Goal: Task Accomplishment & Management: Manage account settings

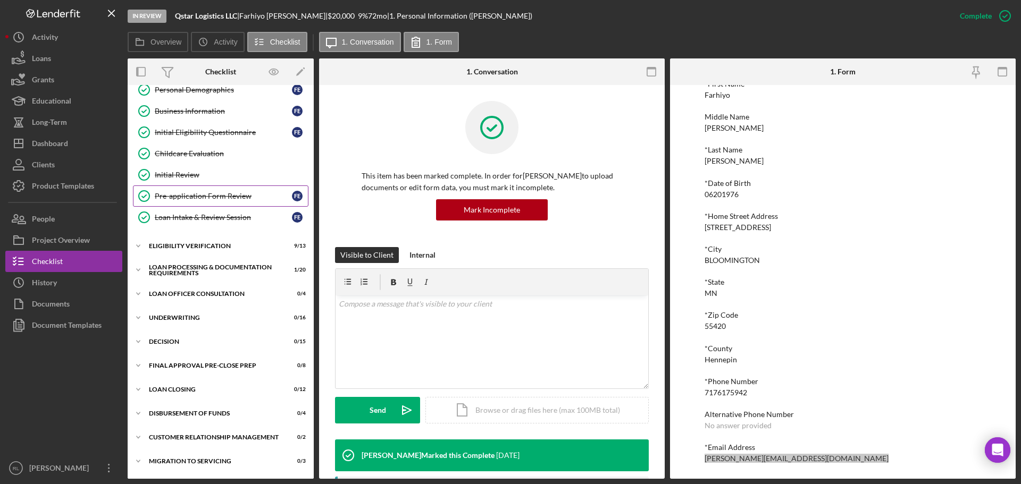
scroll to position [120, 0]
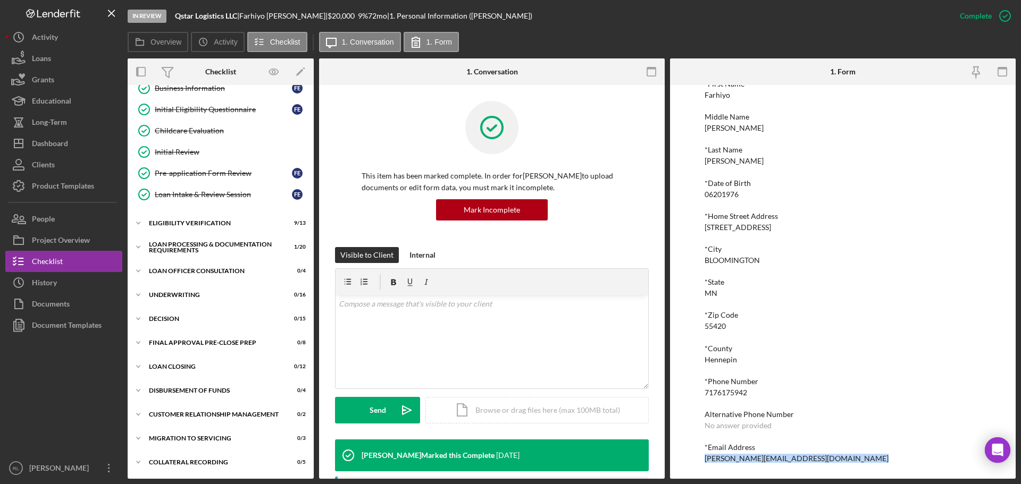
click at [796, 36] on div "Overview Icon/History Activity Checklist Icon/Message 1. Conversation 1. Form" at bounding box center [572, 42] width 888 height 21
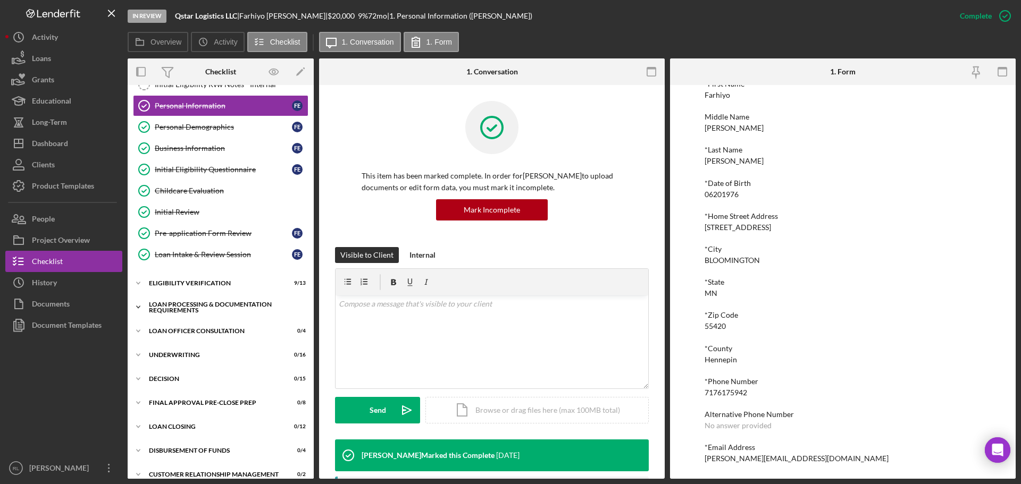
scroll to position [0, 0]
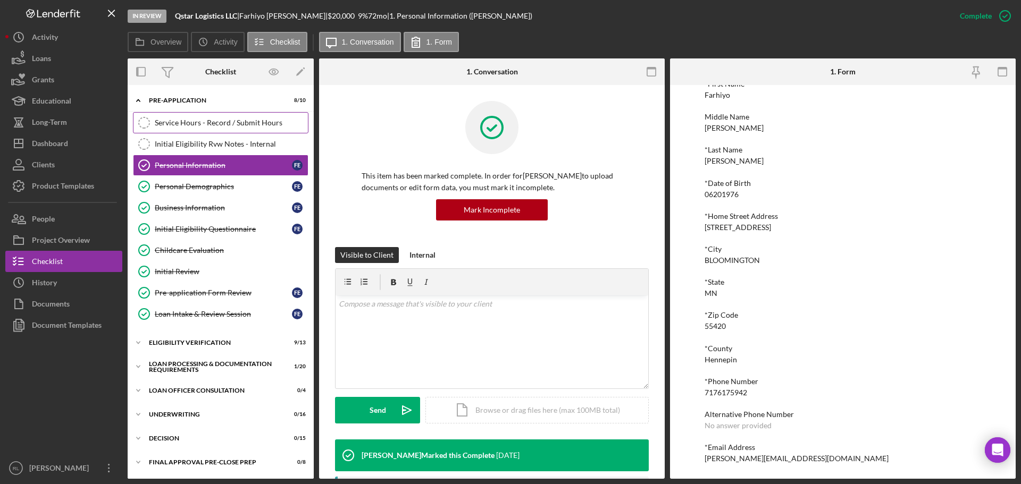
click at [241, 114] on link "Service Hours - Record / Submit Hours Service Hours - Record / Submit Hours" at bounding box center [220, 122] width 175 height 21
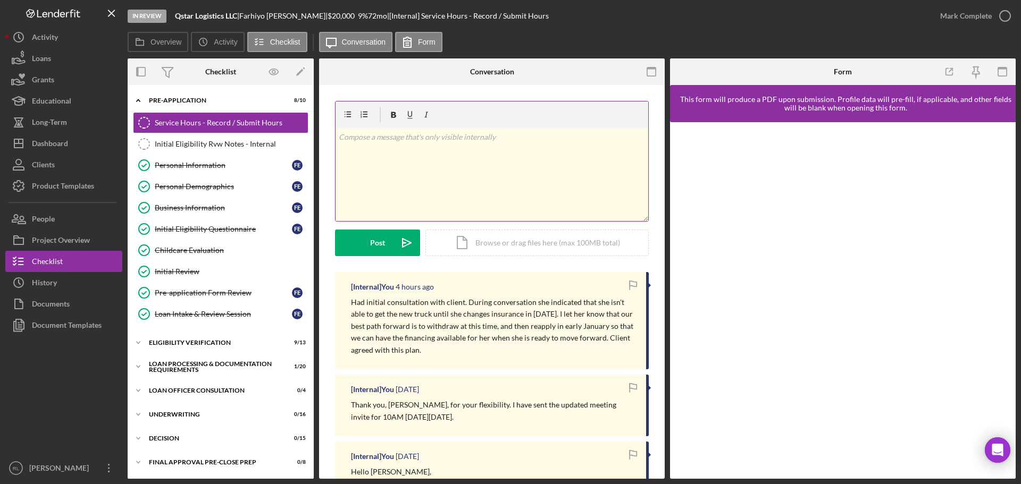
click at [475, 149] on div "v Color teal Color pink Remove color Add row above Add row below Add column bef…" at bounding box center [491, 174] width 313 height 93
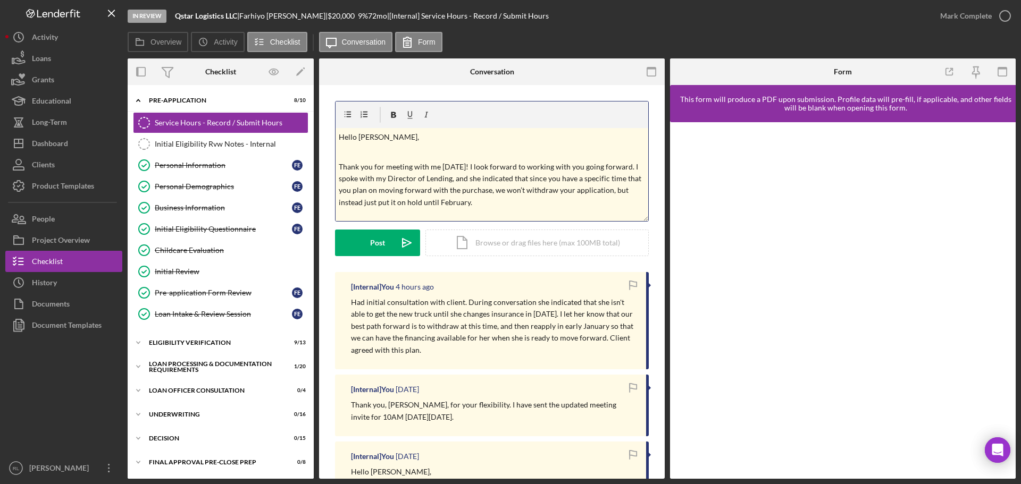
scroll to position [125, 0]
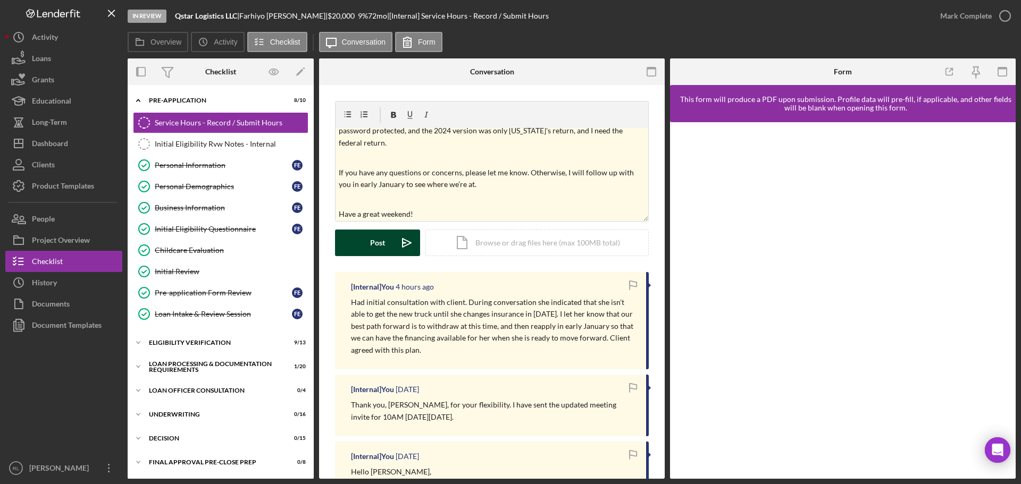
click at [370, 247] on div "Post" at bounding box center [377, 243] width 15 height 27
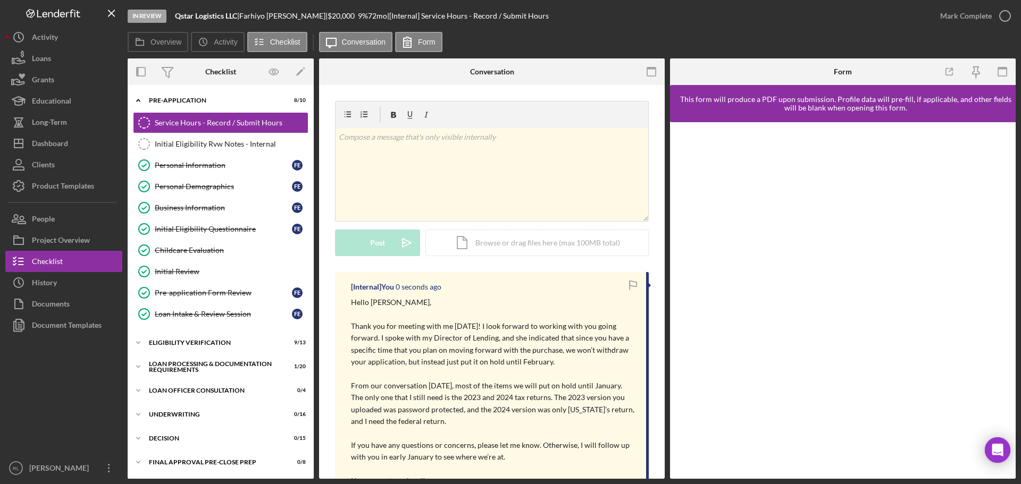
scroll to position [0, 0]
click at [74, 148] on button "Icon/Dashboard Dashboard" at bounding box center [63, 143] width 117 height 21
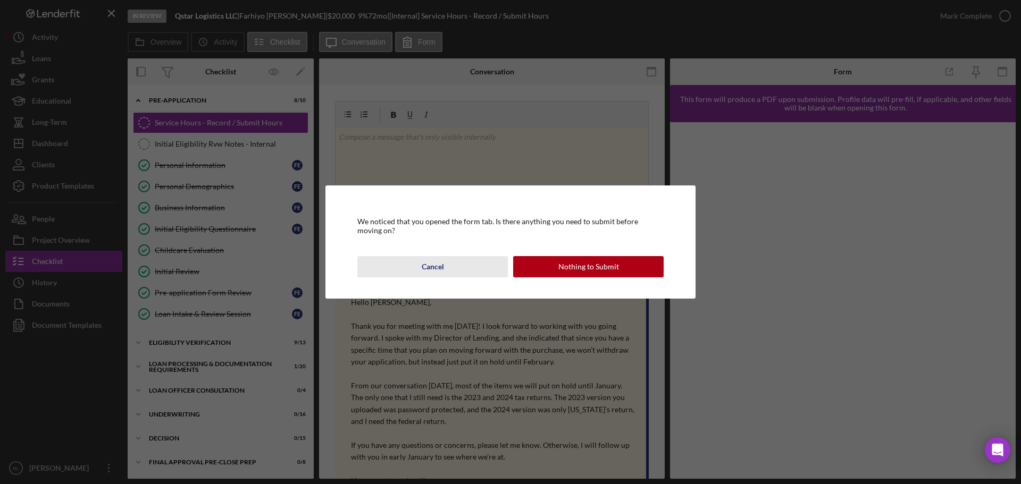
click at [451, 272] on button "Cancel" at bounding box center [432, 266] width 150 height 21
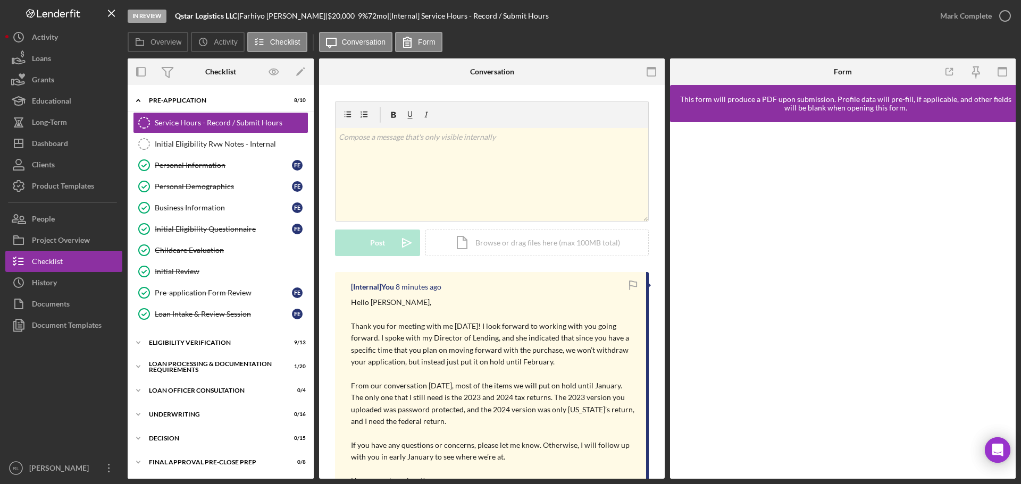
click at [432, 332] on p "Thank you for meeting with me [DATE]! I look forward to working with you going …" at bounding box center [493, 345] width 284 height 48
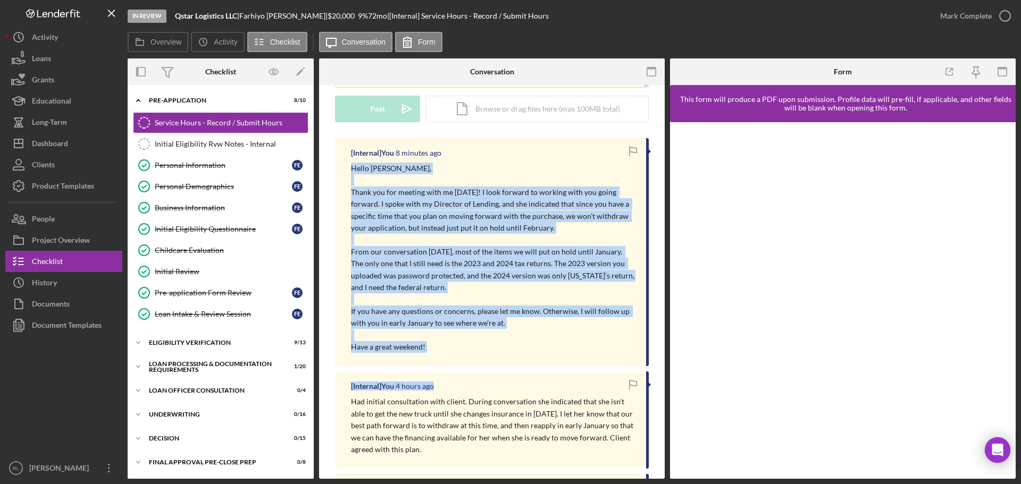
scroll to position [159, 0]
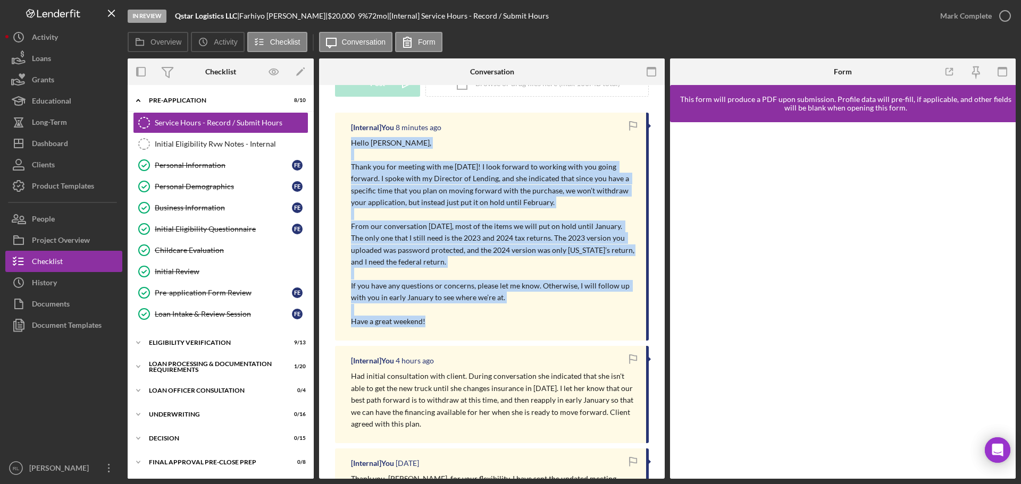
drag, startPoint x: 352, startPoint y: 302, endPoint x: 497, endPoint y: 328, distance: 147.5
click at [497, 328] on div "[Internal] You 8 minutes ago Hello [PERSON_NAME], Thank you for meeting with me…" at bounding box center [492, 227] width 314 height 228
copy div "Hello [PERSON_NAME], Thank you for meeting with me [DATE]! I look forward to wo…"
click at [78, 147] on button "Icon/Dashboard Dashboard" at bounding box center [63, 143] width 117 height 21
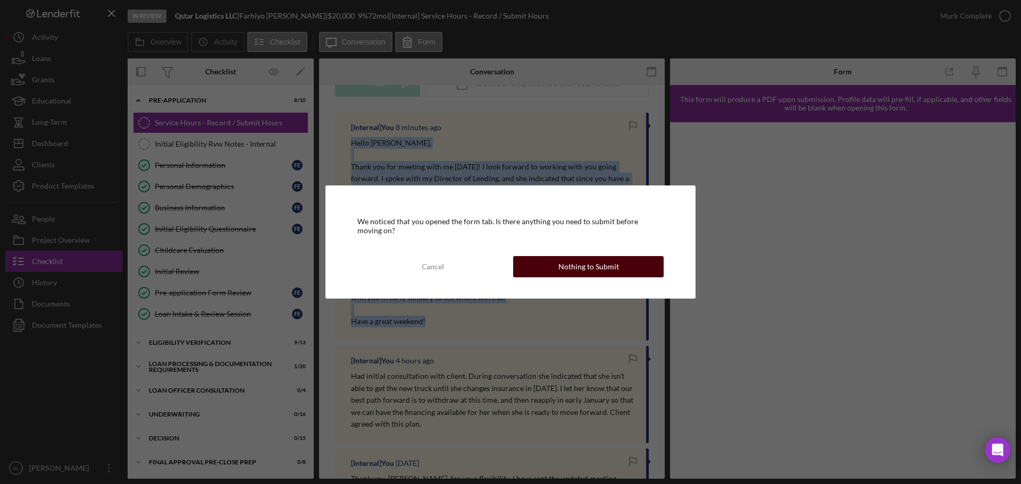
click at [592, 267] on div "Nothing to Submit" at bounding box center [588, 266] width 61 height 21
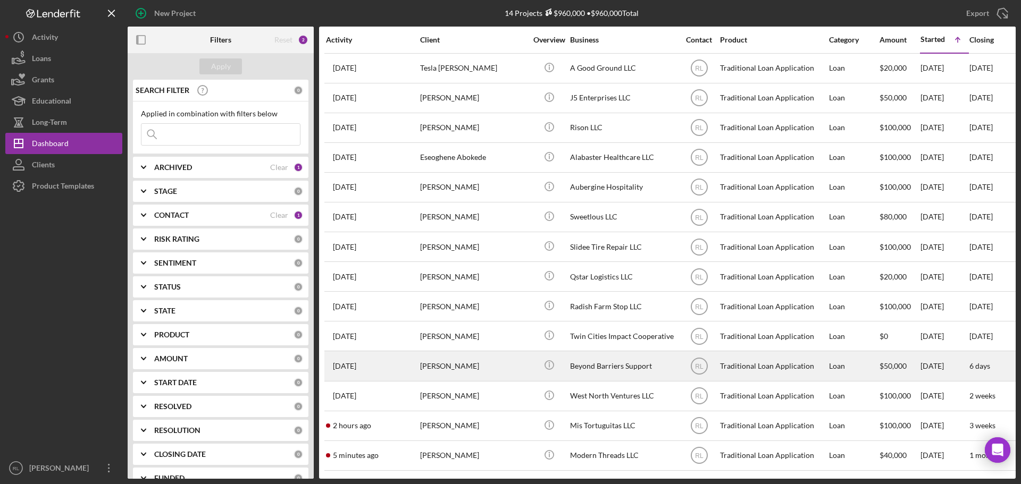
scroll to position [5, 0]
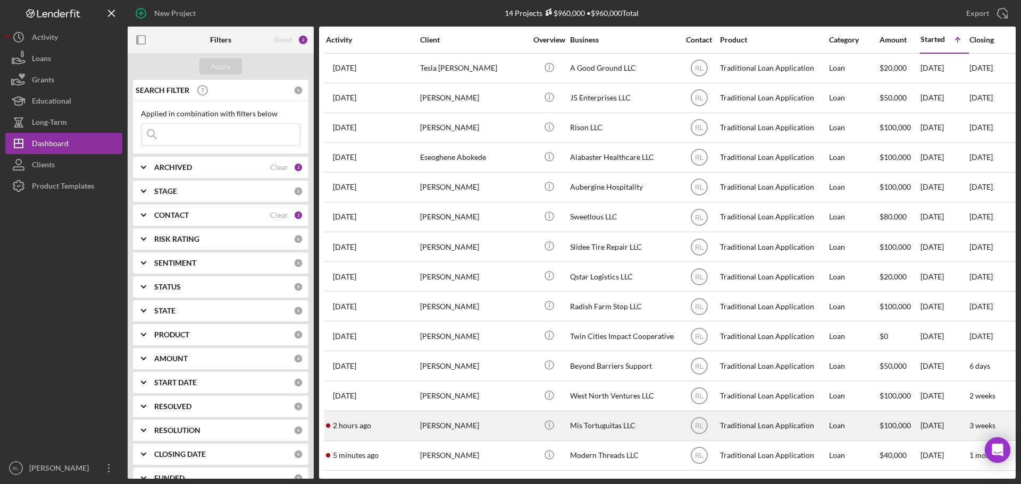
click at [473, 421] on div "[PERSON_NAME]" at bounding box center [473, 426] width 106 height 28
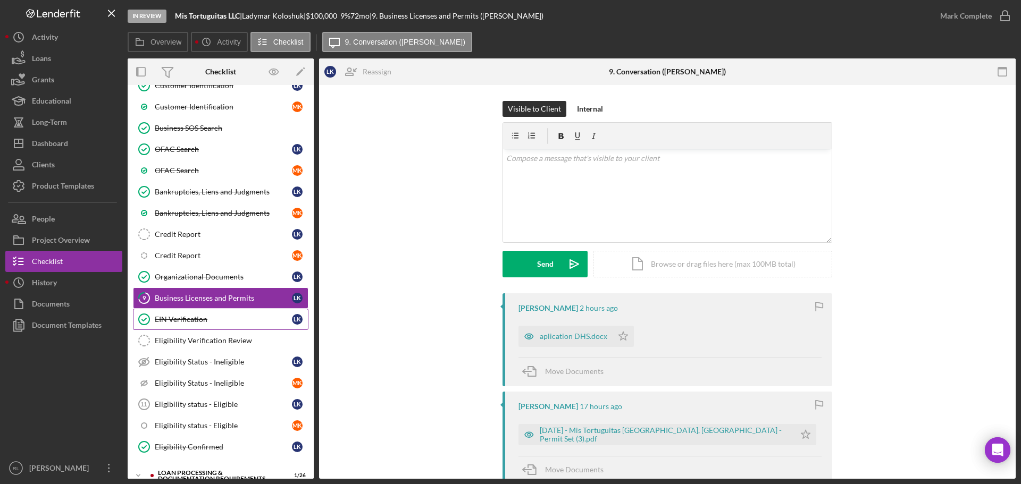
scroll to position [159, 0]
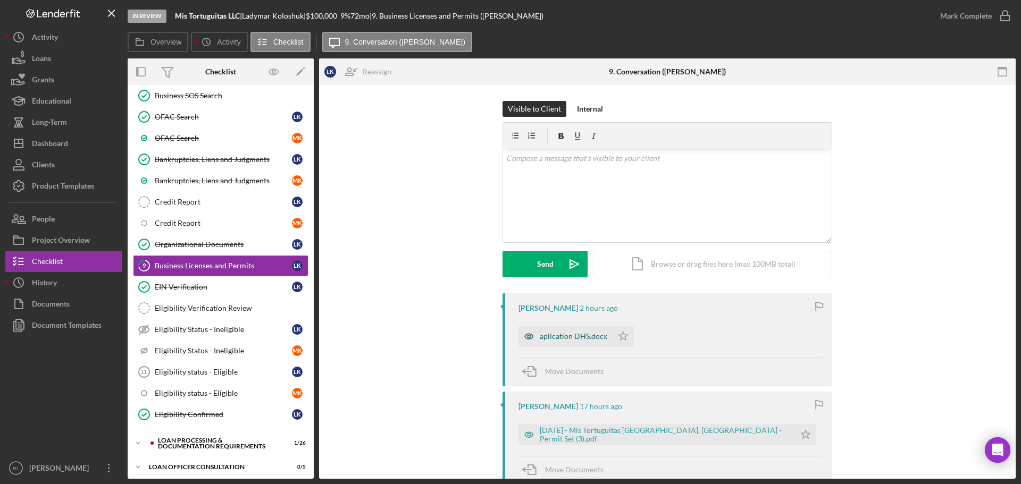
click at [565, 336] on div "aplication DHS.docx" at bounding box center [573, 336] width 68 height 9
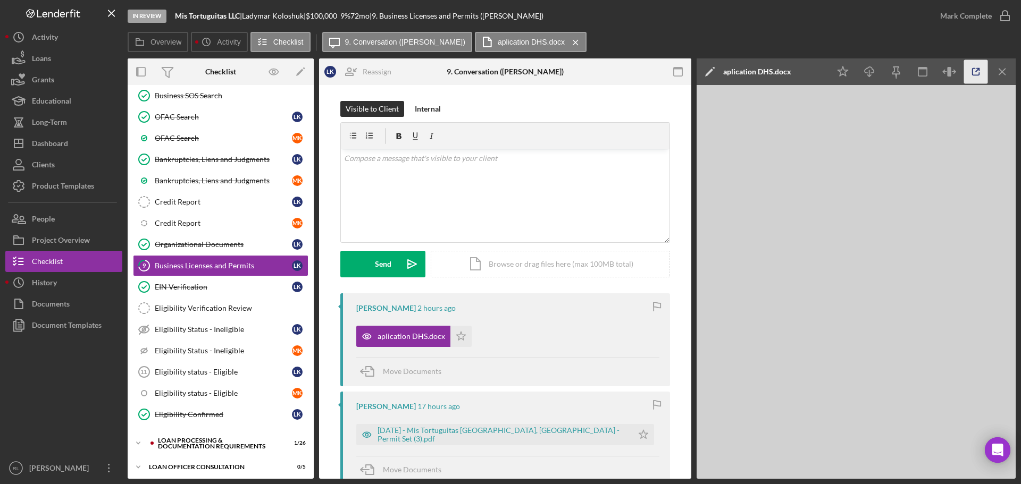
click at [971, 75] on icon "button" at bounding box center [976, 72] width 24 height 24
click at [458, 441] on div "[DATE] - Mis Tortuguitas [GEOGRAPHIC_DATA], [GEOGRAPHIC_DATA] - Permit Set (3).…" at bounding box center [494, 434] width 276 height 21
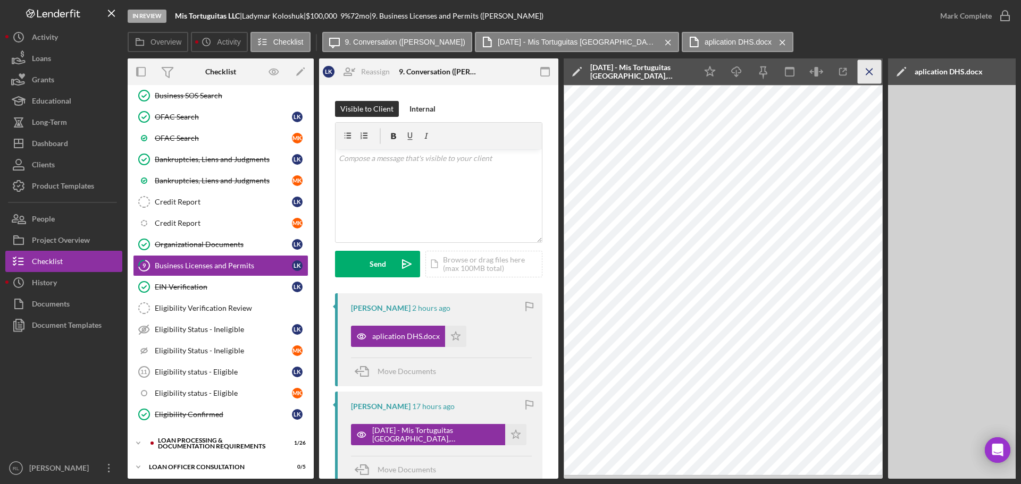
click at [874, 70] on icon "Icon/Menu Close" at bounding box center [869, 72] width 24 height 24
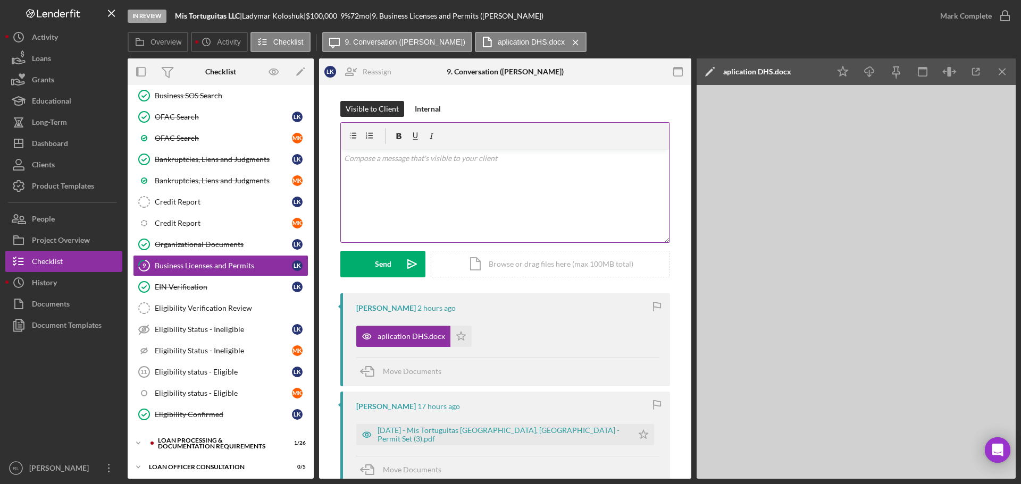
click at [441, 198] on div "v Color teal Color pink Remove color Add row above Add row below Add column bef…" at bounding box center [505, 195] width 328 height 93
click at [425, 106] on div "Internal" at bounding box center [428, 109] width 26 height 16
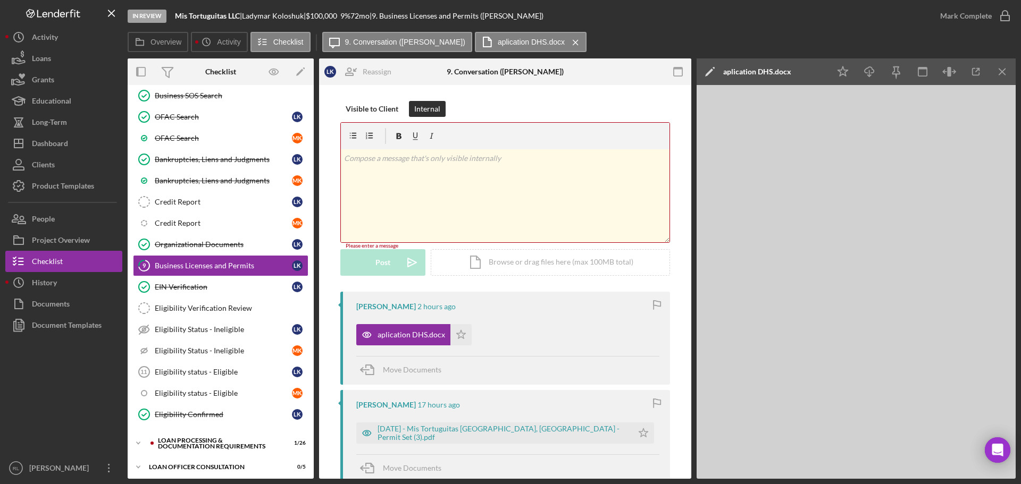
click at [452, 168] on div "v Color teal Color pink Remove color Add row above Add row below Add column bef…" at bounding box center [505, 195] width 328 height 93
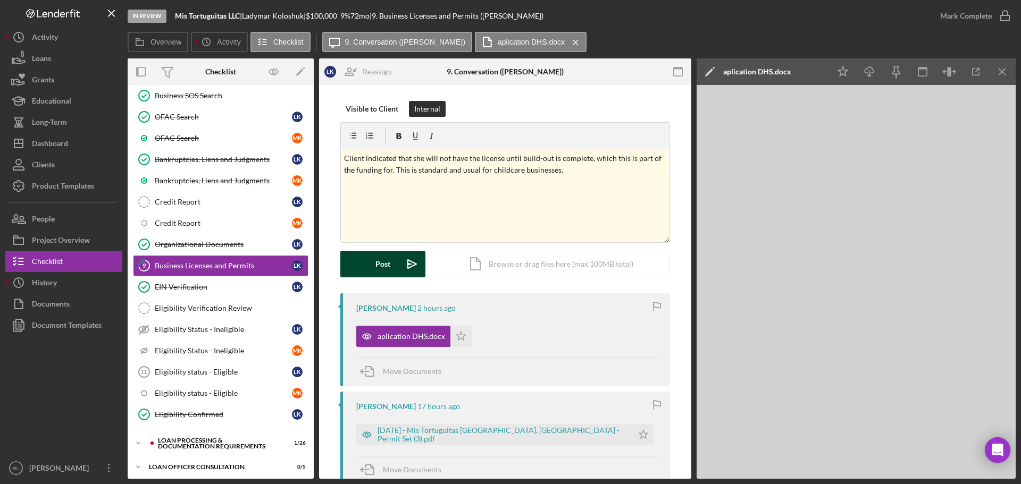
click at [373, 267] on button "Post Icon/icon-invite-send" at bounding box center [382, 264] width 85 height 27
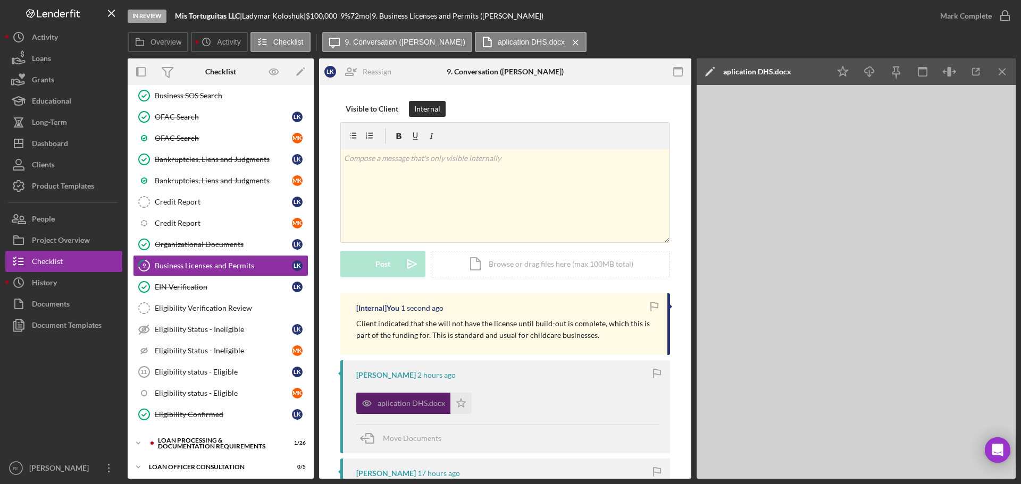
click at [444, 410] on div "aplication DHS.docx" at bounding box center [403, 403] width 94 height 21
click at [458, 403] on icon "Icon/Star" at bounding box center [460, 403] width 21 height 21
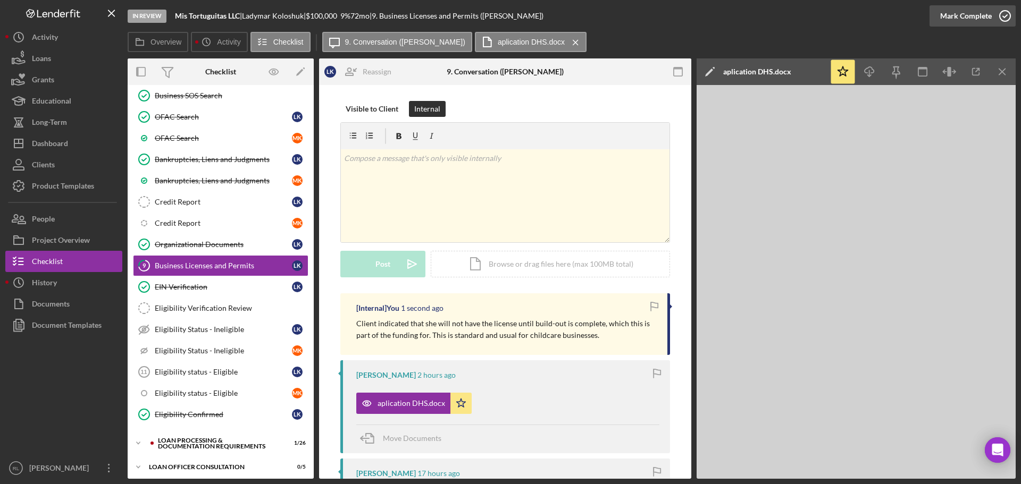
click at [955, 18] on div "Mark Complete" at bounding box center [966, 15] width 52 height 21
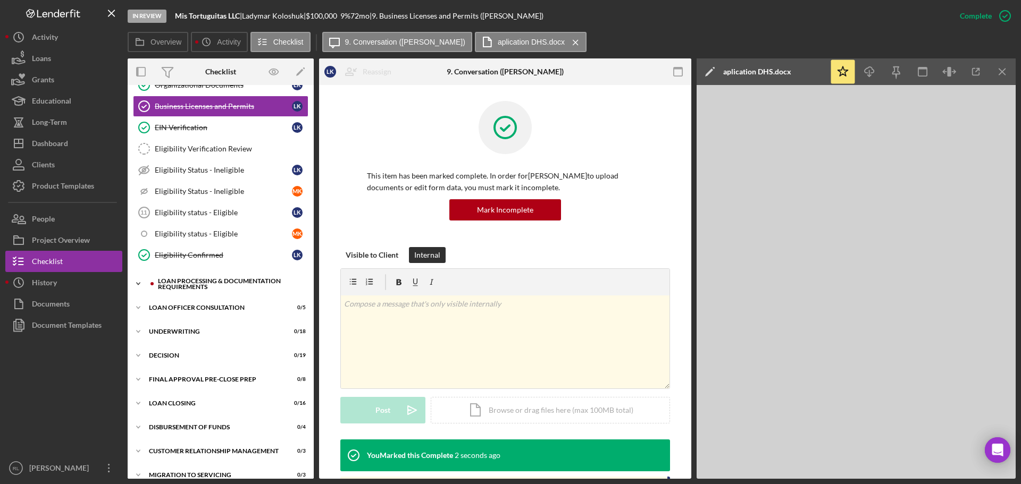
click at [220, 284] on div "Loan Processing & Documentation Requirements" at bounding box center [229, 284] width 142 height 12
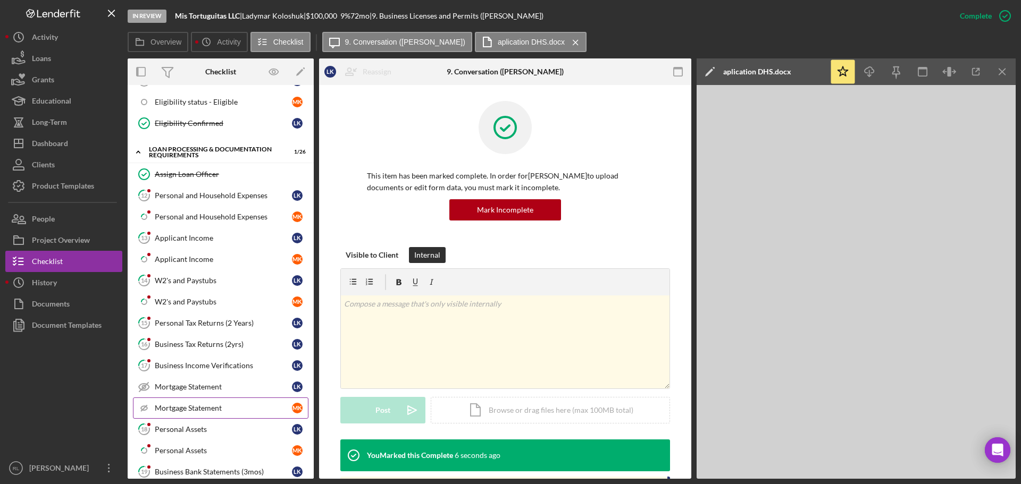
scroll to position [425, 0]
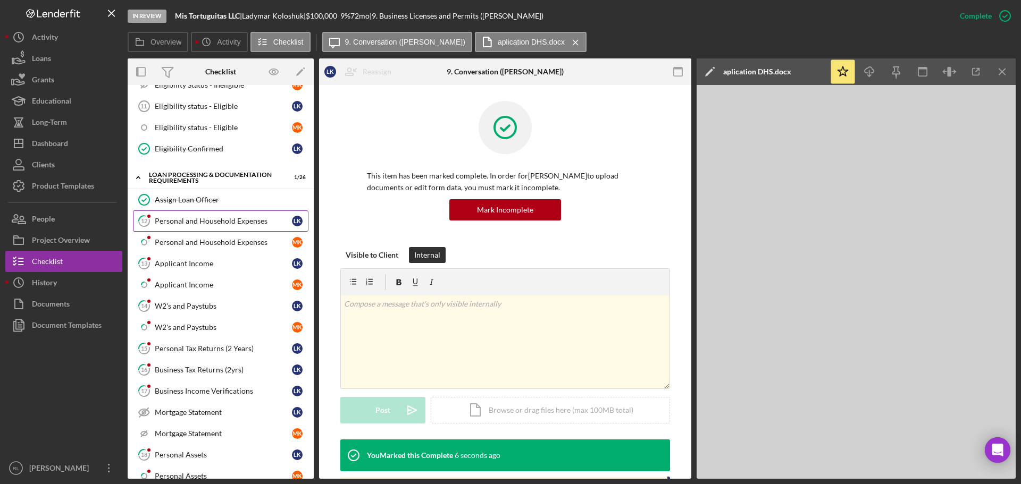
click at [213, 217] on div "Personal and Household Expenses" at bounding box center [223, 221] width 137 height 9
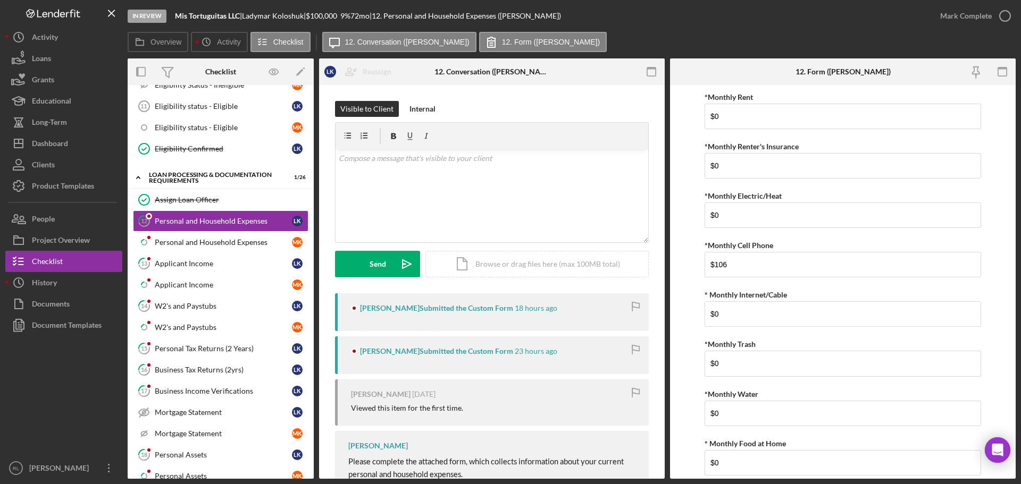
click at [523, 323] on div "[PERSON_NAME] Submitted the Custom Form 18 hours ago" at bounding box center [492, 312] width 314 height 38
click at [487, 357] on div "[PERSON_NAME] Submitted the Custom Form 23 hours ago" at bounding box center [492, 355] width 314 height 38
click at [191, 238] on div "Personal and Household Expenses" at bounding box center [223, 242] width 137 height 9
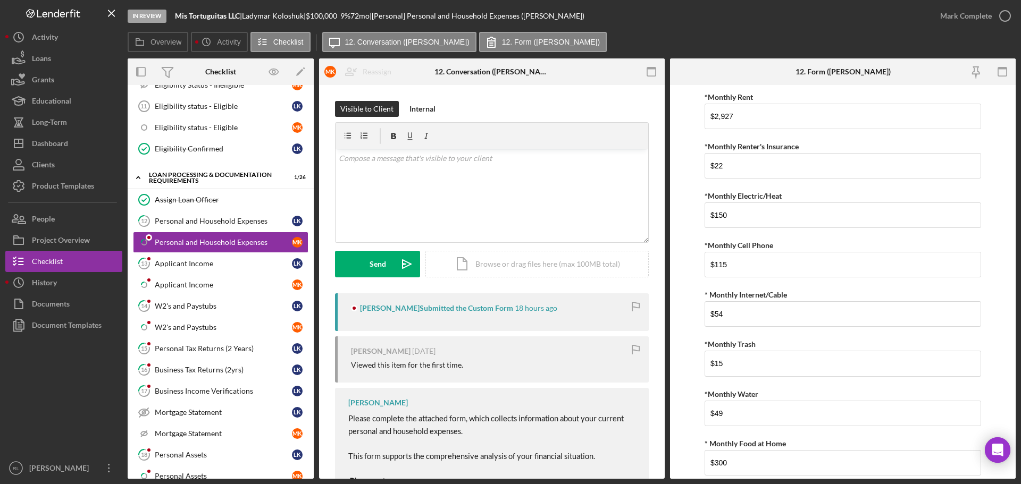
click at [499, 332] on div "[PERSON_NAME] Submitted the Custom Form 18 hours ago [PERSON_NAME] [DATE] Viewe…" at bounding box center [492, 420] width 314 height 254
click at [494, 324] on div "[PERSON_NAME] Submitted the Custom Form 18 hours ago" at bounding box center [492, 312] width 314 height 38
click at [211, 266] on div "Applicant Income" at bounding box center [223, 263] width 137 height 9
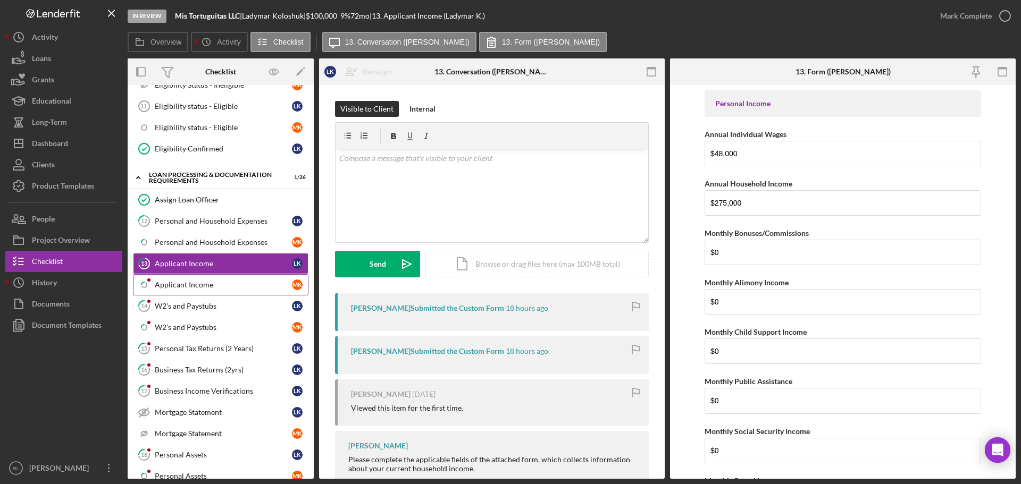
click at [217, 274] on link "Icon/Checklist Item Sub Partial Applicant Income M K" at bounding box center [220, 284] width 175 height 21
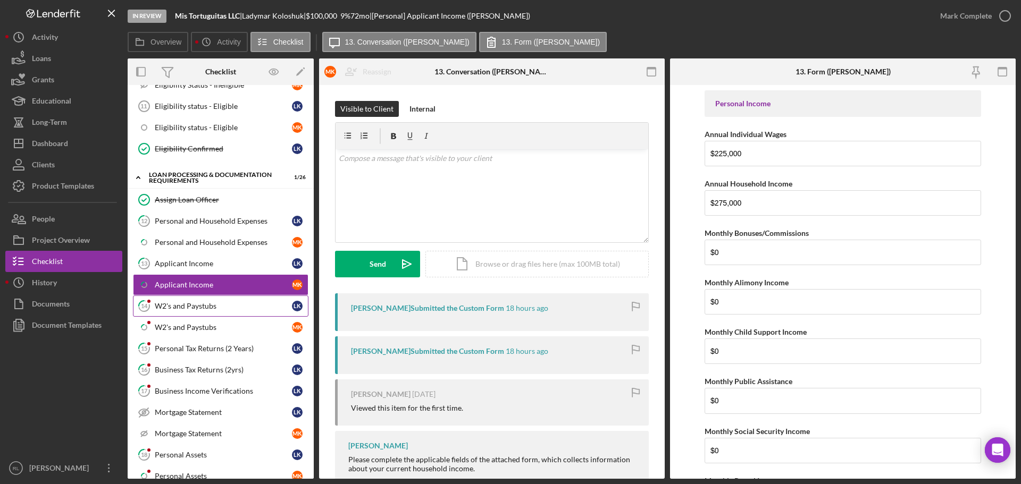
click at [227, 310] on div "W2's and Paystubs" at bounding box center [223, 306] width 137 height 9
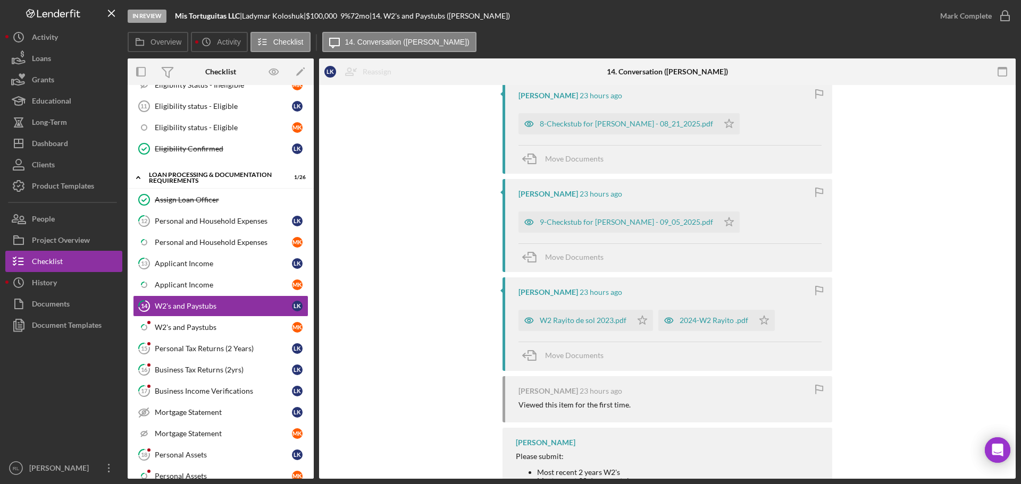
scroll to position [159, 0]
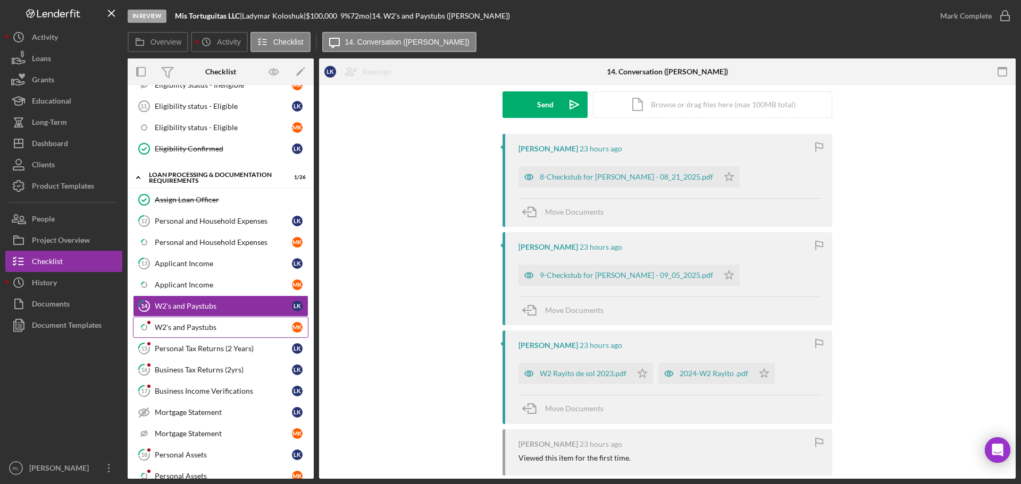
click at [193, 323] on div "W2's and Paystubs" at bounding box center [223, 327] width 137 height 9
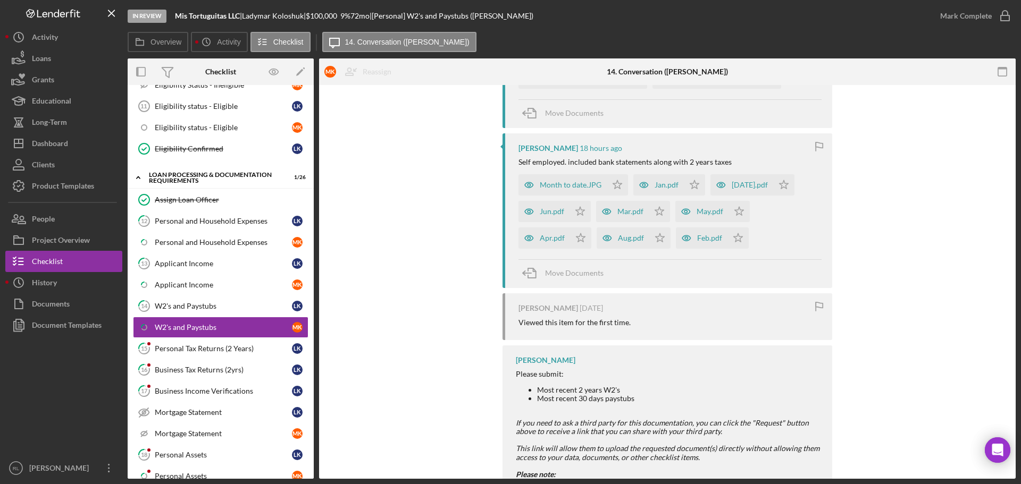
scroll to position [104, 0]
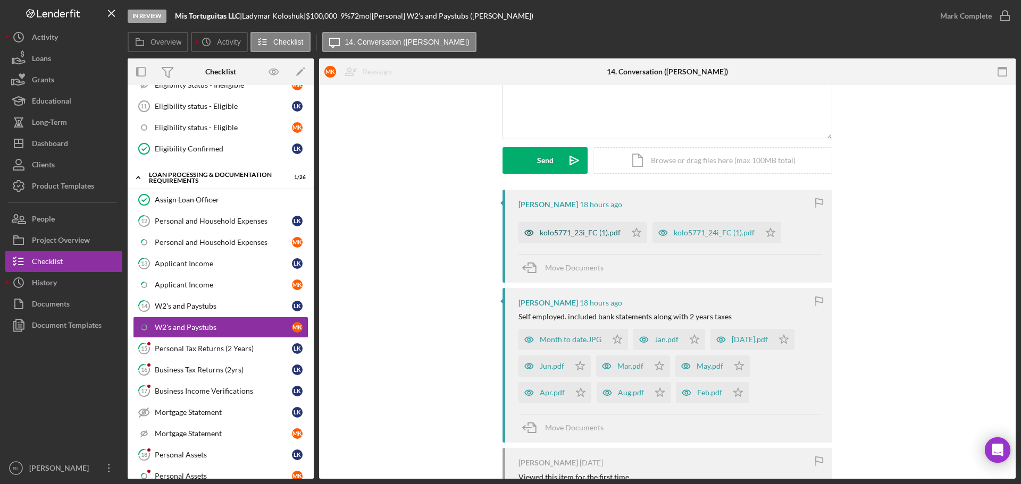
click at [569, 237] on div "kolo5771_23i_FC (1).pdf" at bounding box center [579, 233] width 81 height 9
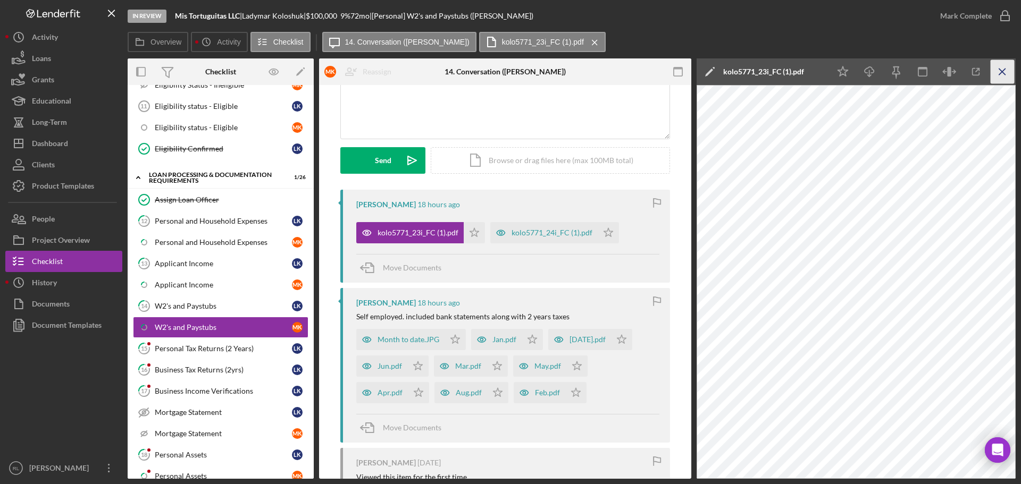
click at [995, 74] on icon "Icon/Menu Close" at bounding box center [1002, 72] width 24 height 24
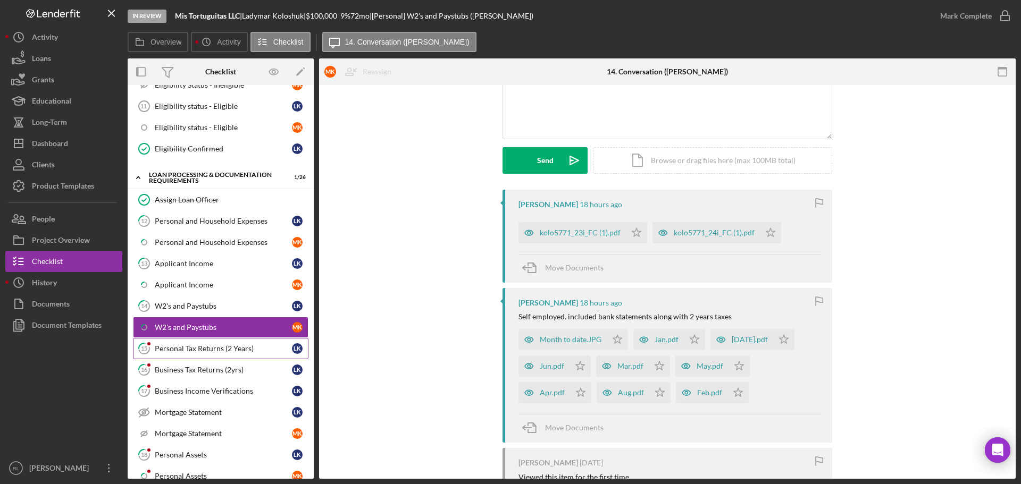
click at [234, 349] on div "Personal Tax Returns (2 Years)" at bounding box center [223, 348] width 137 height 9
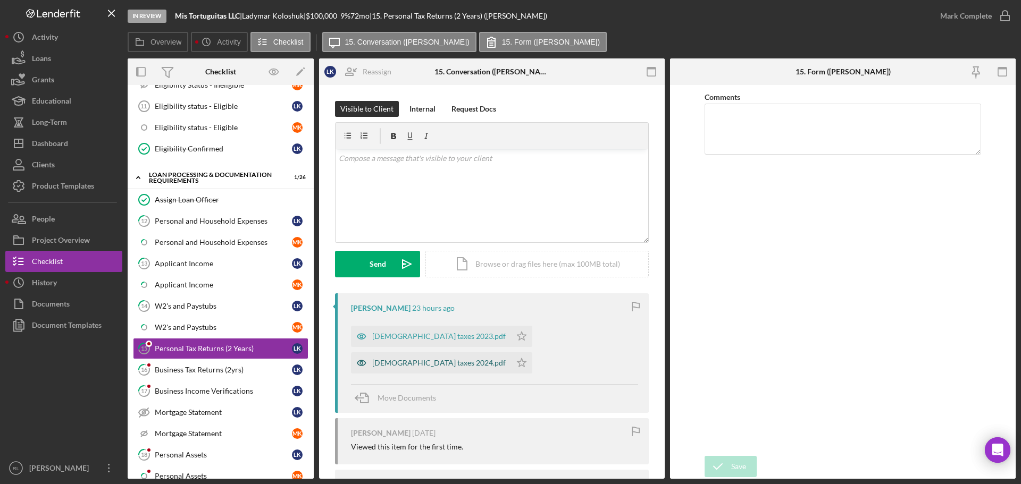
click at [505, 359] on div "[DEMOGRAPHIC_DATA] taxes 2024.pdf" at bounding box center [438, 363] width 133 height 9
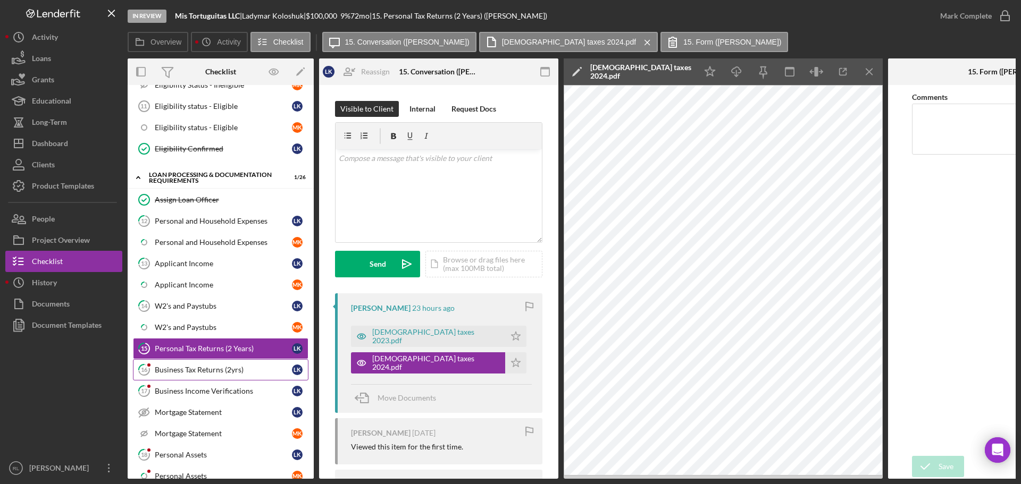
click at [215, 366] on div "Business Tax Returns (2yrs)" at bounding box center [223, 370] width 137 height 9
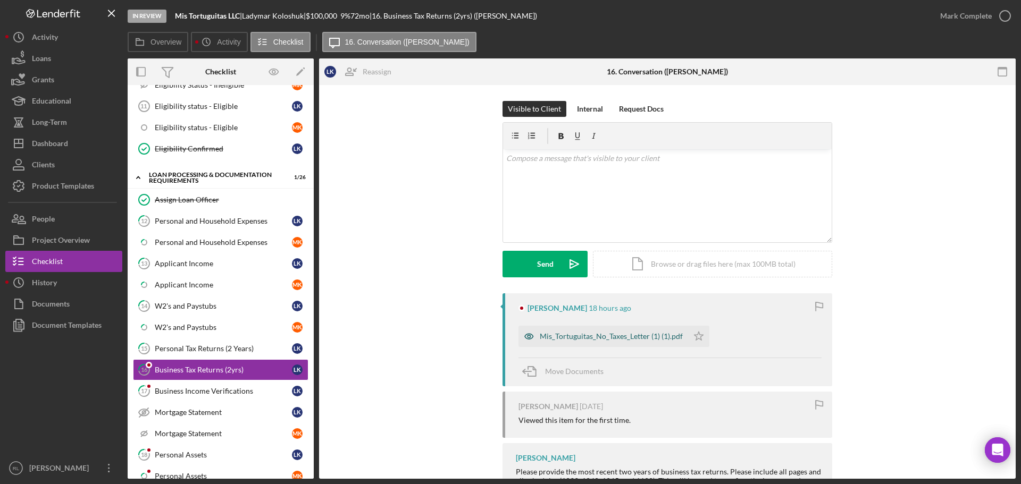
click at [589, 334] on div "Mis_Tortuguitas_No_Taxes_Letter (1) (1).pdf" at bounding box center [610, 336] width 143 height 9
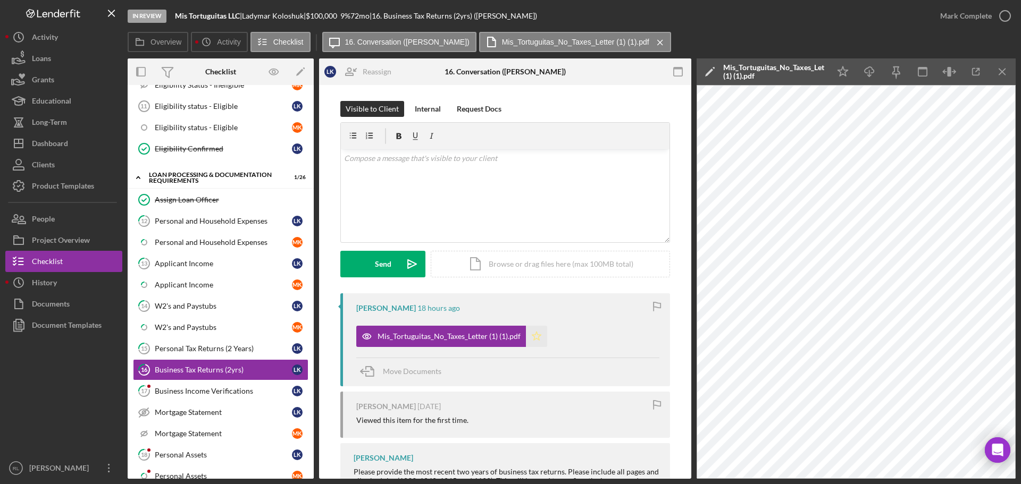
click at [529, 336] on icon "Icon/Star" at bounding box center [536, 336] width 21 height 21
click at [955, 16] on div "Mark Complete" at bounding box center [966, 15] width 52 height 21
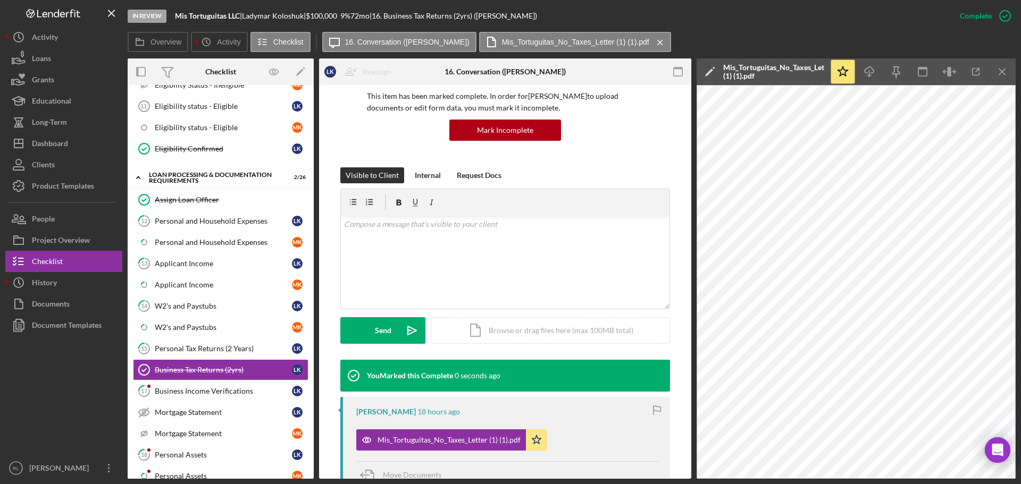
scroll to position [213, 0]
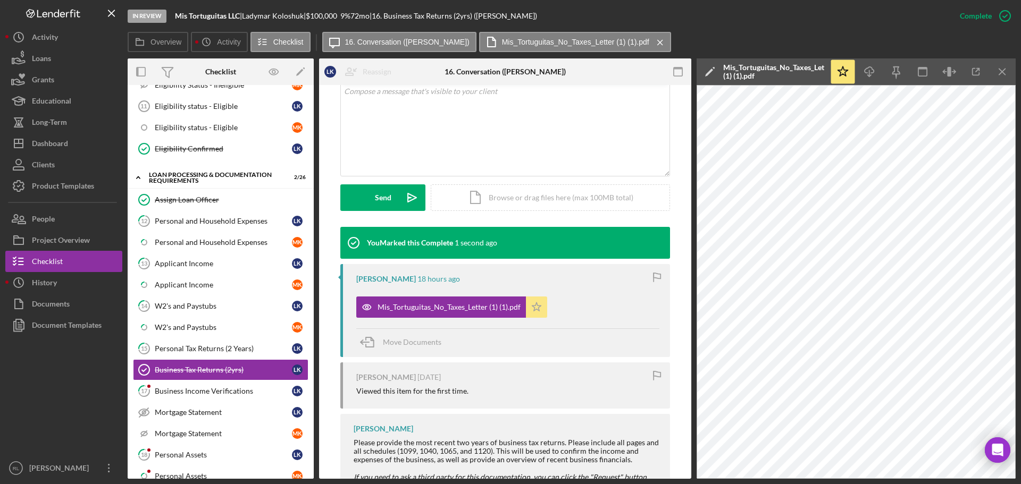
click at [540, 311] on icon "Icon/Star" at bounding box center [536, 307] width 21 height 21
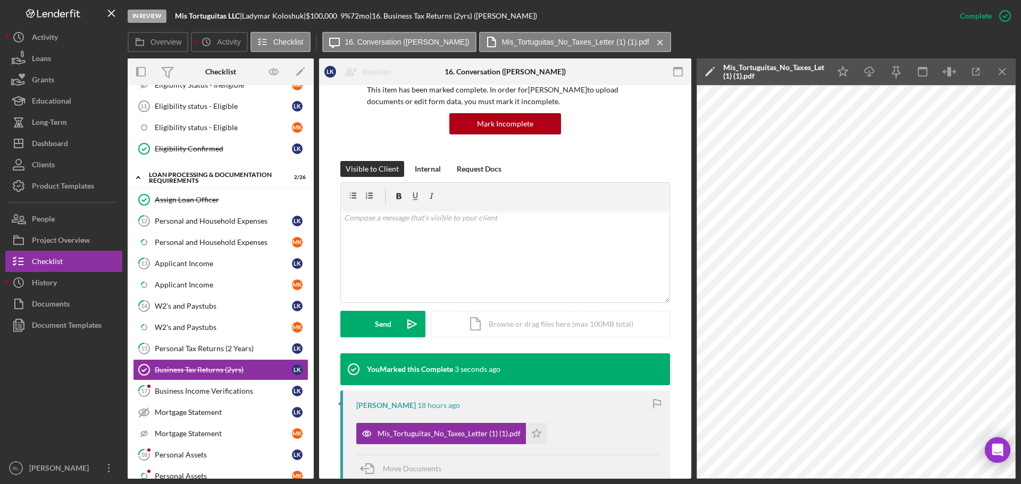
scroll to position [53, 0]
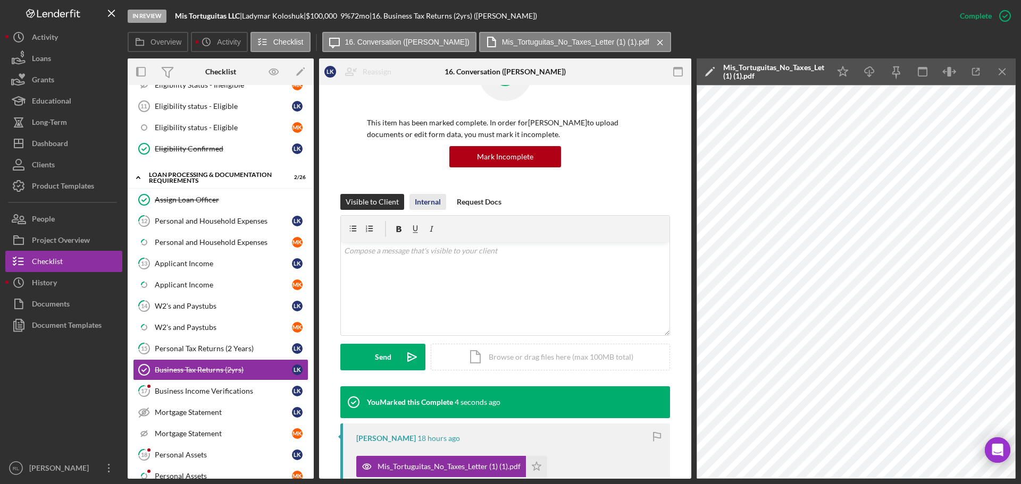
click at [423, 200] on div "Internal" at bounding box center [428, 202] width 26 height 16
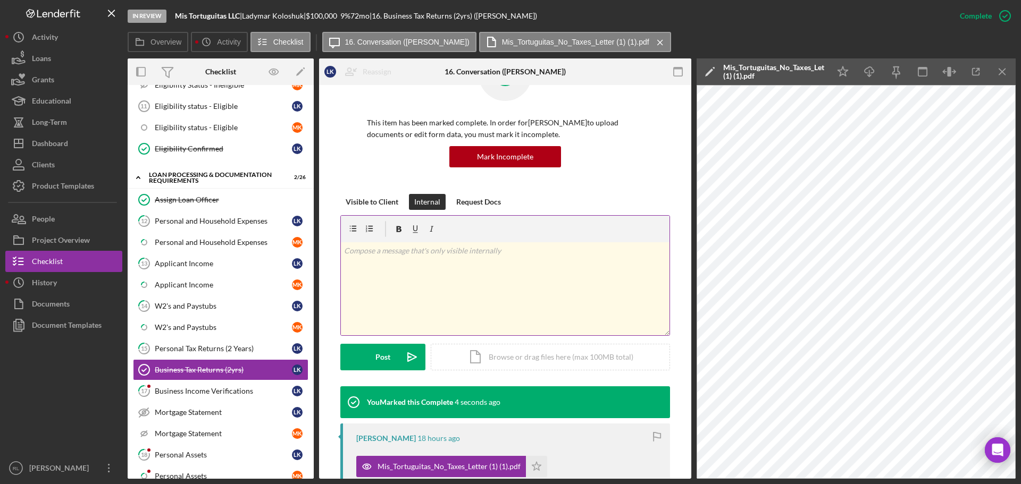
click at [469, 279] on div "v Color teal Color pink Remove color Add row above Add row below Add column bef…" at bounding box center [505, 288] width 328 height 93
click at [439, 284] on div "v Color teal Color pink Remove color Add row above Add row below Add column bef…" at bounding box center [505, 288] width 328 height 93
click at [382, 355] on div "Post" at bounding box center [382, 357] width 15 height 27
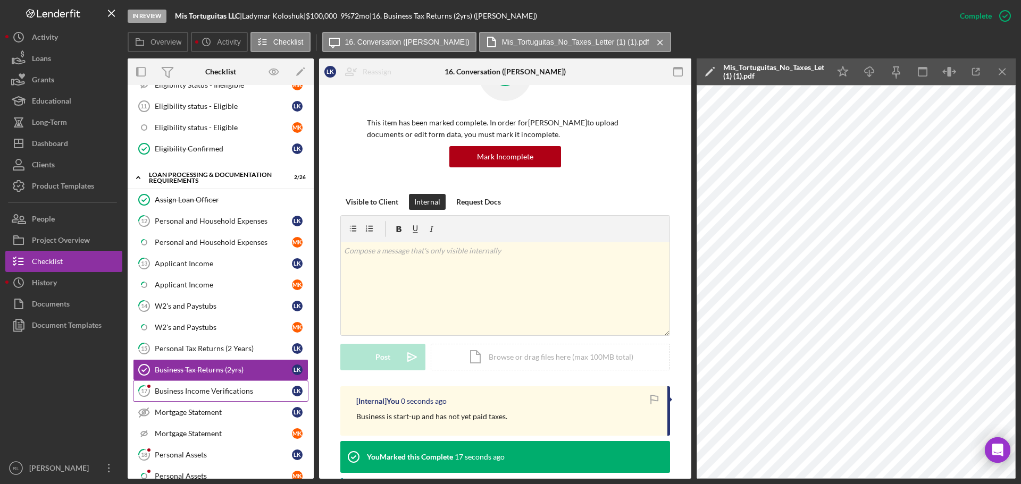
click at [221, 398] on link "17 Business Income Verifications L K" at bounding box center [220, 391] width 175 height 21
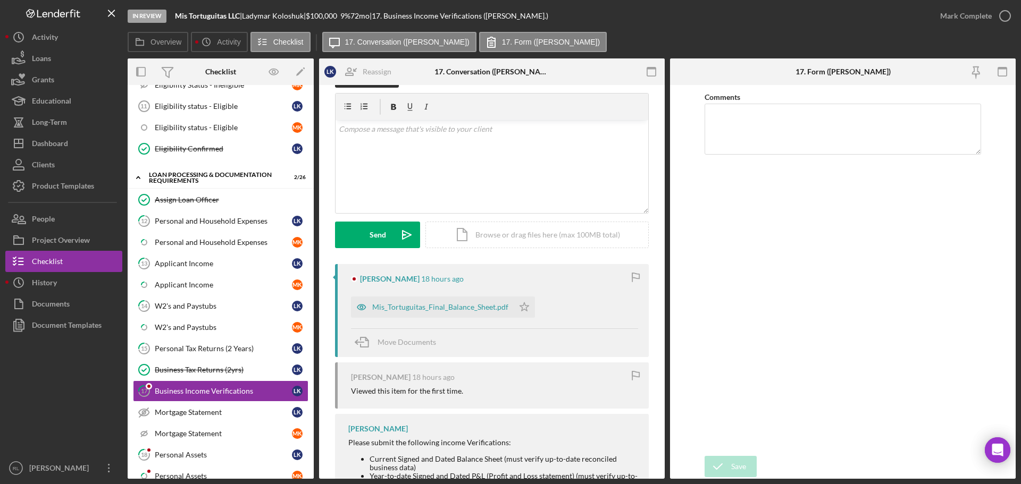
scroll to position [53, 0]
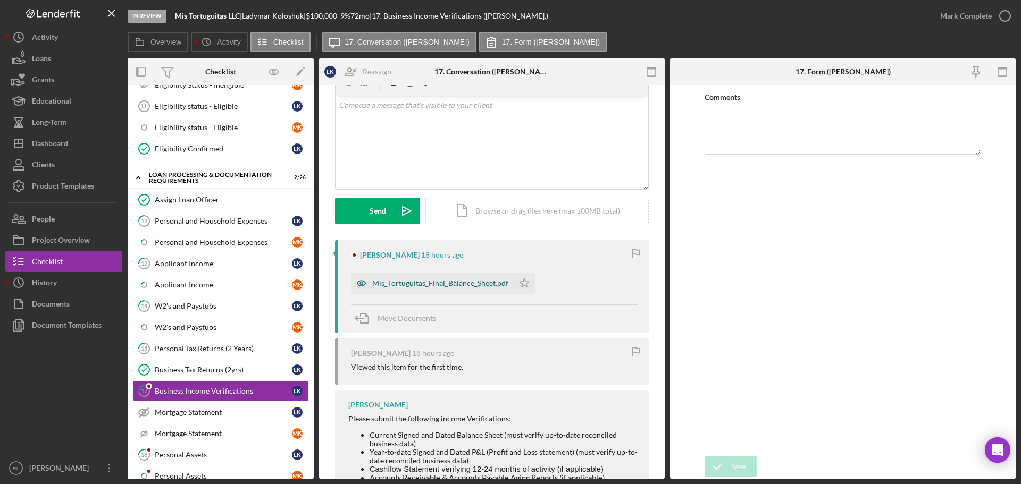
click at [453, 286] on div "Mis_Tortuguitas_Final_Balance_Sheet.pdf" at bounding box center [440, 283] width 136 height 9
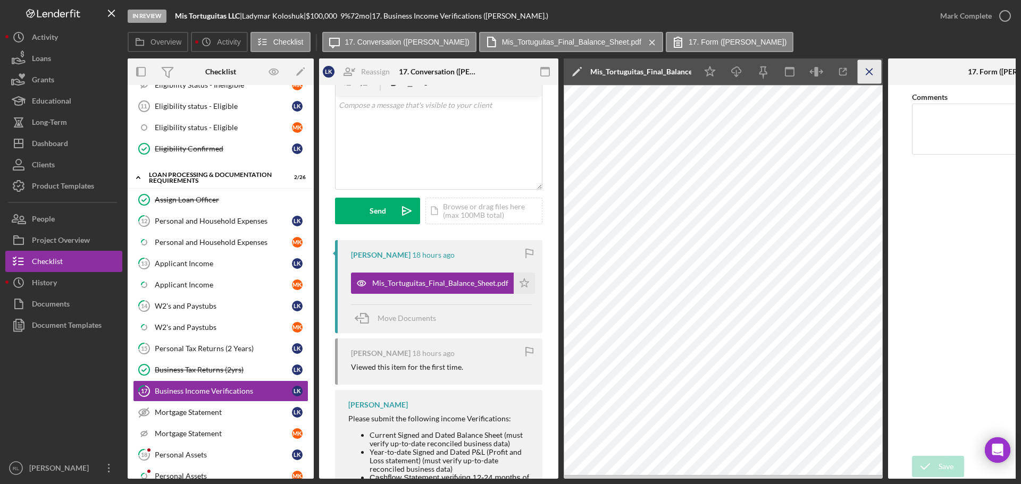
click at [875, 75] on icon "Icon/Menu Close" at bounding box center [869, 72] width 24 height 24
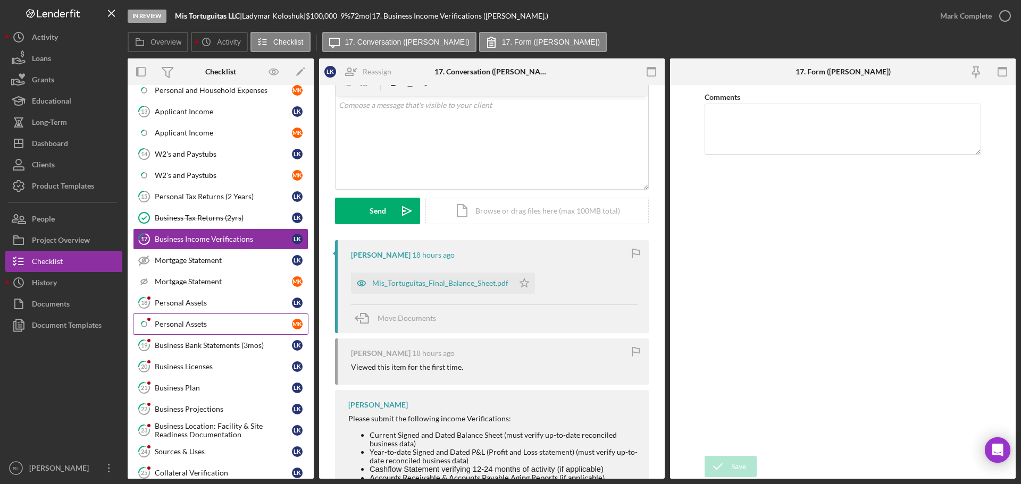
scroll to position [585, 0]
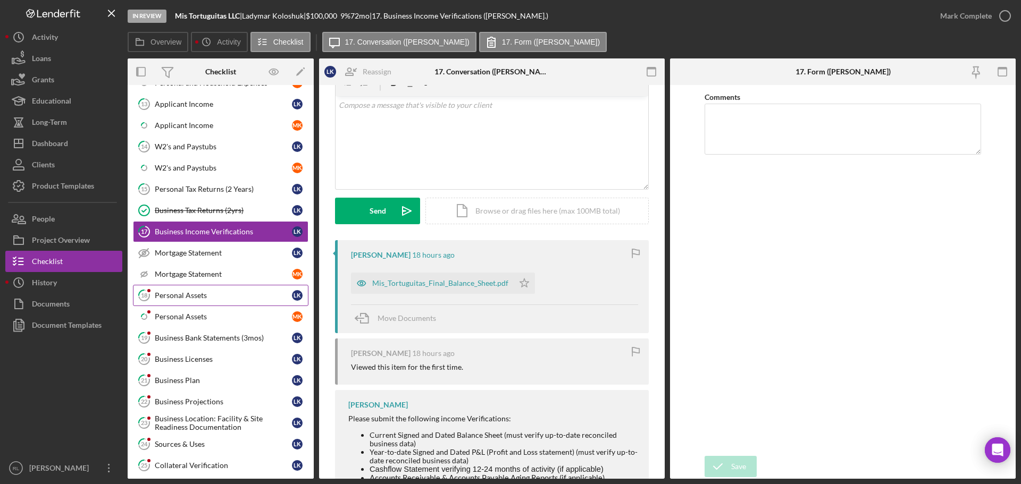
click at [200, 293] on div "Personal Assets" at bounding box center [223, 295] width 137 height 9
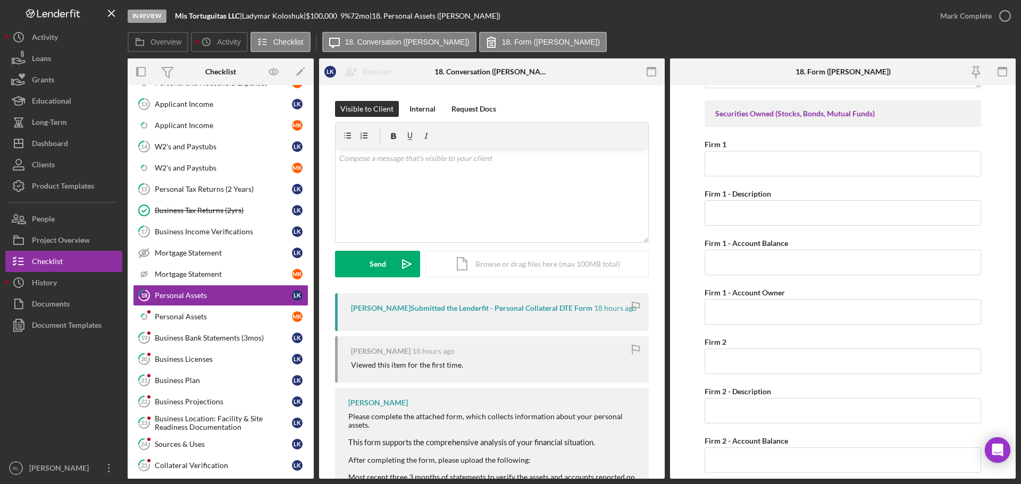
scroll to position [957, 0]
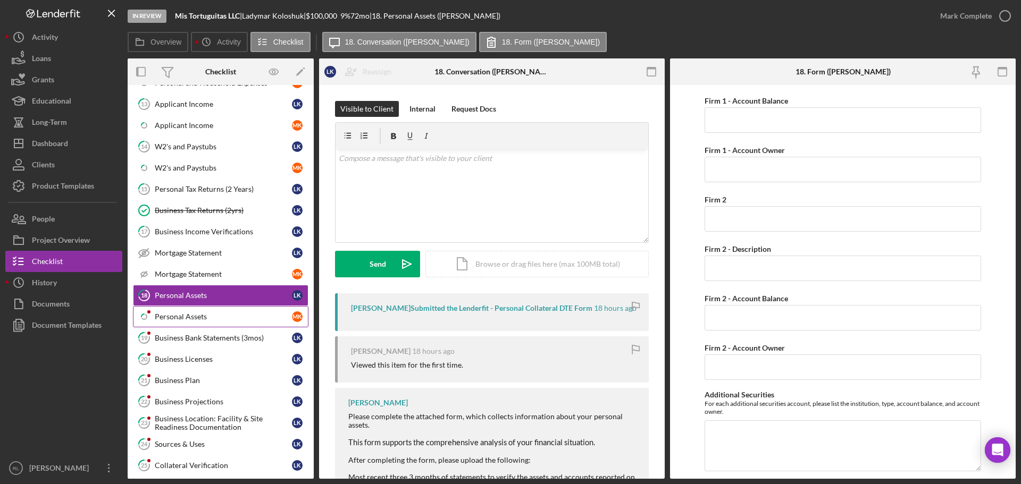
click at [222, 317] on div "Personal Assets" at bounding box center [223, 317] width 137 height 9
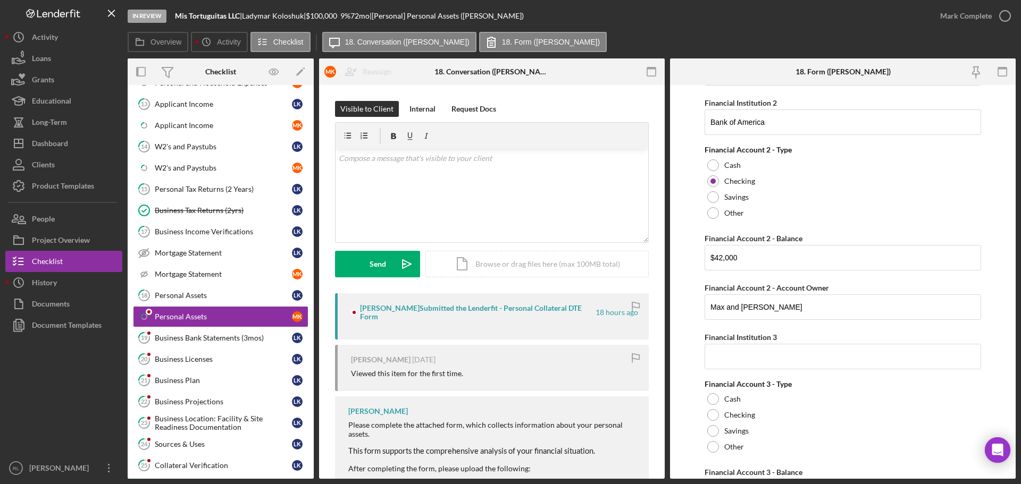
scroll to position [266, 0]
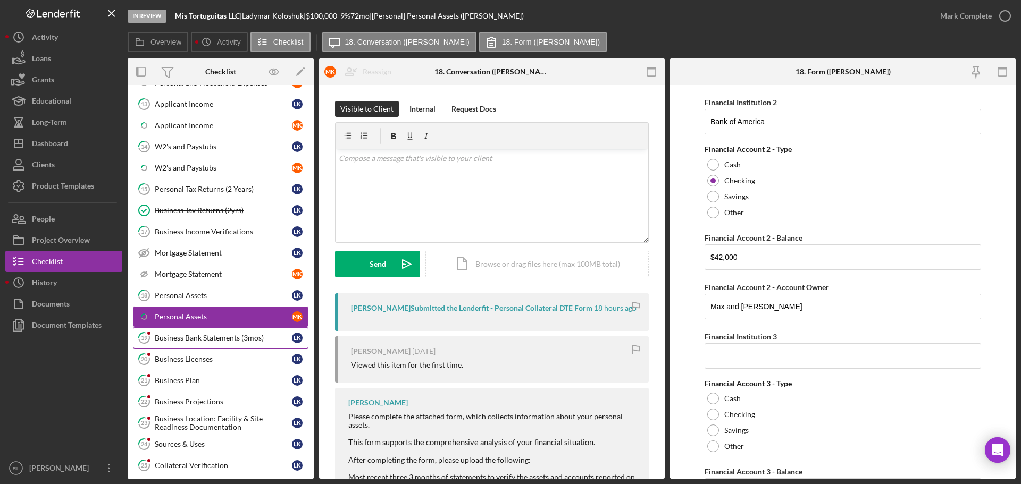
click at [213, 341] on div "Business Bank Statements (3mos)" at bounding box center [223, 338] width 137 height 9
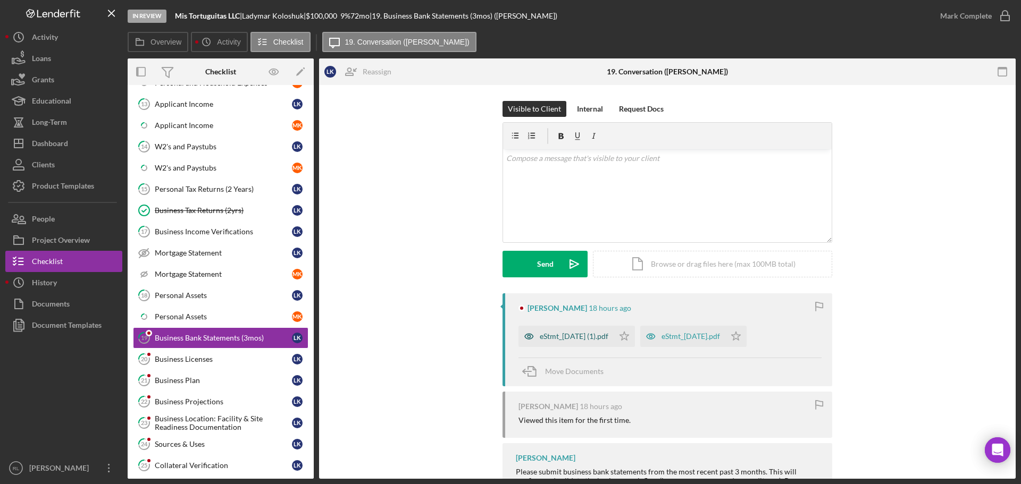
click at [575, 340] on div "eStmt_[DATE] (1).pdf" at bounding box center [573, 336] width 69 height 9
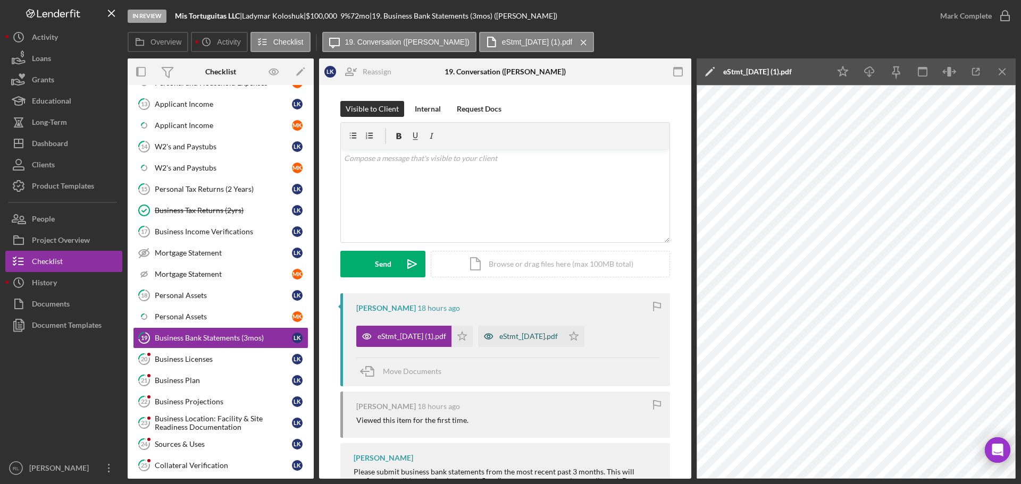
click at [545, 338] on div "eStmt_[DATE].pdf" at bounding box center [528, 336] width 58 height 9
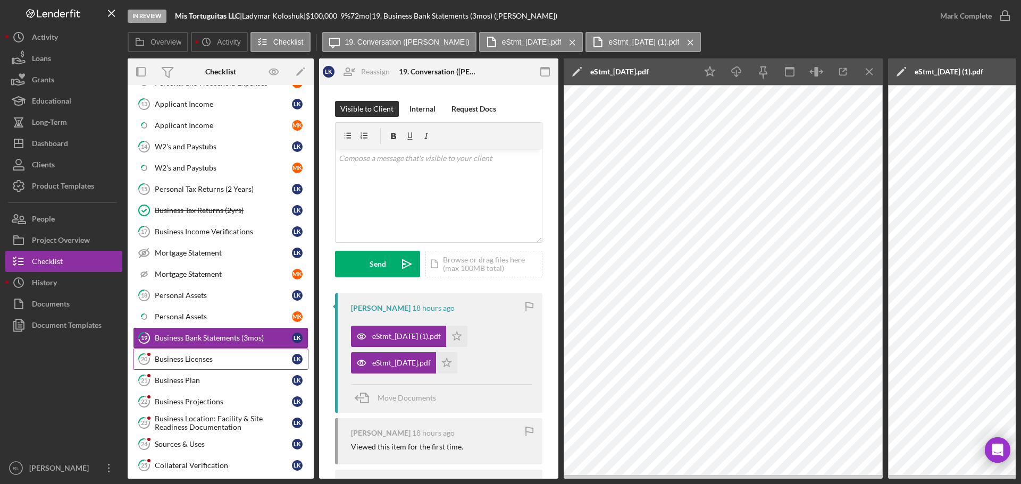
click at [233, 355] on div "Business Licenses" at bounding box center [223, 359] width 137 height 9
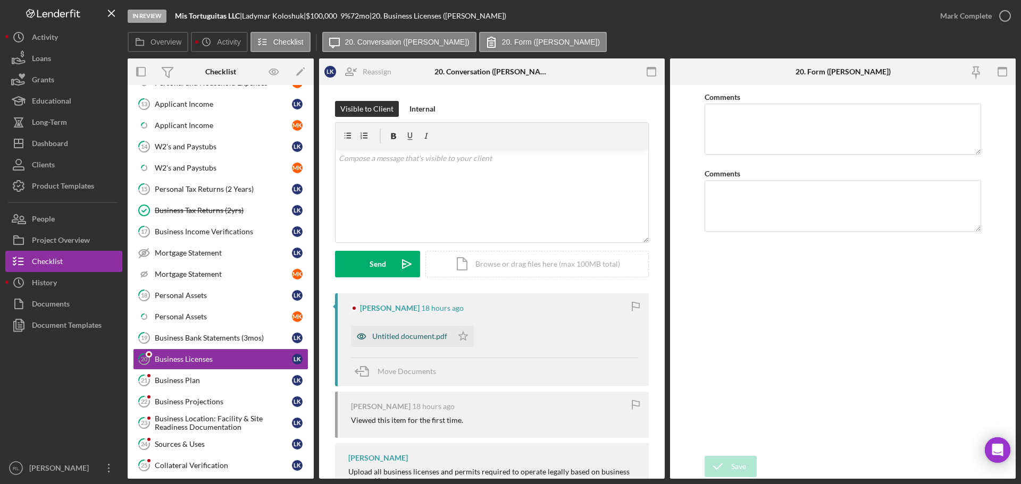
click at [399, 336] on div "Untitled document.pdf" at bounding box center [409, 336] width 75 height 9
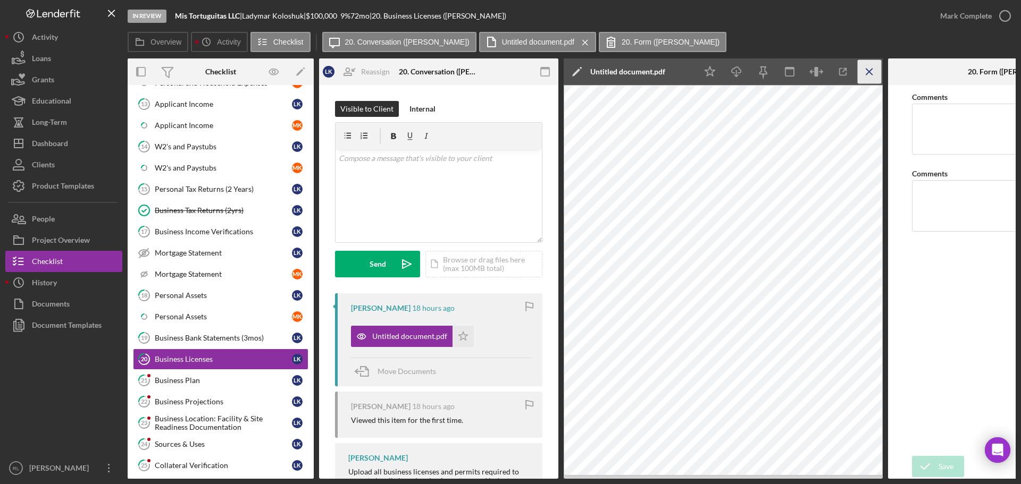
click at [870, 77] on icon "Icon/Menu Close" at bounding box center [869, 72] width 24 height 24
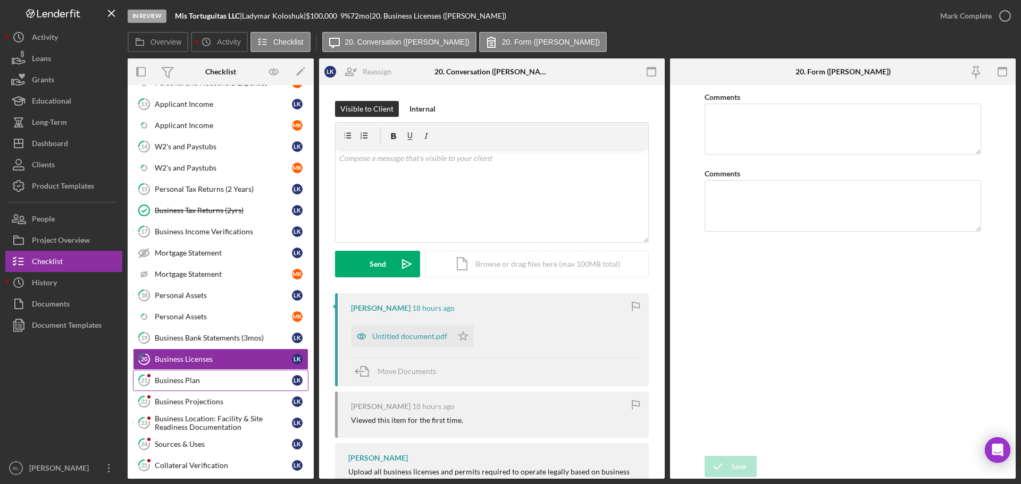
click at [207, 378] on div "Business Plan" at bounding box center [223, 380] width 137 height 9
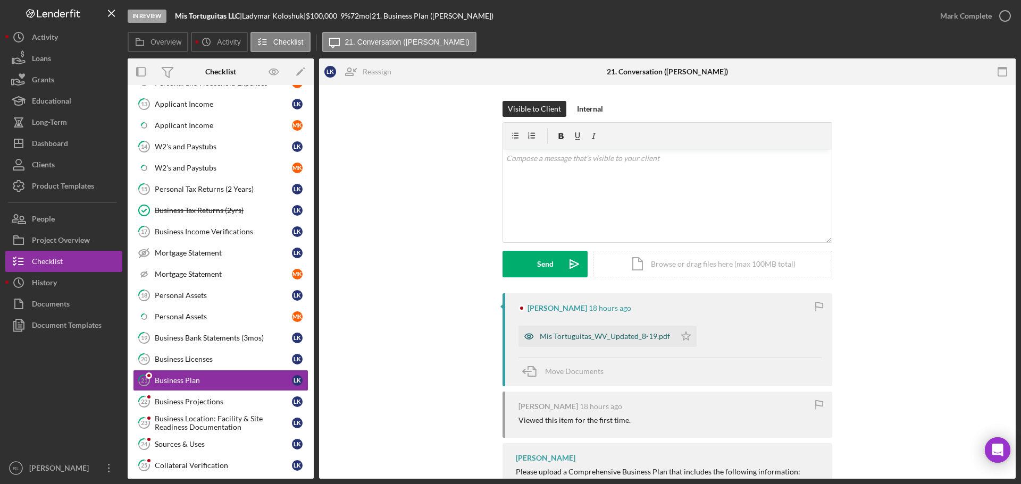
click at [602, 327] on div "Mis Tortuguitas_WV_Updated_8-19.pdf" at bounding box center [596, 336] width 157 height 21
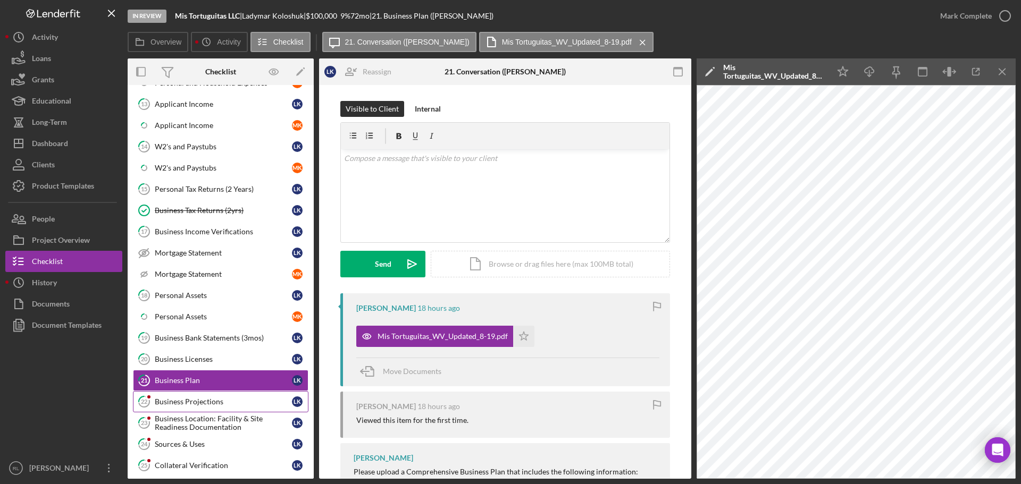
click at [188, 407] on link "22 Business Projections L K" at bounding box center [220, 401] width 175 height 21
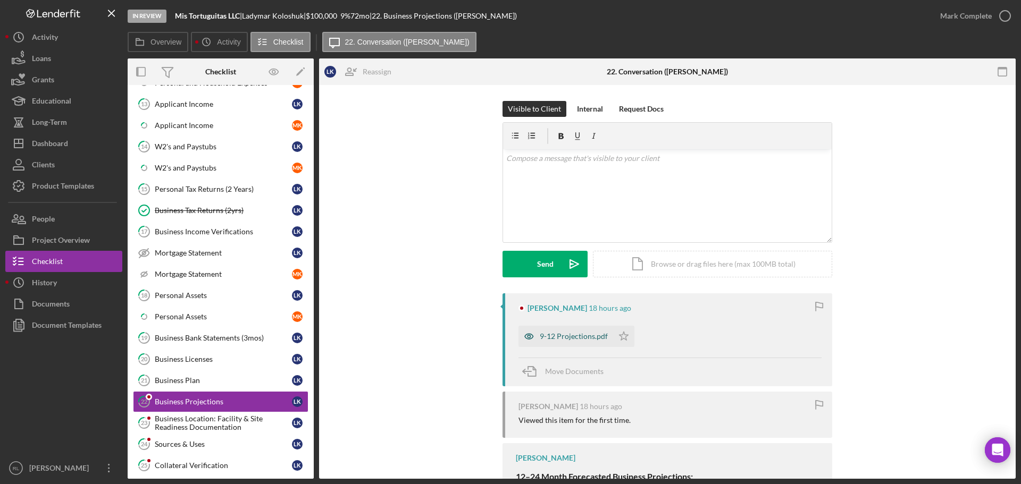
click at [552, 344] on div "9-12 Projections.pdf" at bounding box center [565, 336] width 95 height 21
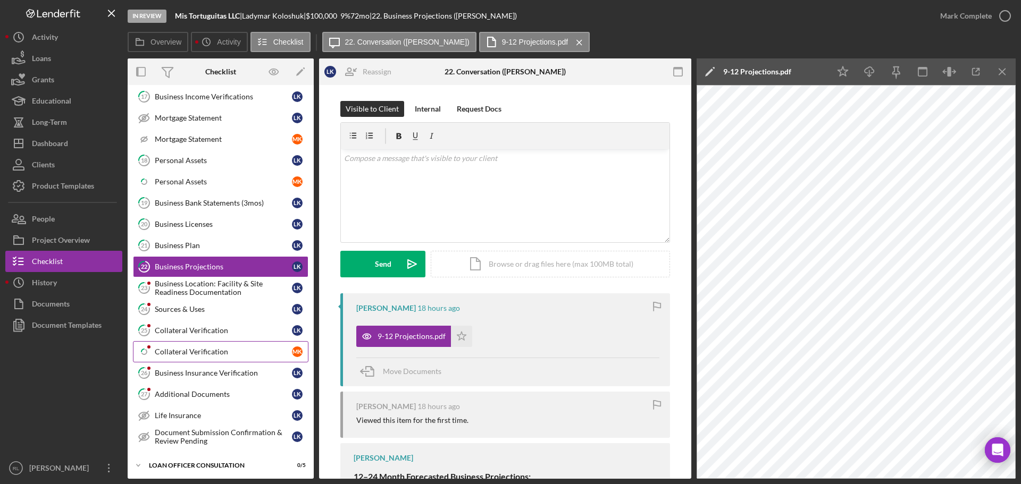
scroll to position [744, 0]
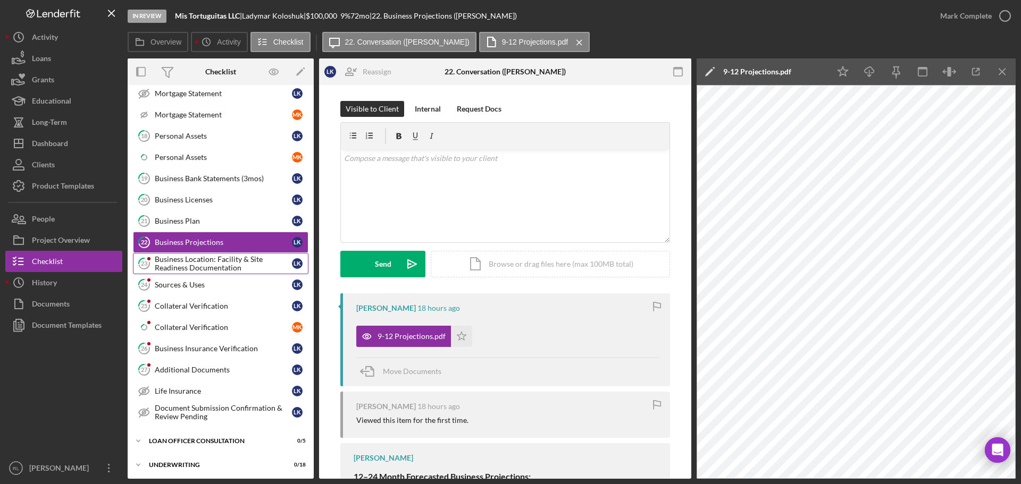
click at [204, 264] on div "Business Location: Facility & Site Readiness Documentation" at bounding box center [223, 263] width 137 height 17
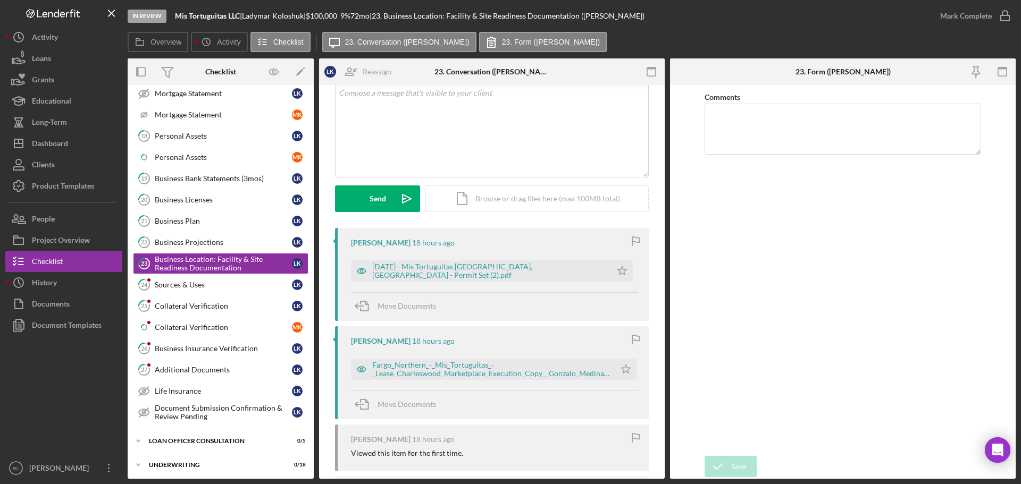
scroll to position [53, 0]
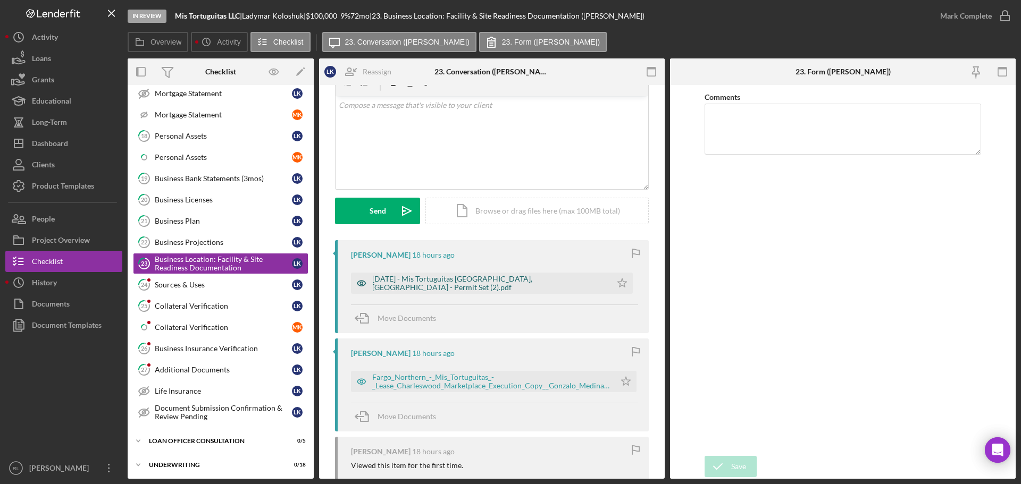
click at [494, 290] on div "[DATE] - Mis Tortuguitas [GEOGRAPHIC_DATA], [GEOGRAPHIC_DATA] - Permit Set (2).…" at bounding box center [481, 283] width 260 height 21
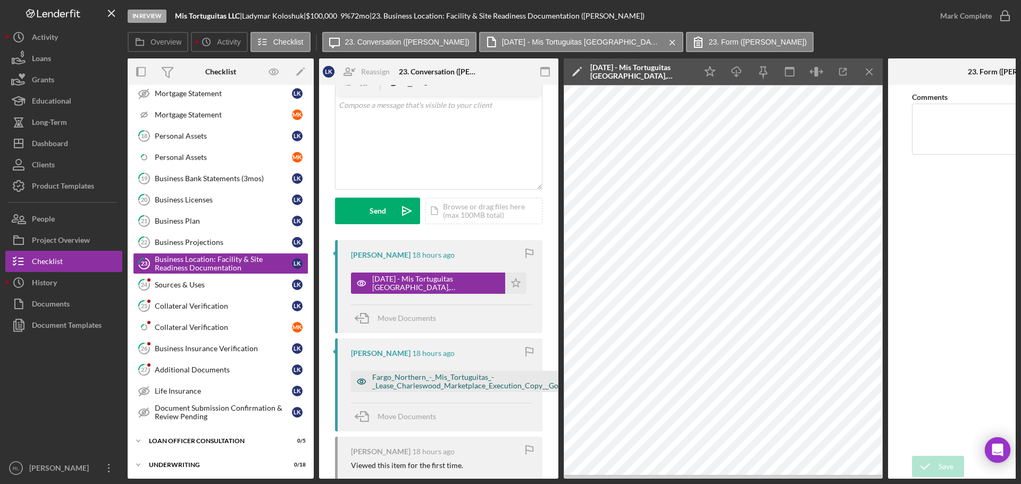
click at [417, 382] on div "Fargo_Northern_-_Mis_Tortuguitas_-_Lease_Charleswood_Marketplace_Execution_Copy…" at bounding box center [491, 381] width 238 height 17
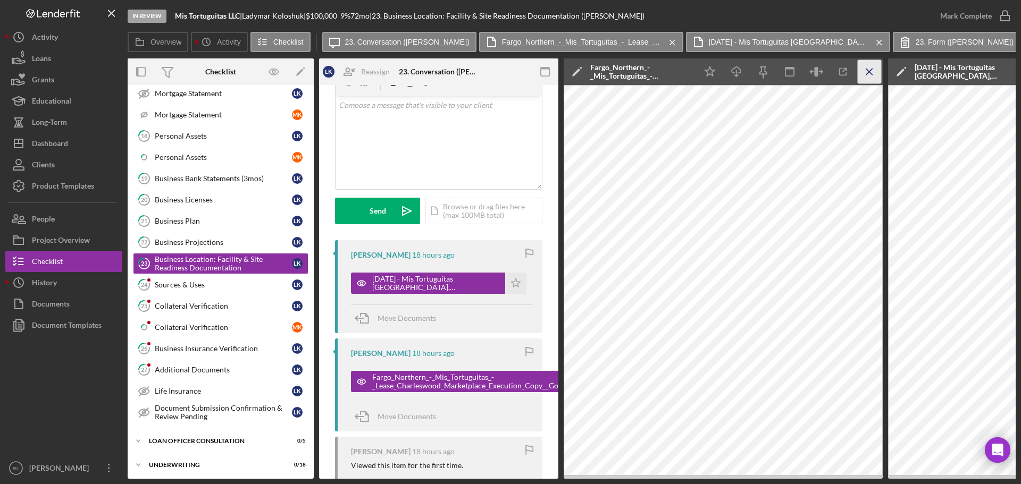
click at [873, 69] on icon "Icon/Menu Close" at bounding box center [869, 72] width 24 height 24
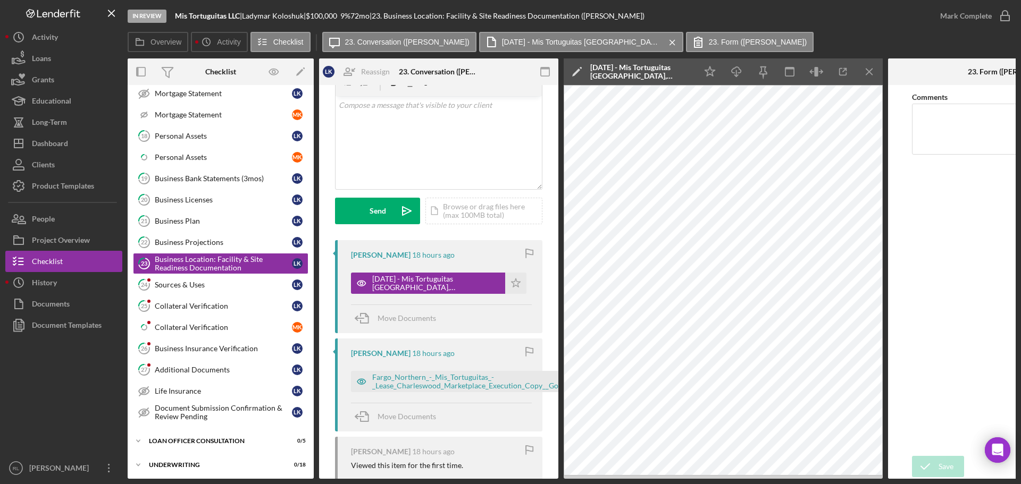
click at [873, 69] on icon "Icon/Menu Close" at bounding box center [869, 72] width 24 height 24
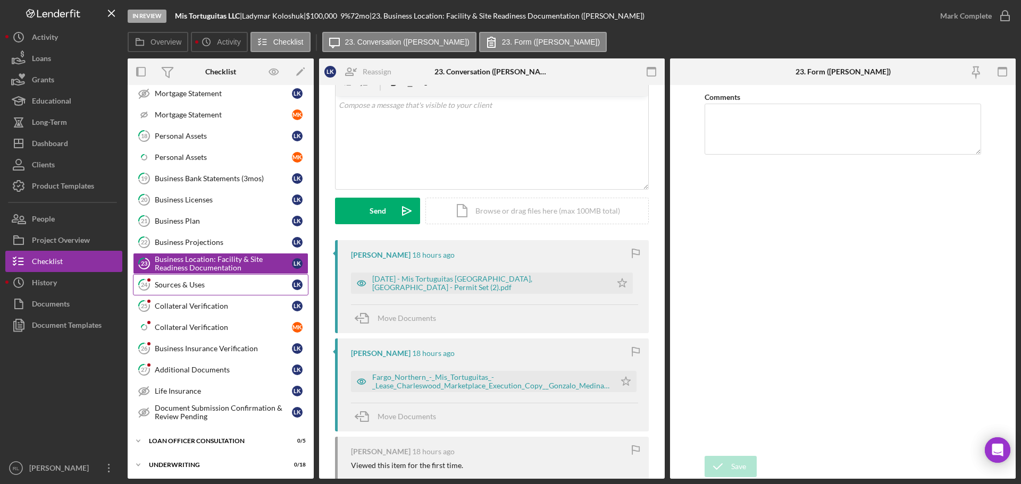
click at [222, 282] on div "Sources & Uses" at bounding box center [223, 285] width 137 height 9
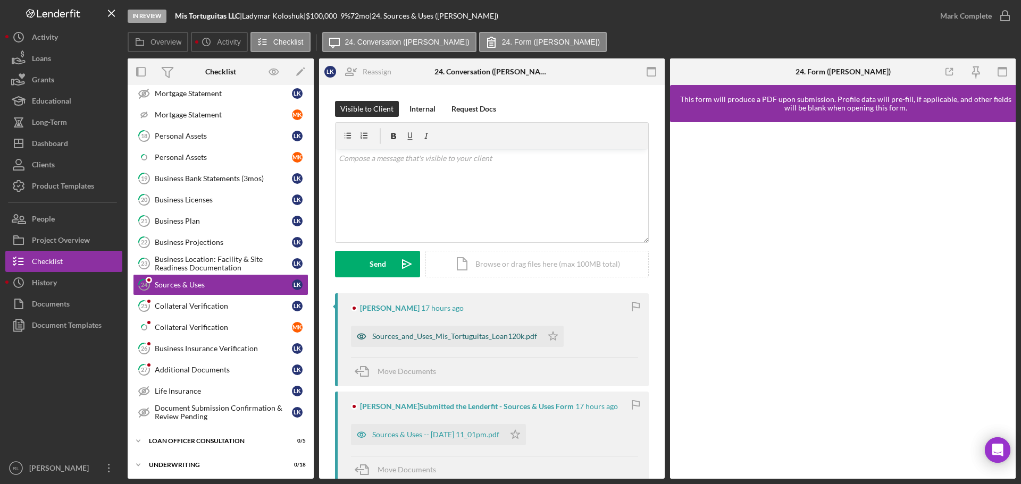
scroll to position [53, 0]
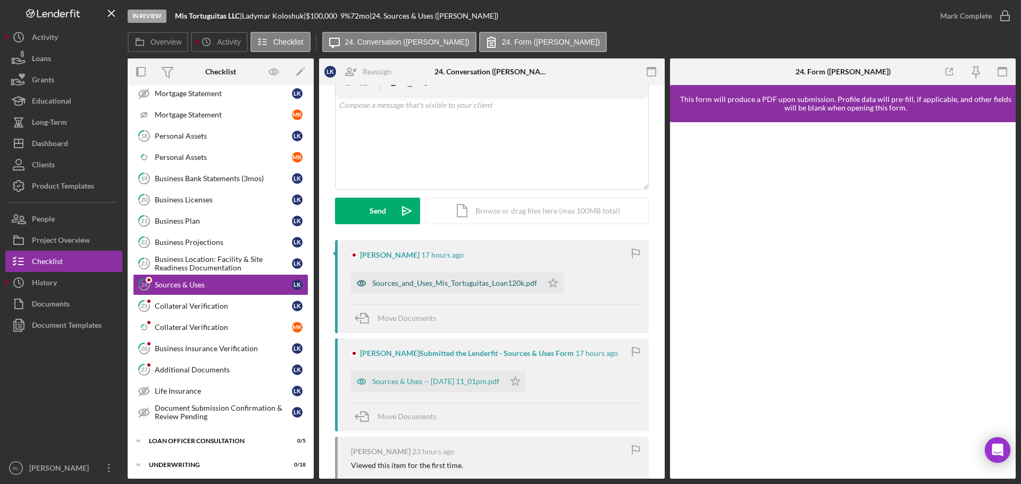
click at [469, 286] on div "Sources_and_Uses_Mis_Tortuguitas_Loan120k.pdf" at bounding box center [454, 283] width 165 height 9
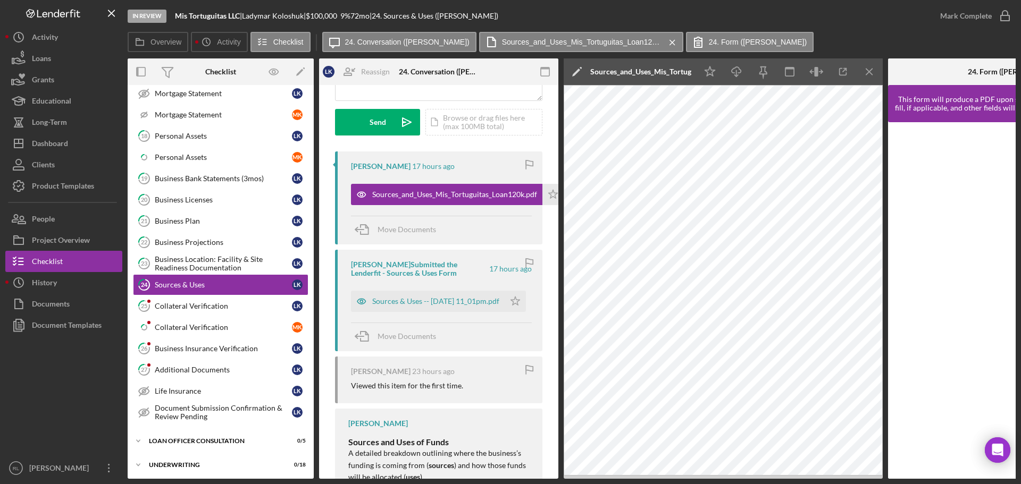
scroll to position [159, 0]
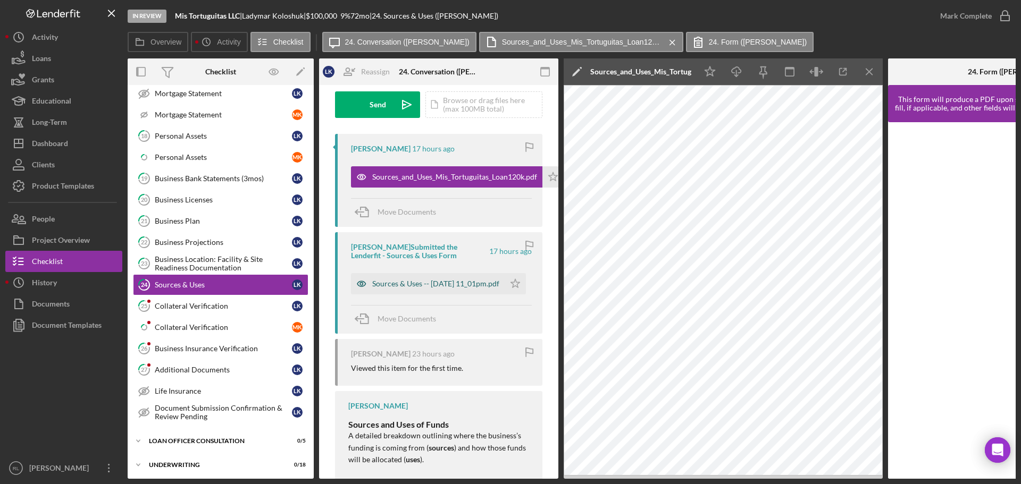
click at [433, 288] on div "Sources & Uses -- [DATE] 11_01pm.pdf" at bounding box center [435, 284] width 127 height 9
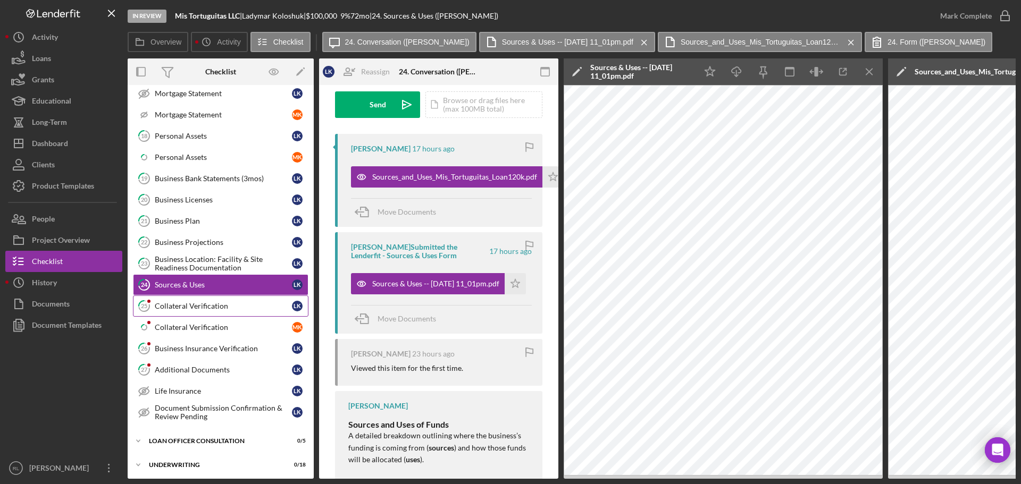
click at [188, 311] on link "25 Collateral Verification L K" at bounding box center [220, 306] width 175 height 21
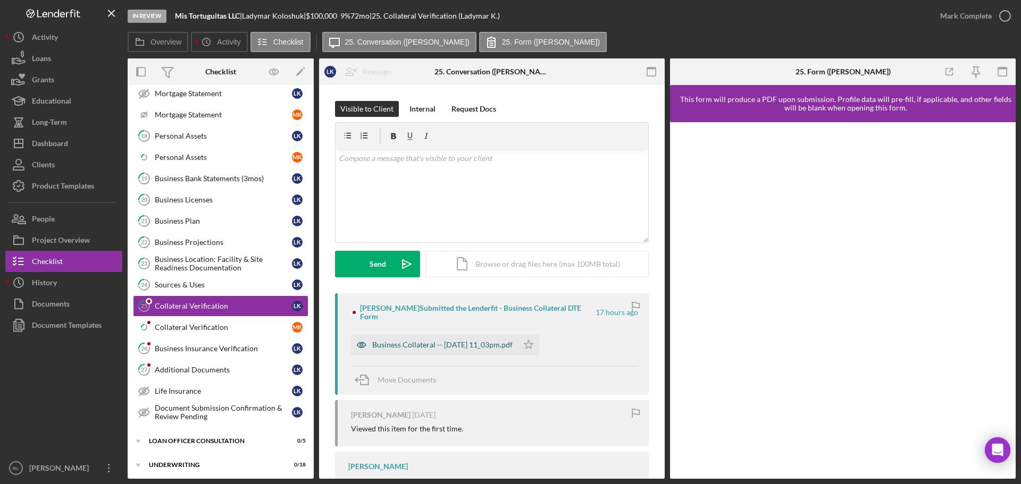
click at [436, 347] on div "Business Collateral -- [DATE] 11_03pm.pdf" at bounding box center [442, 345] width 140 height 9
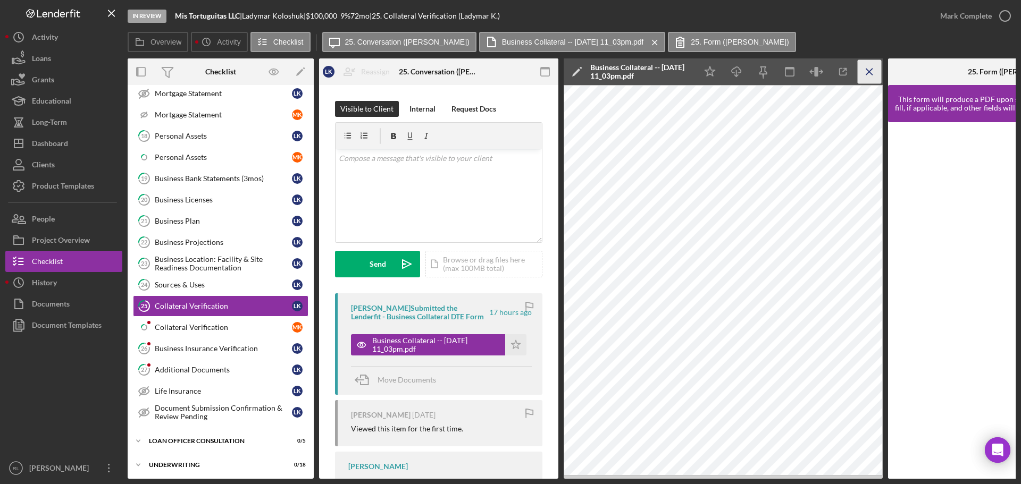
click at [866, 74] on line "button" at bounding box center [869, 72] width 6 height 6
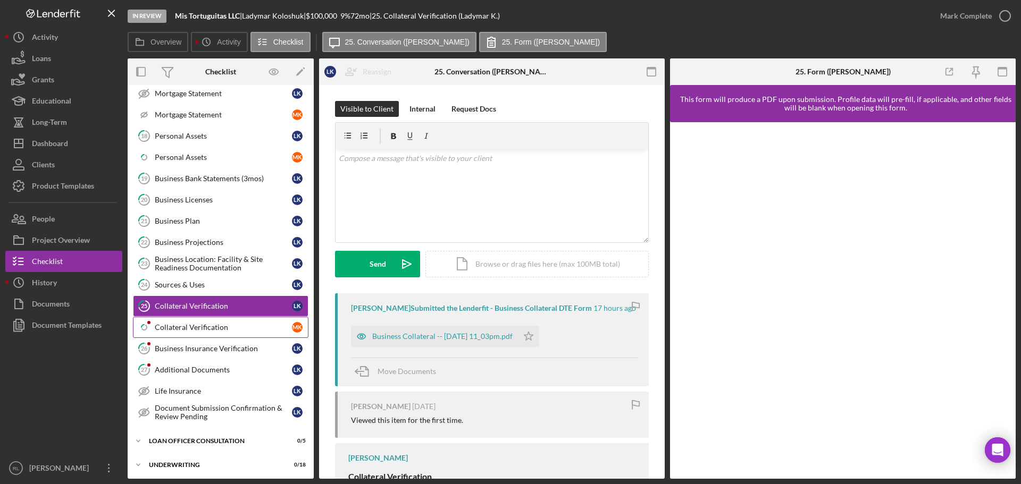
click at [191, 331] on div "Collateral Verification" at bounding box center [223, 327] width 137 height 9
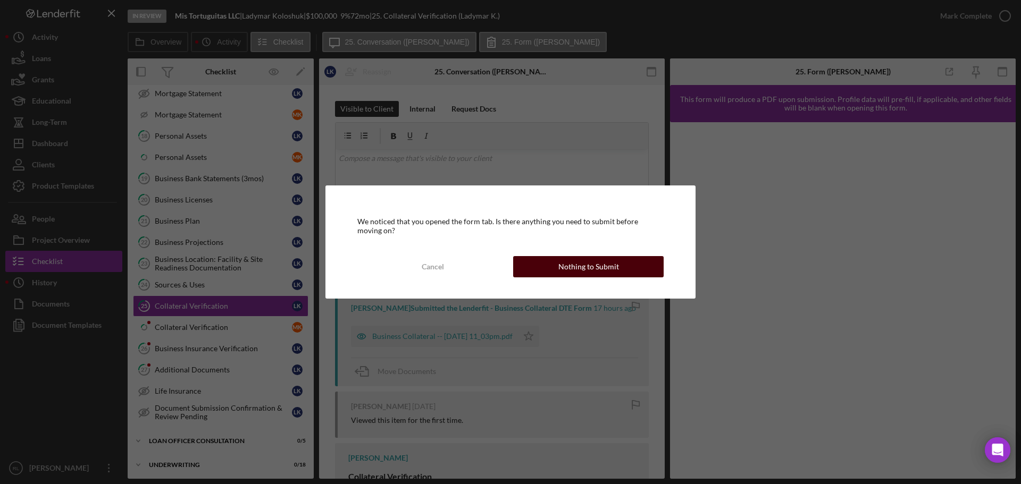
click at [595, 267] on div "Nothing to Submit" at bounding box center [588, 266] width 61 height 21
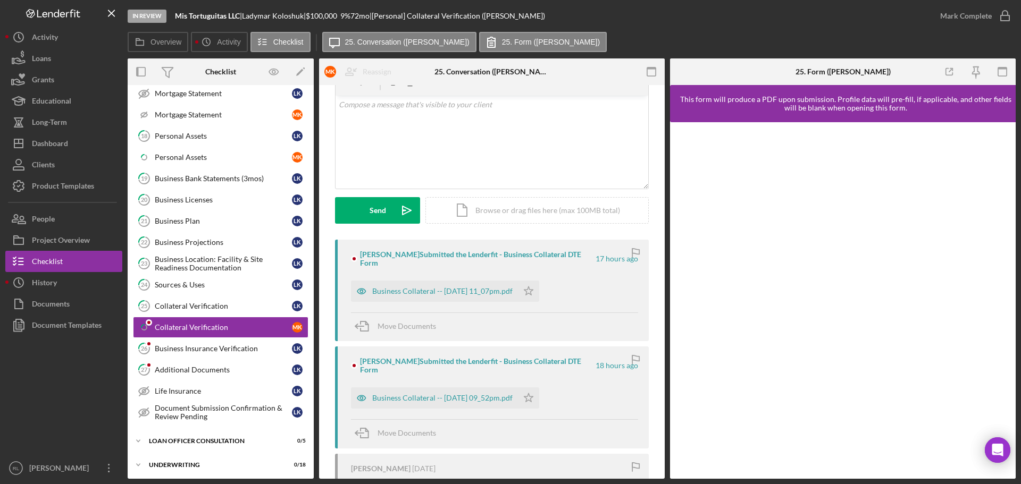
scroll to position [53, 0]
click at [446, 286] on div "Business Collateral -- [DATE] 11_07pm.pdf" at bounding box center [434, 291] width 167 height 21
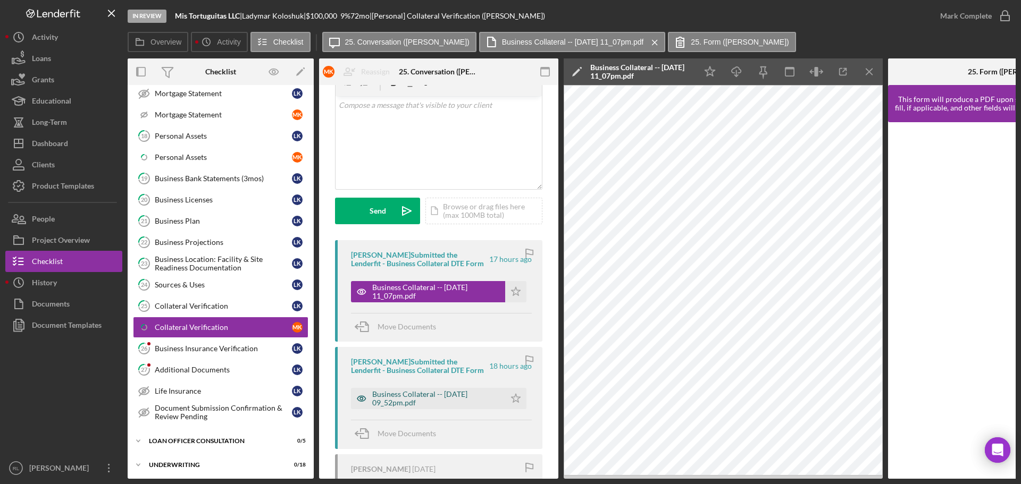
click at [429, 396] on div "Business Collateral -- [DATE] 09_52pm.pdf" at bounding box center [436, 398] width 128 height 17
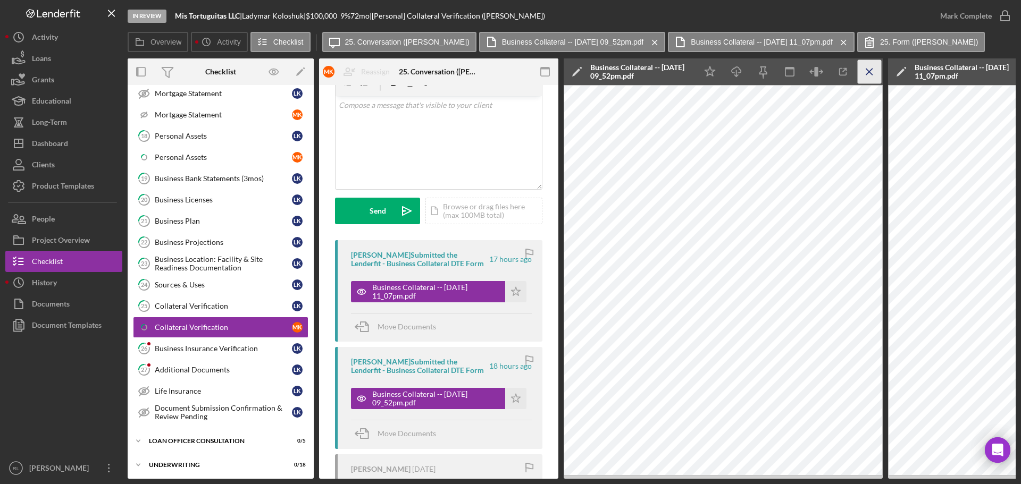
click at [871, 69] on icon "Icon/Menu Close" at bounding box center [869, 72] width 24 height 24
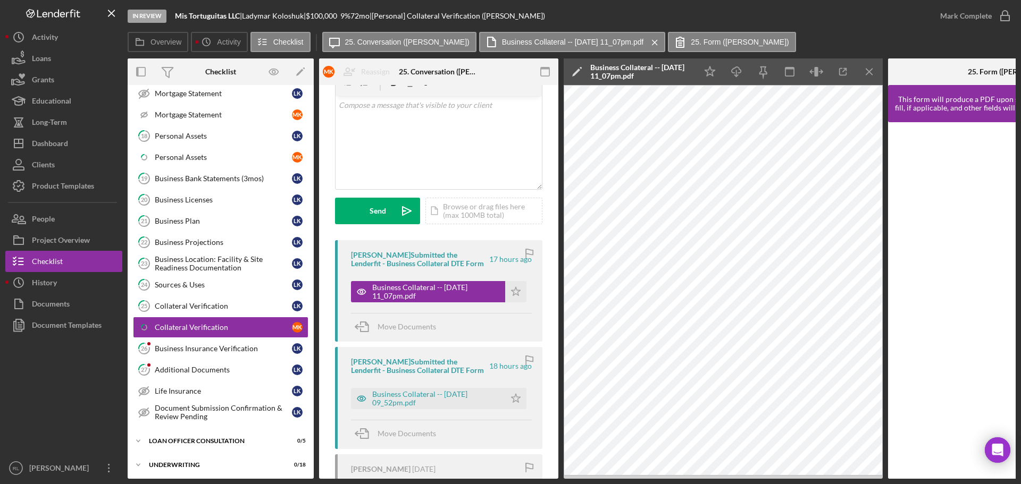
click at [871, 69] on icon "Icon/Menu Close" at bounding box center [869, 72] width 24 height 24
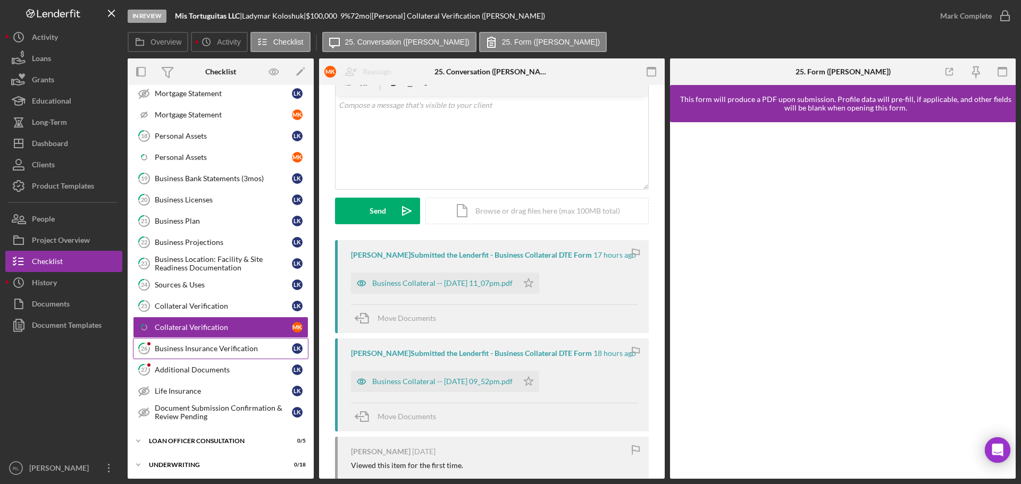
click at [172, 355] on link "26 Business Insurance Verification L K" at bounding box center [220, 348] width 175 height 21
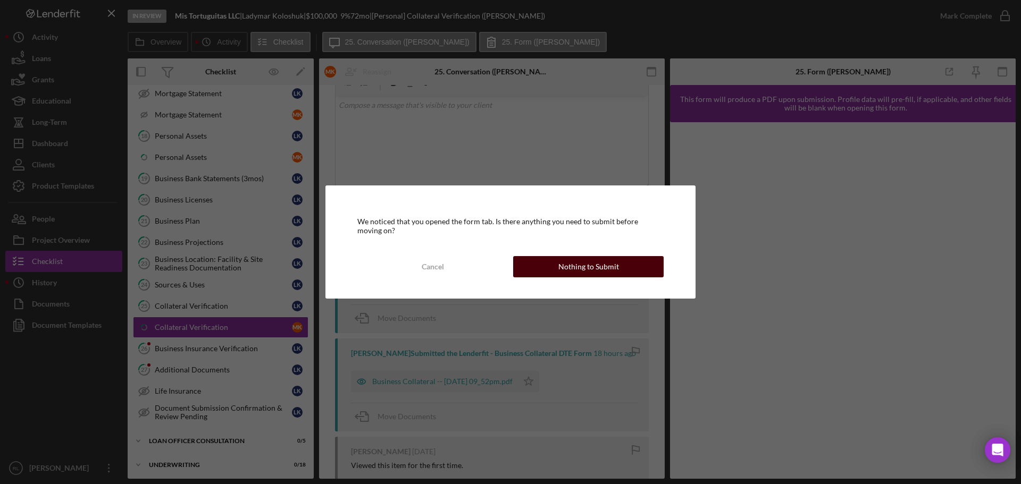
click at [571, 268] on div "Nothing to Submit" at bounding box center [588, 266] width 61 height 21
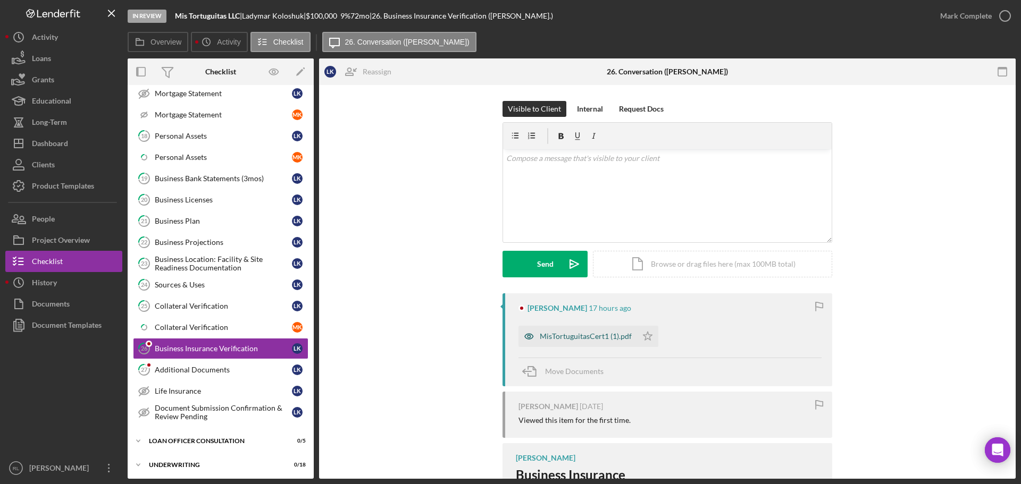
click at [557, 336] on div "MisTortuguitasCert1 (1).pdf" at bounding box center [585, 336] width 92 height 9
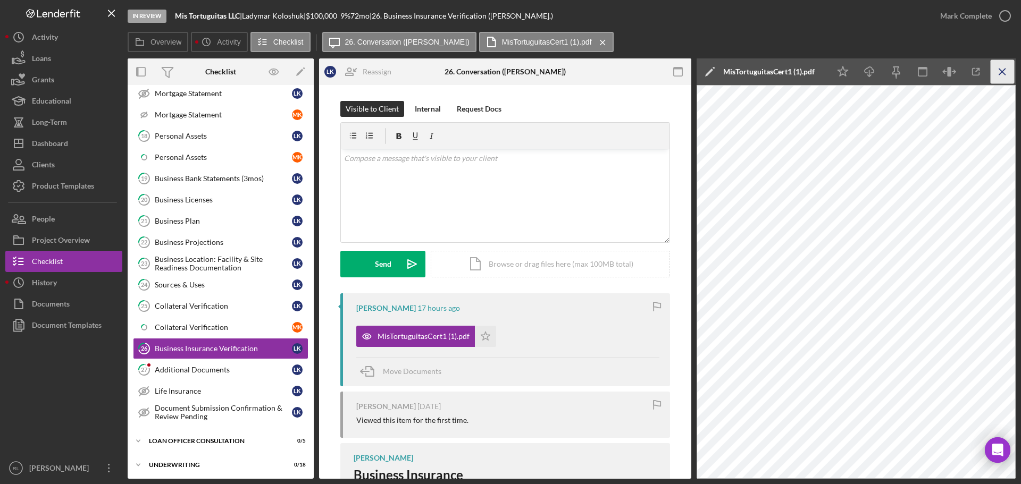
click at [1011, 75] on icon "Icon/Menu Close" at bounding box center [1002, 72] width 24 height 24
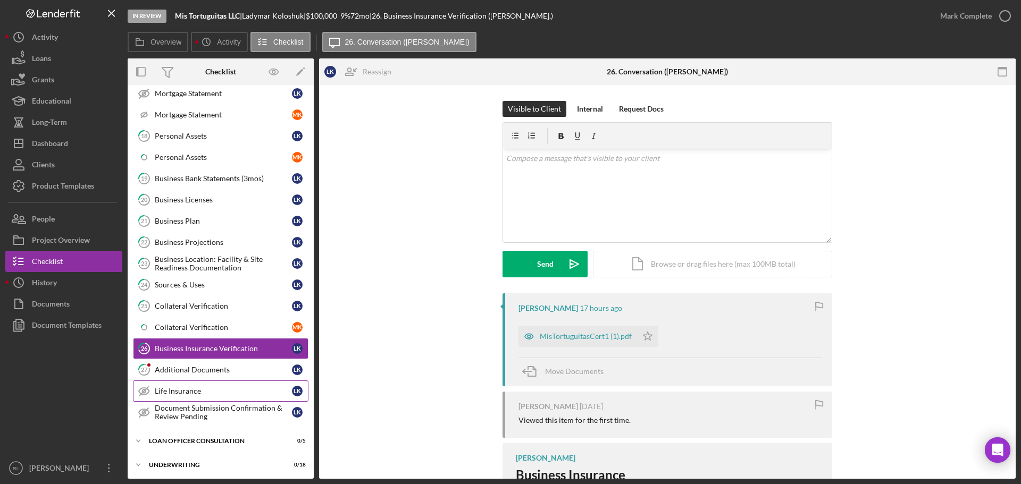
click at [259, 384] on link "Life Insurance Life Insurance L K" at bounding box center [220, 391] width 175 height 21
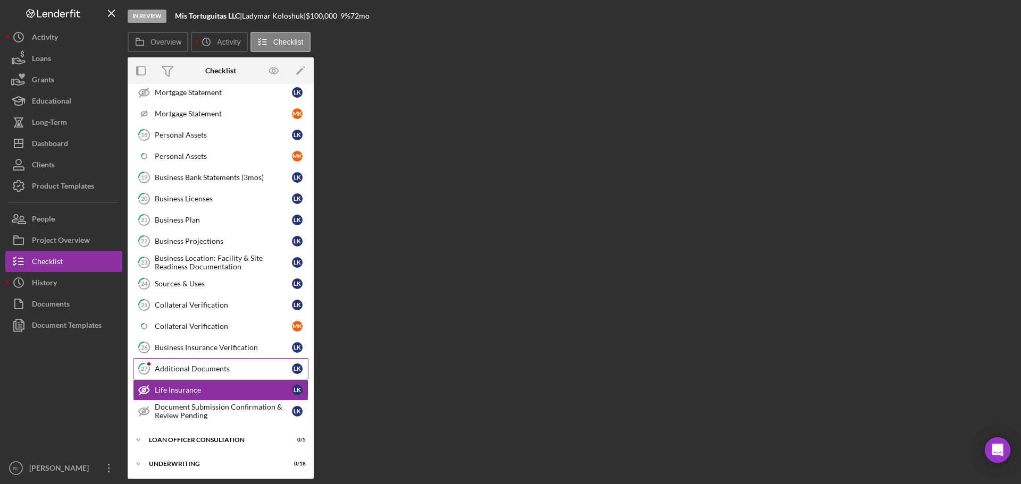
click at [242, 373] on div "Additional Documents" at bounding box center [223, 369] width 137 height 9
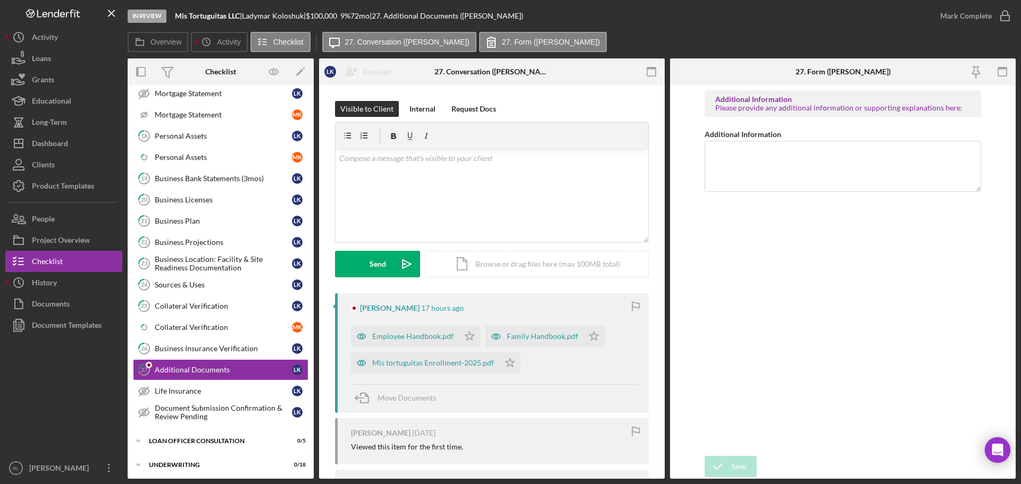
click at [503, 391] on div "Move Documents" at bounding box center [494, 398] width 287 height 29
click at [460, 362] on div "Mis tortuguitas Enrollment-2025.pdf" at bounding box center [433, 363] width 122 height 9
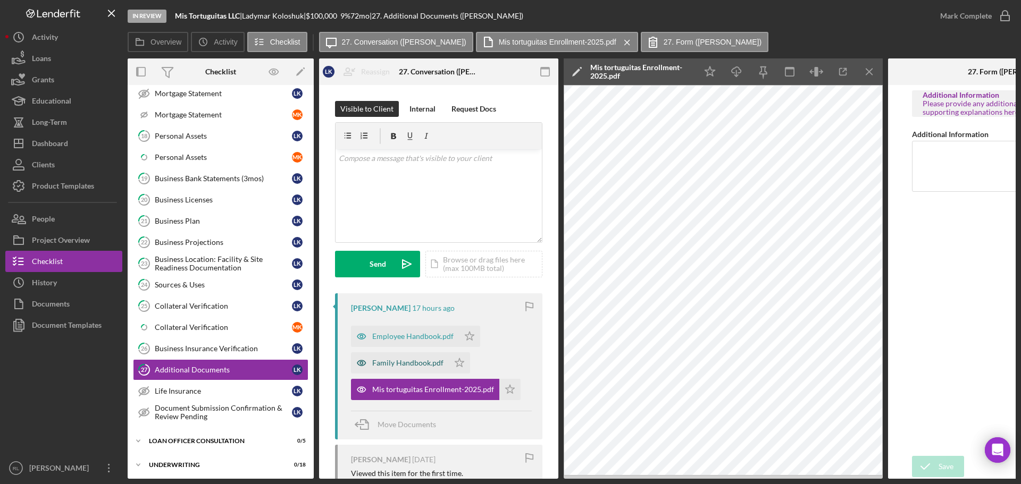
click at [399, 361] on div "Family Handbook.pdf" at bounding box center [407, 363] width 71 height 9
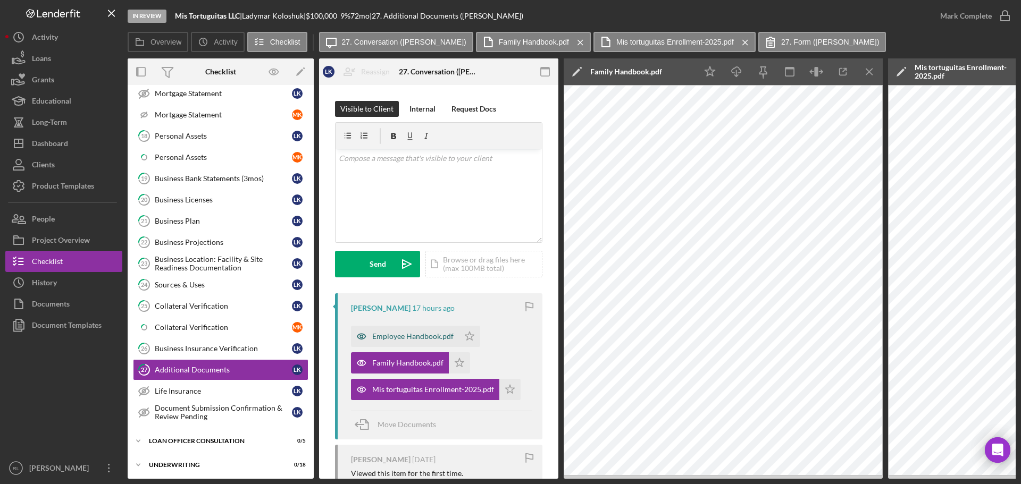
click at [410, 339] on div "Employee Handbook.pdf" at bounding box center [412, 336] width 81 height 9
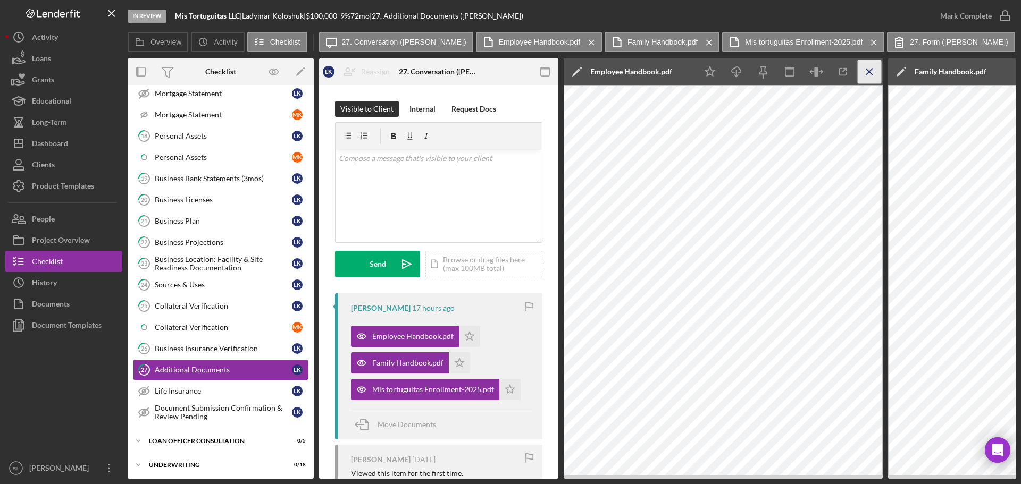
click at [876, 67] on icon "Icon/Menu Close" at bounding box center [869, 72] width 24 height 24
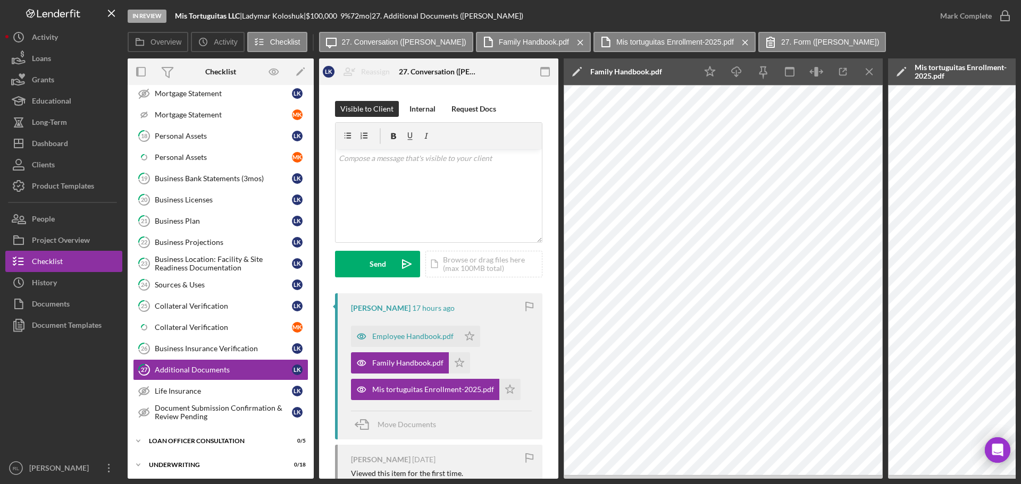
click at [876, 67] on icon "Icon/Menu Close" at bounding box center [869, 72] width 24 height 24
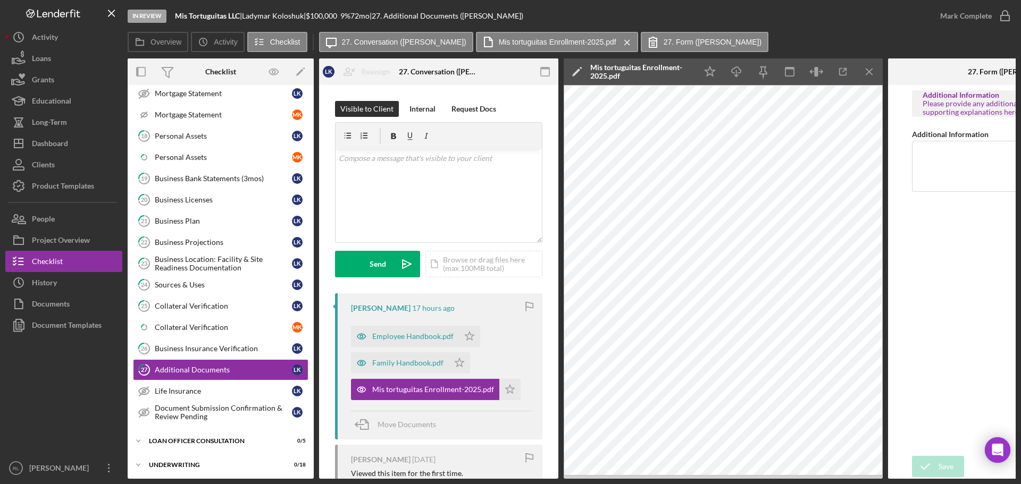
click at [876, 67] on icon "Icon/Menu Close" at bounding box center [869, 72] width 24 height 24
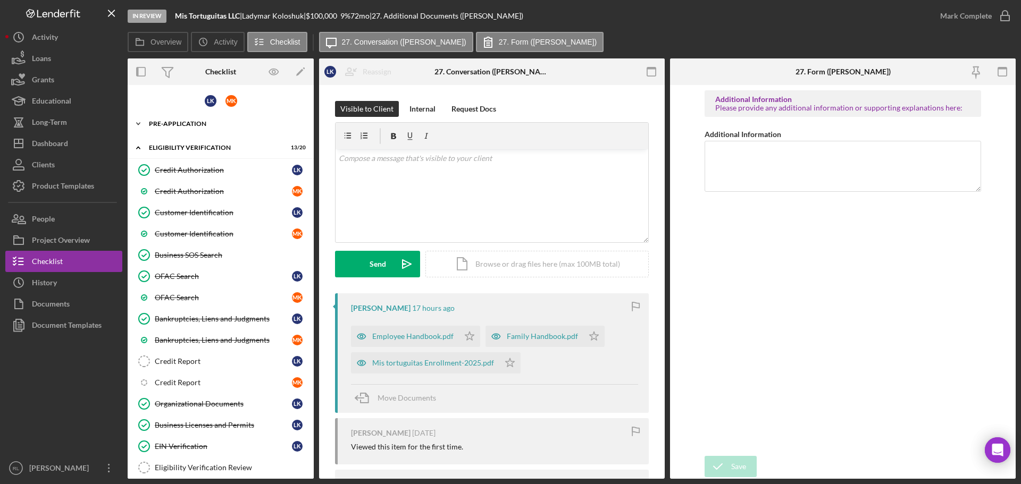
click at [215, 124] on div "Pre-Application" at bounding box center [224, 124] width 151 height 6
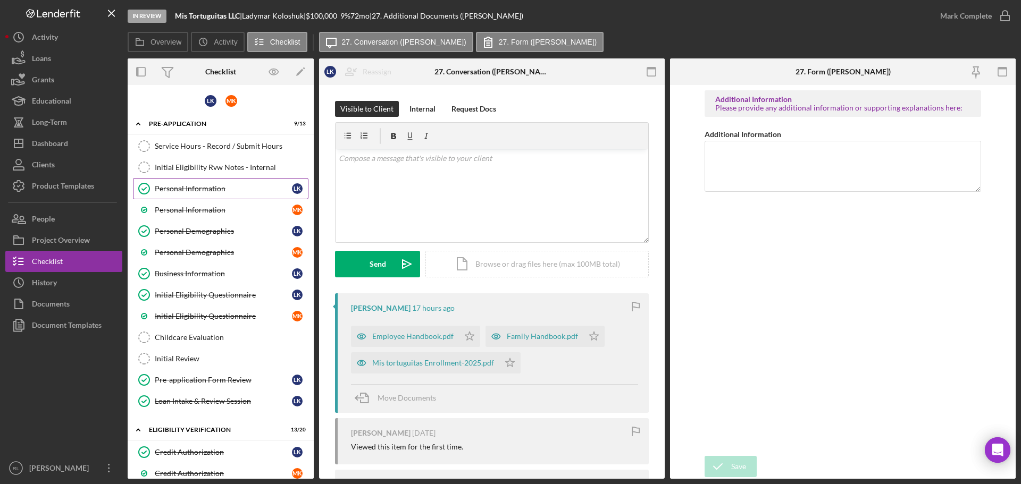
click at [188, 182] on link "Personal Information Personal Information L K" at bounding box center [220, 188] width 175 height 21
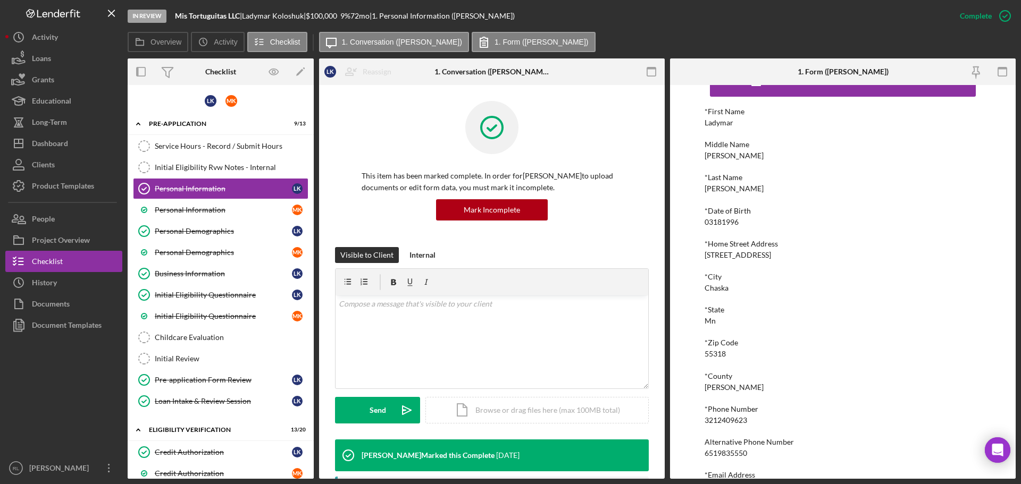
scroll to position [58, 0]
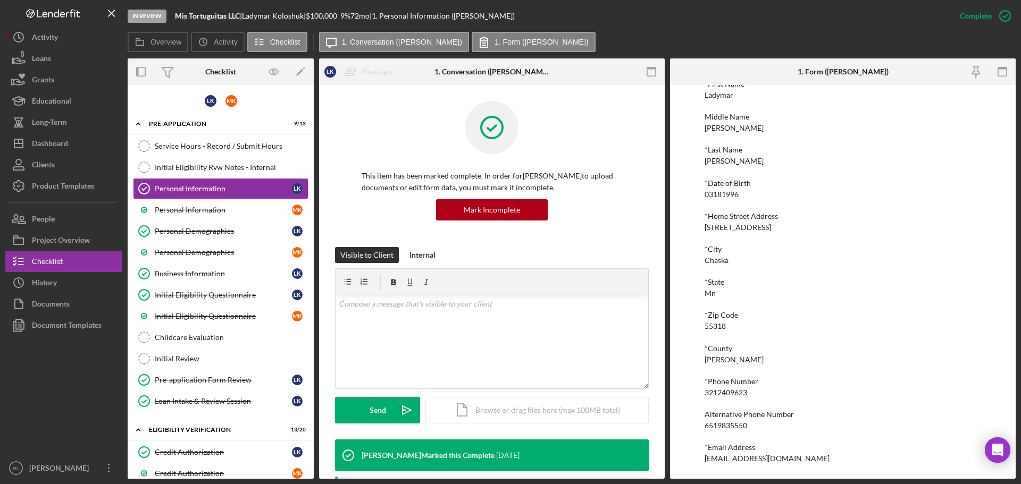
click at [752, 456] on div "[EMAIL_ADDRESS][DOMAIN_NAME]" at bounding box center [766, 458] width 125 height 9
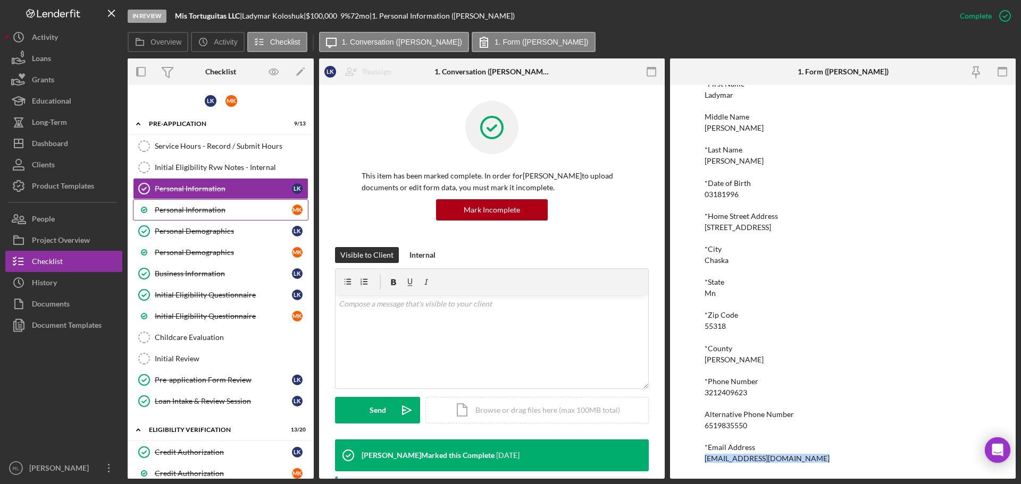
click at [218, 213] on div "Personal Information" at bounding box center [223, 210] width 137 height 9
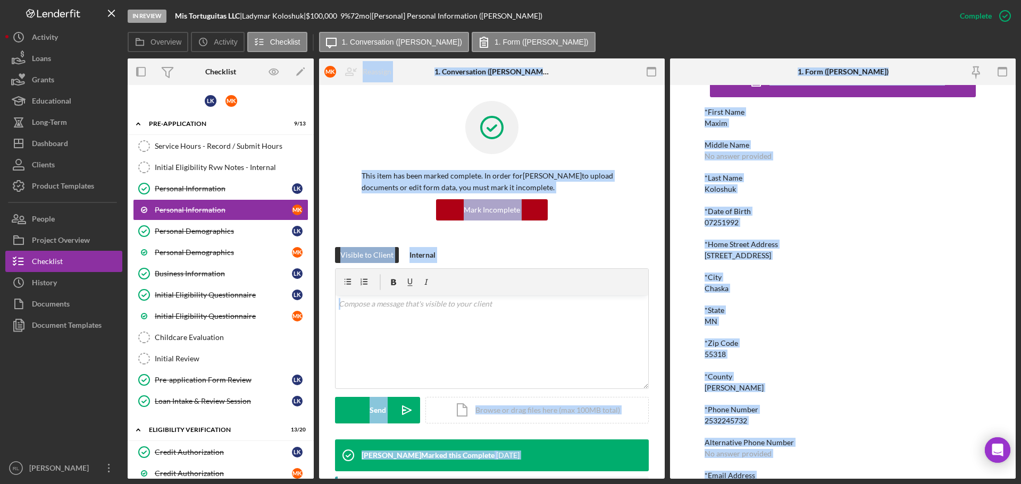
scroll to position [58, 0]
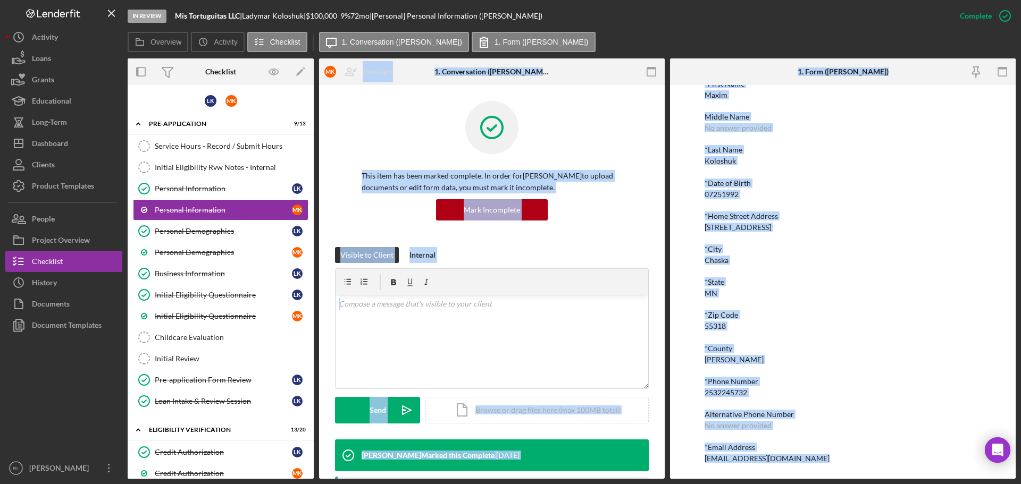
click at [772, 416] on div "Alternative Phone Number" at bounding box center [842, 414] width 276 height 9
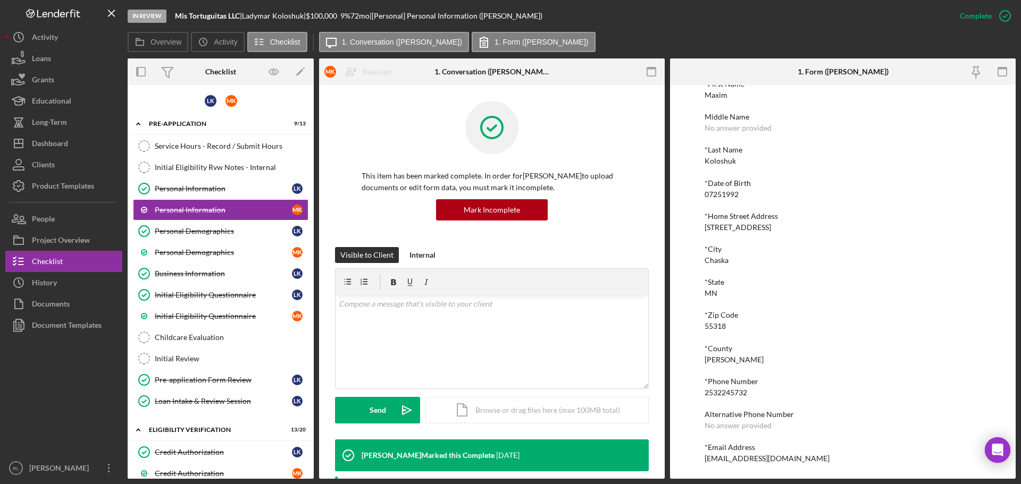
click at [752, 456] on div "[EMAIL_ADDRESS][DOMAIN_NAME]" at bounding box center [766, 458] width 125 height 9
copy div "[EMAIL_ADDRESS][DOMAIN_NAME] Logo-Reversed Created with Sketch. Icon/Menu Close…"
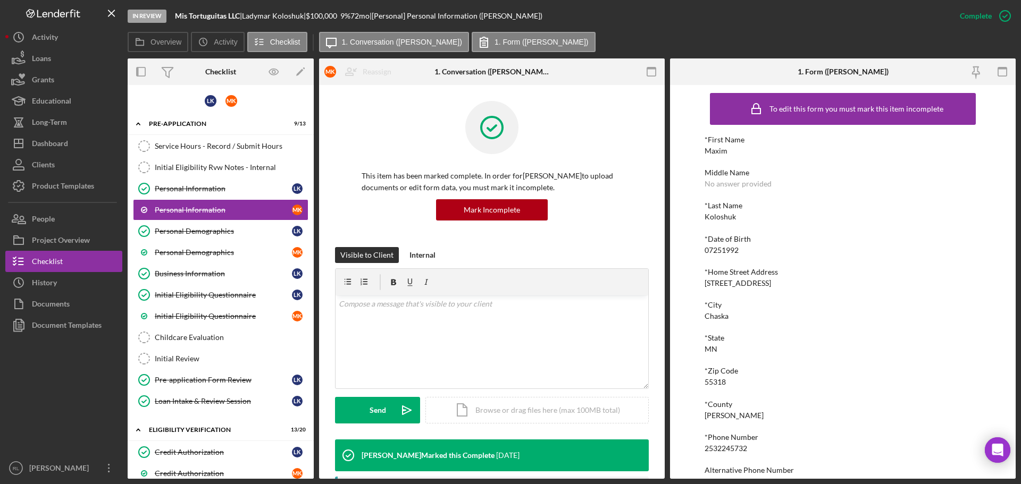
scroll to position [0, 0]
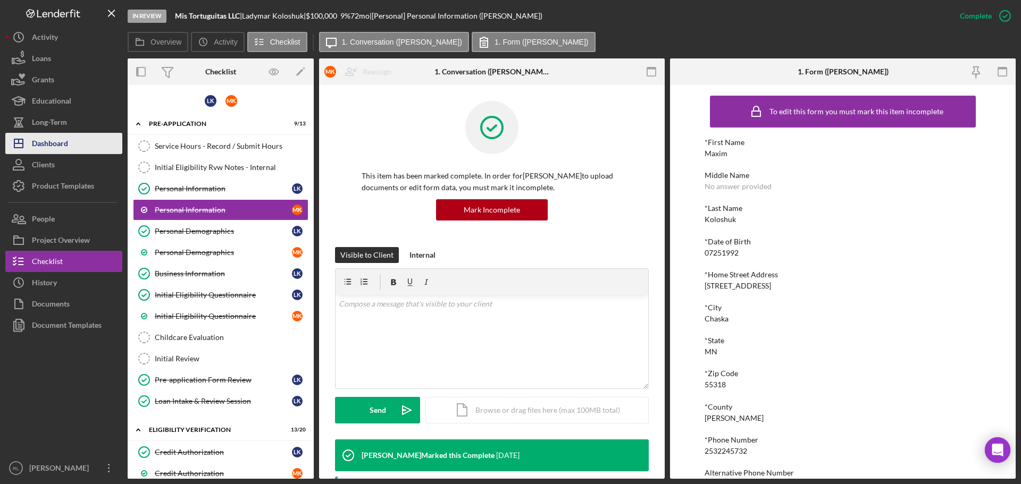
click at [50, 138] on div "Dashboard" at bounding box center [50, 145] width 36 height 24
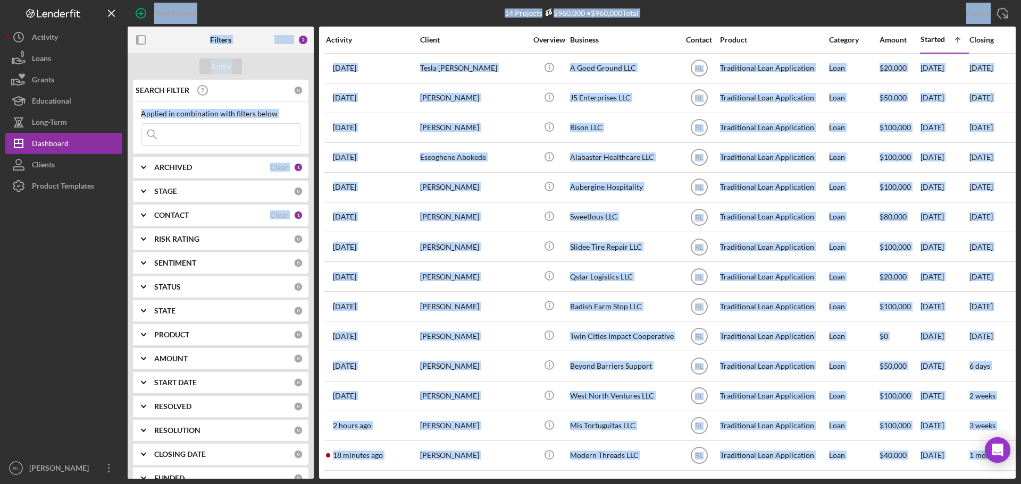
click at [457, 20] on div "14 Projects $960,000 • $960,000 Total" at bounding box center [572, 13] width 296 height 27
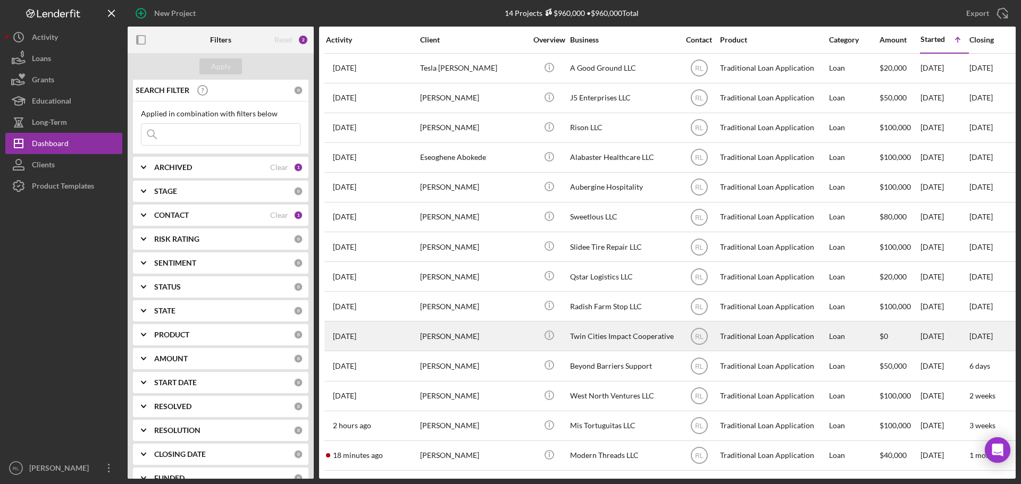
scroll to position [5, 0]
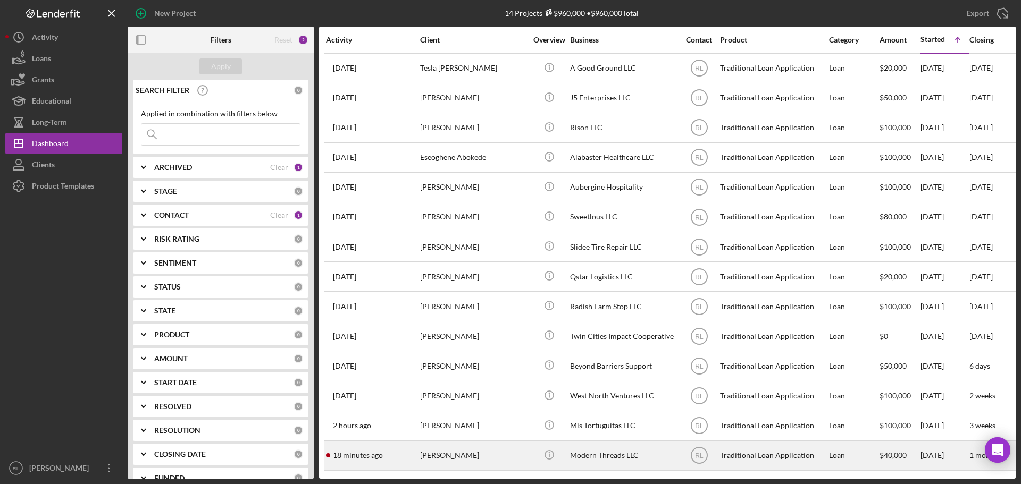
click at [500, 445] on div "[PERSON_NAME]" at bounding box center [473, 456] width 106 height 28
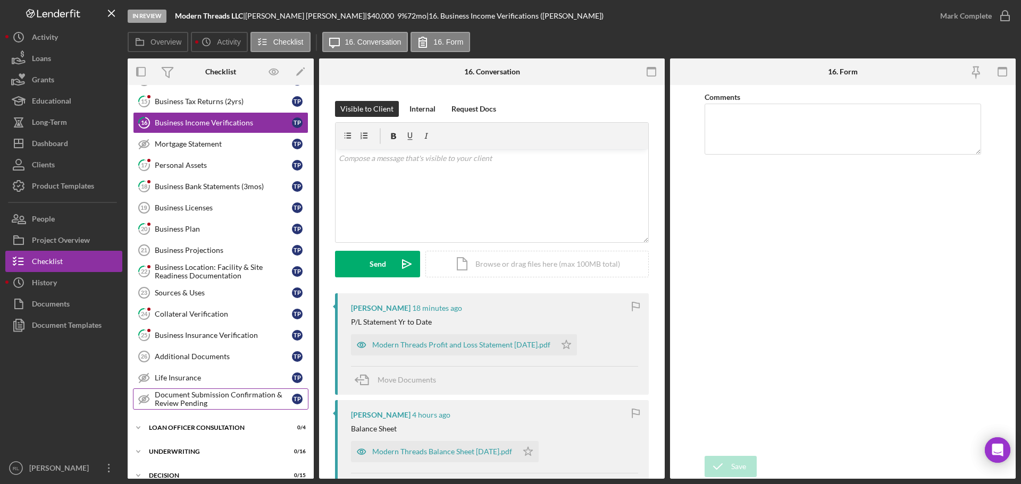
scroll to position [122, 0]
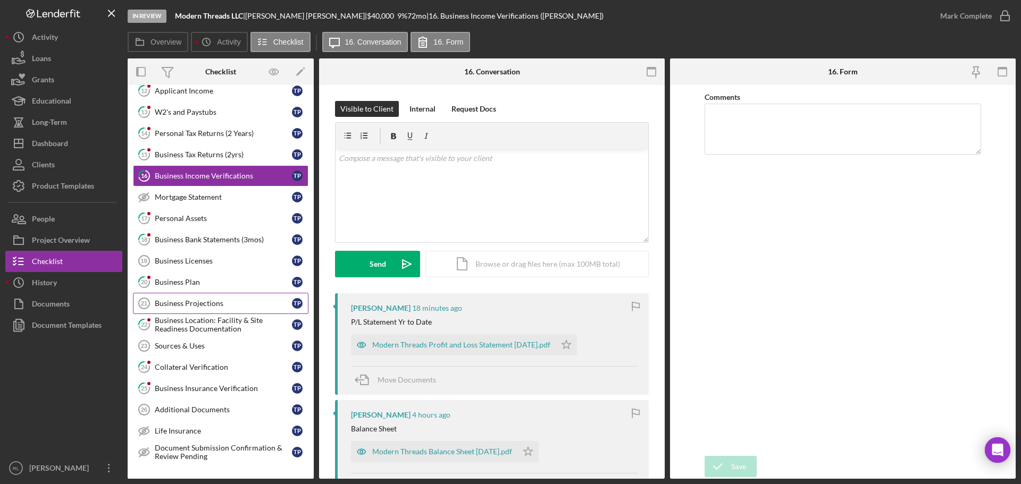
click at [217, 299] on div "Business Projections" at bounding box center [223, 303] width 137 height 9
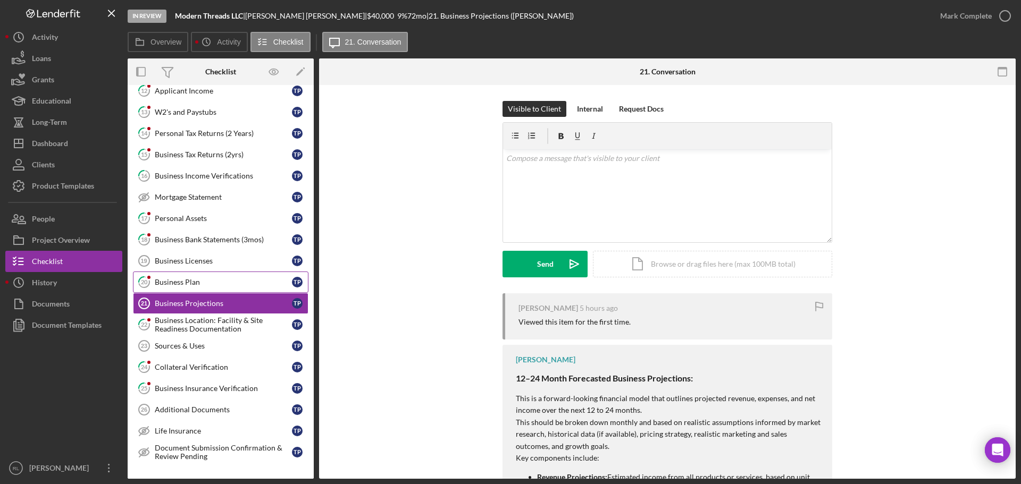
click at [216, 284] on div "Business Plan" at bounding box center [223, 282] width 137 height 9
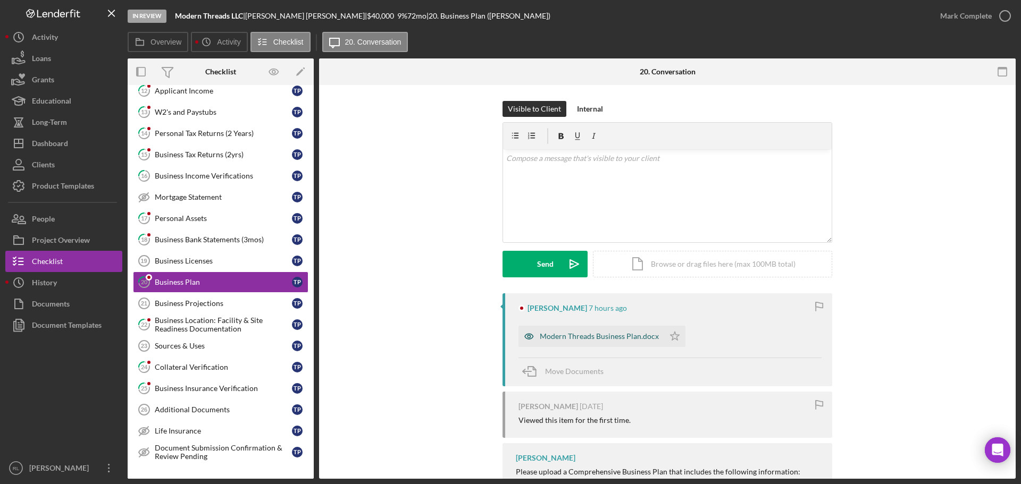
click at [608, 332] on div "Modern Threads Business Plan.docx" at bounding box center [591, 336] width 146 height 21
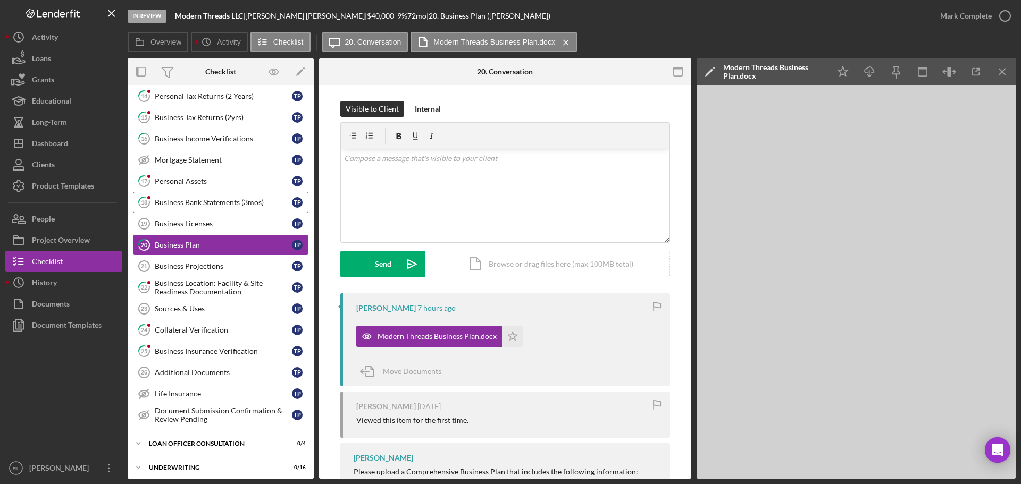
scroll to position [106, 0]
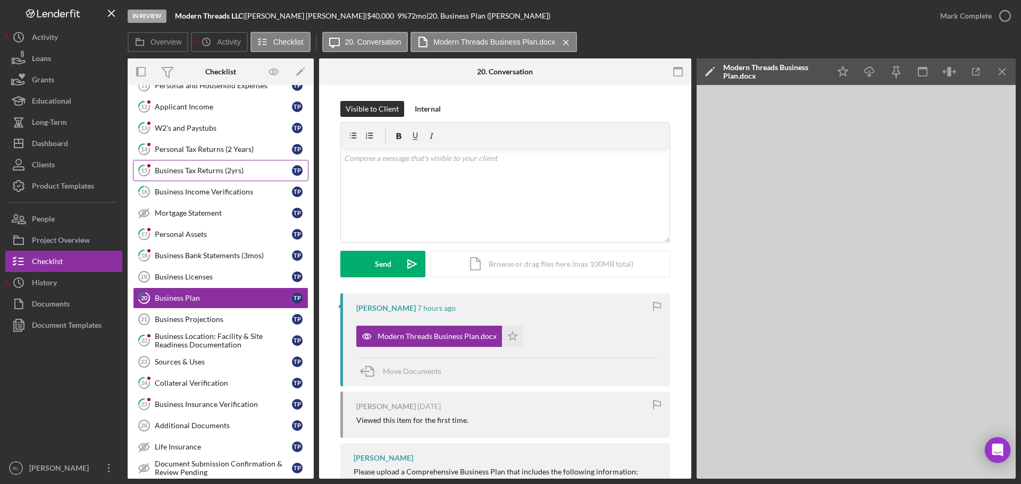
click at [217, 166] on div "Business Tax Returns (2yrs)" at bounding box center [223, 170] width 137 height 9
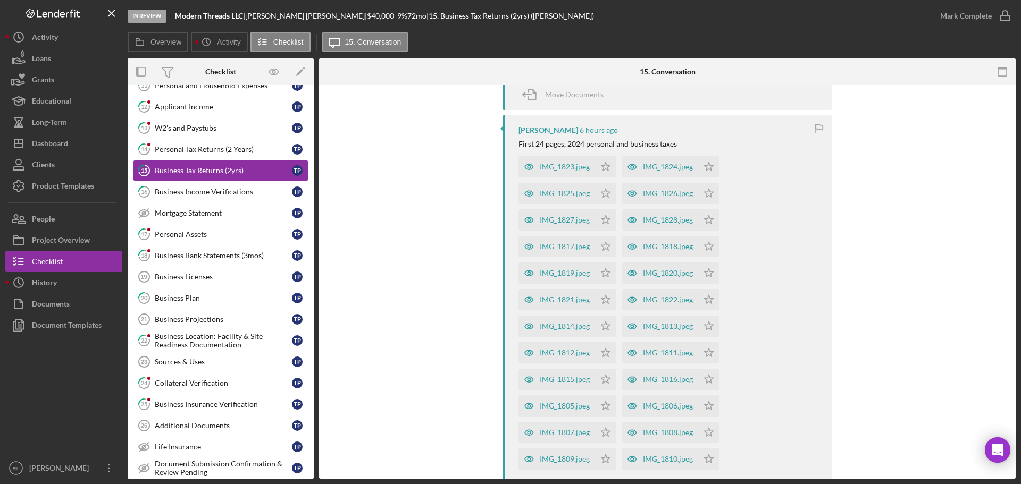
scroll to position [913, 0]
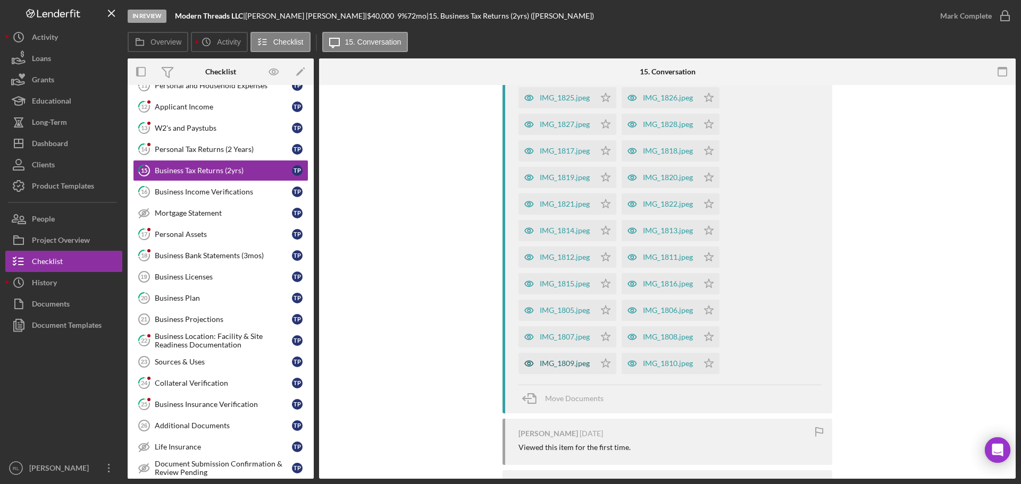
click at [567, 366] on div "IMG_1809.jpeg" at bounding box center [564, 363] width 50 height 9
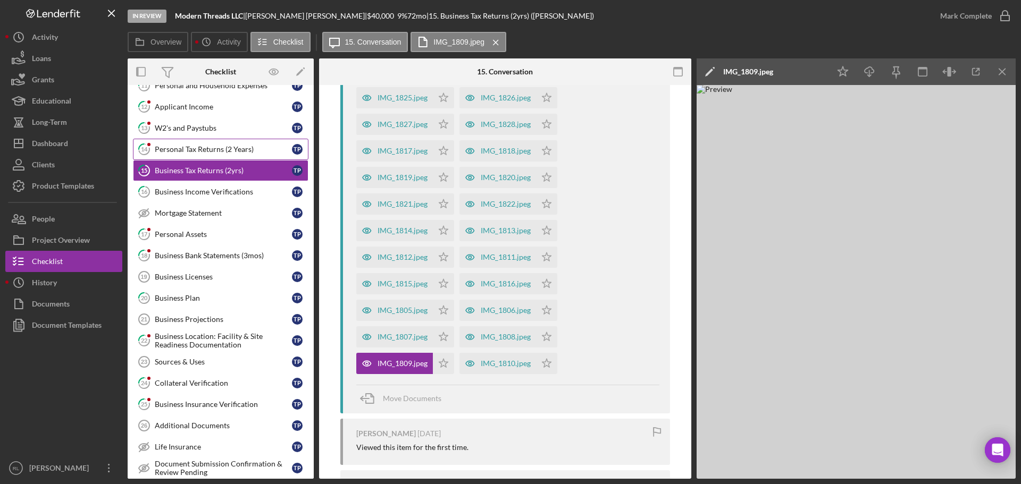
click at [222, 144] on link "14 Personal Tax Returns (2 Years) T P" at bounding box center [220, 149] width 175 height 21
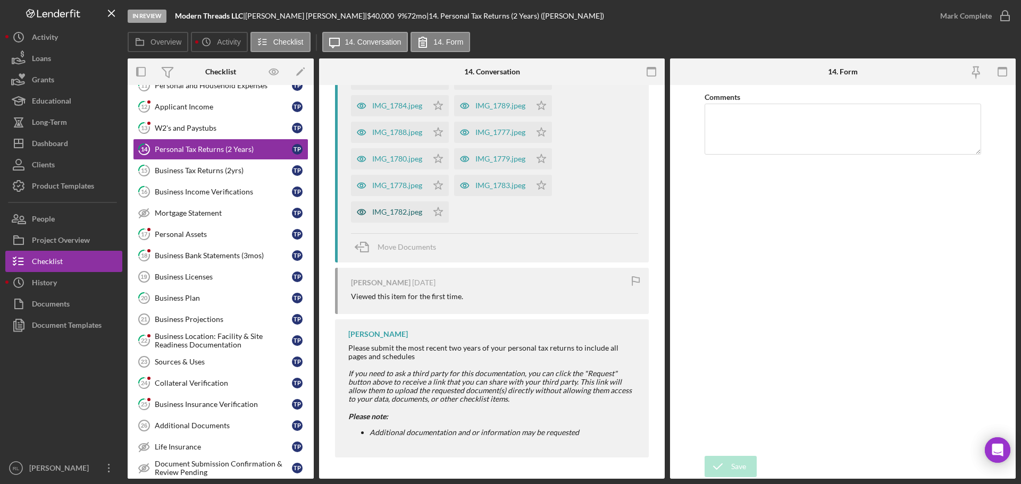
click at [402, 209] on div "IMG_1782.jpeg" at bounding box center [397, 212] width 50 height 9
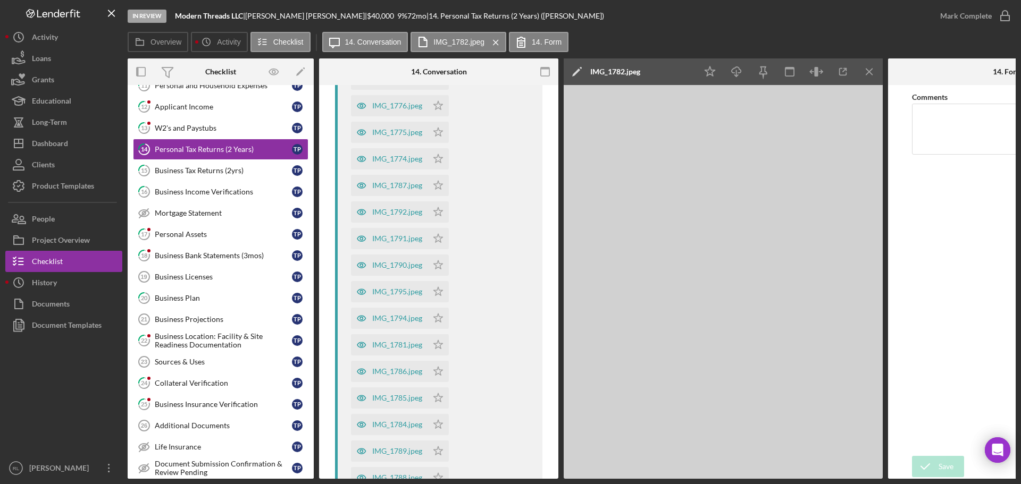
scroll to position [957, 0]
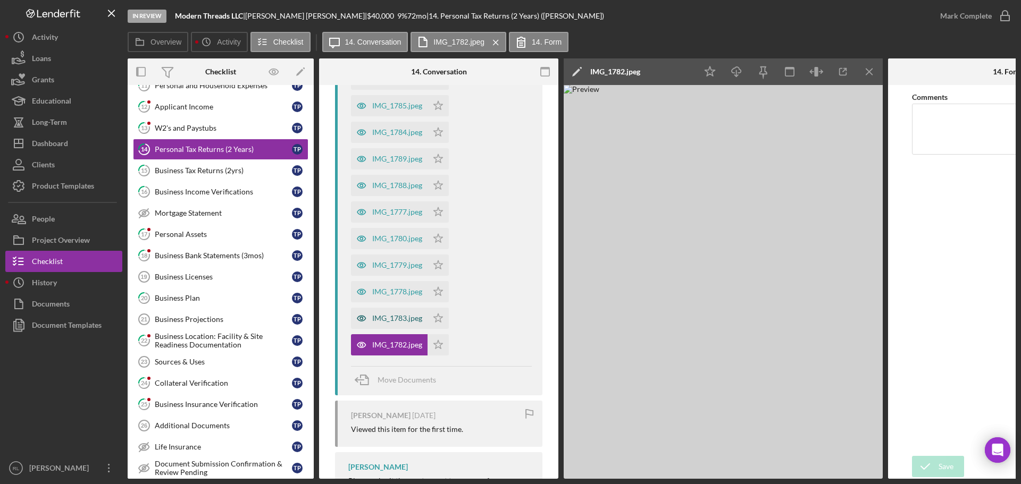
click at [394, 319] on div "IMG_1783.jpeg" at bounding box center [397, 318] width 50 height 9
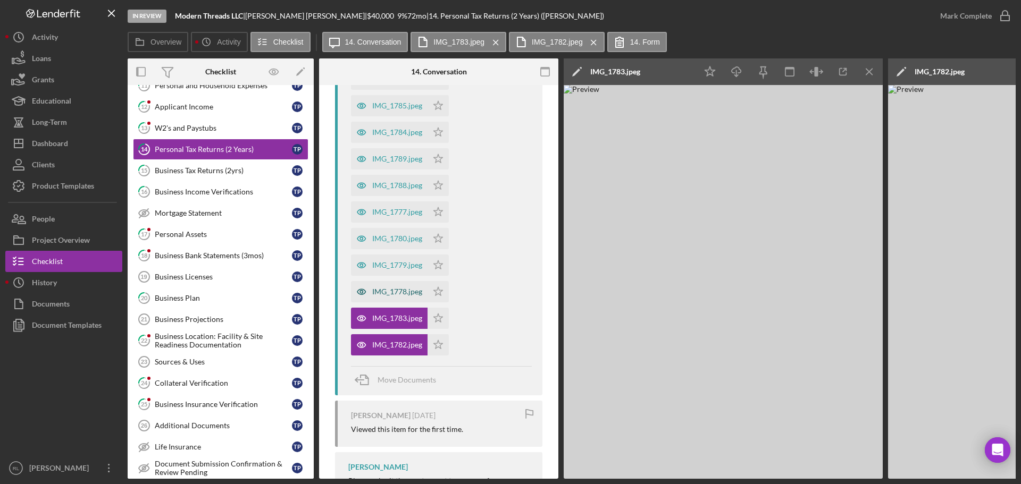
click at [401, 293] on div "IMG_1778.jpeg" at bounding box center [397, 292] width 50 height 9
click at [398, 260] on div "IMG_1779.jpeg" at bounding box center [389, 265] width 77 height 21
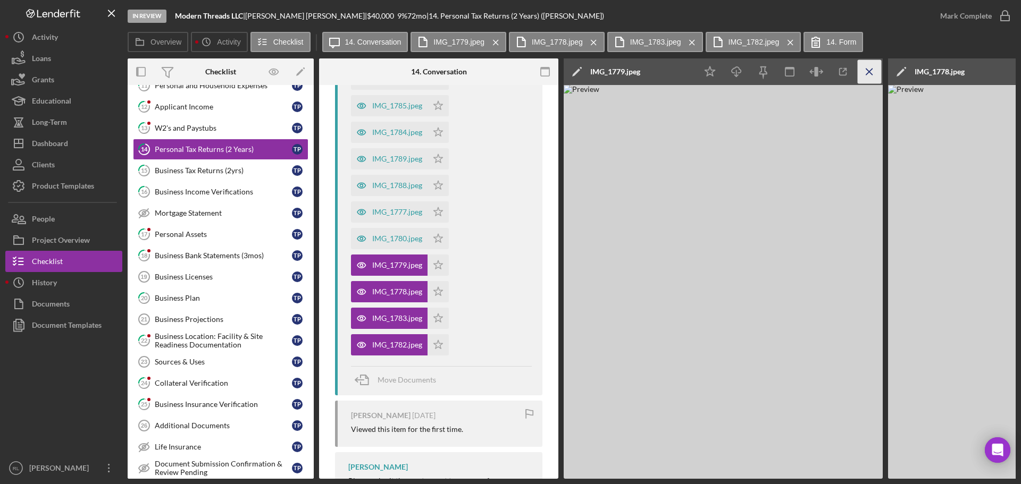
click at [866, 74] on line "button" at bounding box center [869, 72] width 6 height 6
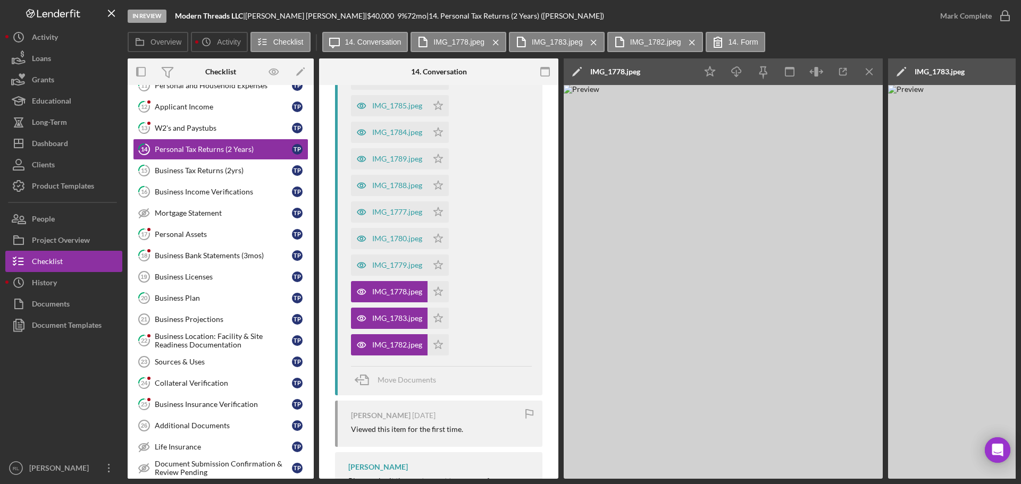
click at [866, 74] on line "button" at bounding box center [869, 72] width 6 height 6
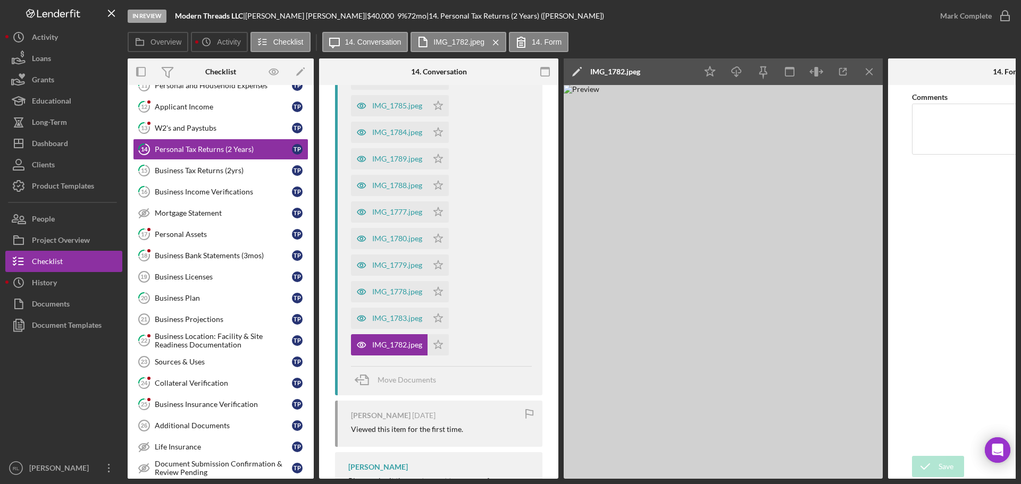
click at [866, 74] on line "button" at bounding box center [869, 72] width 6 height 6
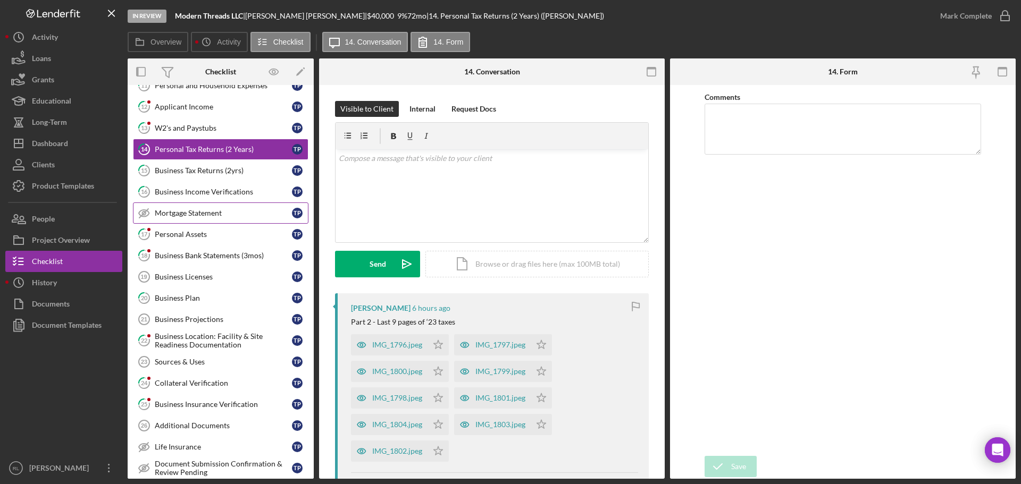
scroll to position [0, 0]
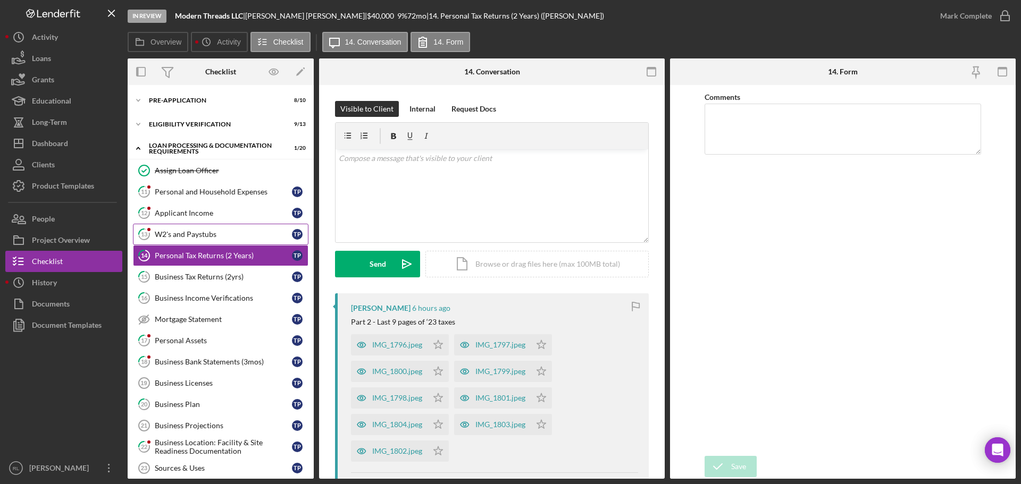
click at [225, 233] on div "W2's and Paystubs" at bounding box center [223, 234] width 137 height 9
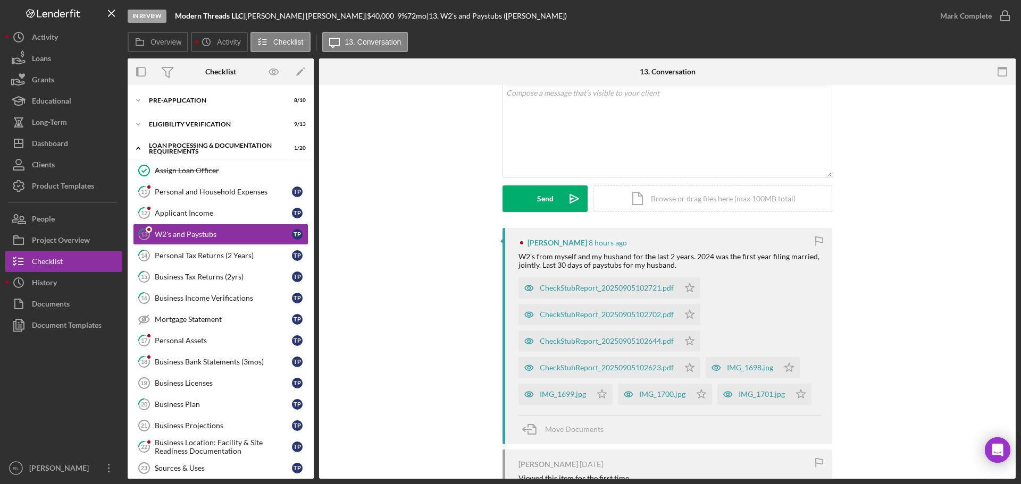
scroll to position [159, 0]
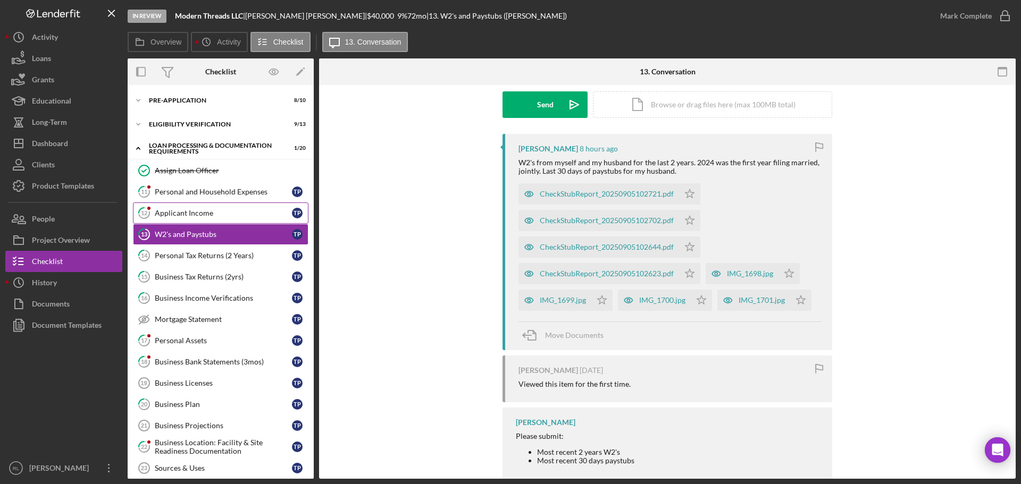
click at [218, 214] on div "Applicant Income" at bounding box center [223, 213] width 137 height 9
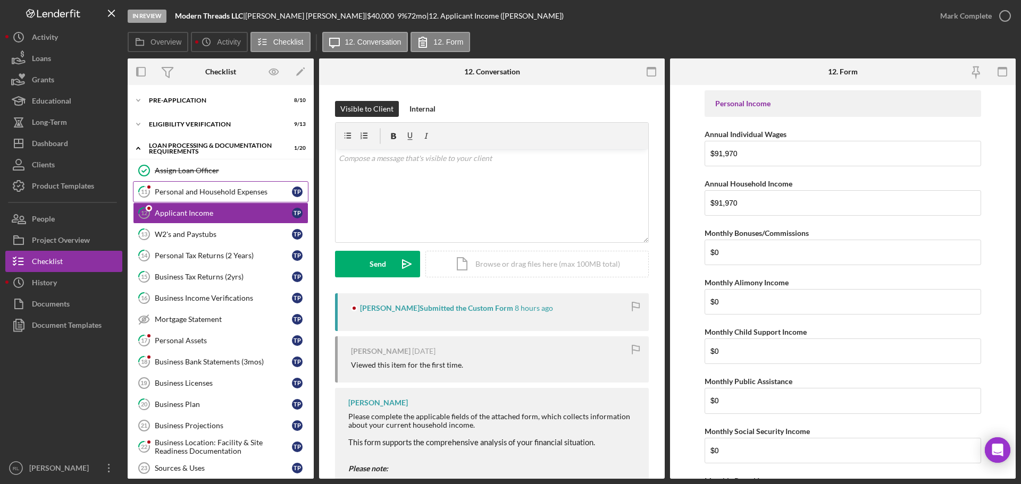
click at [220, 189] on div "Personal and Household Expenses" at bounding box center [223, 192] width 137 height 9
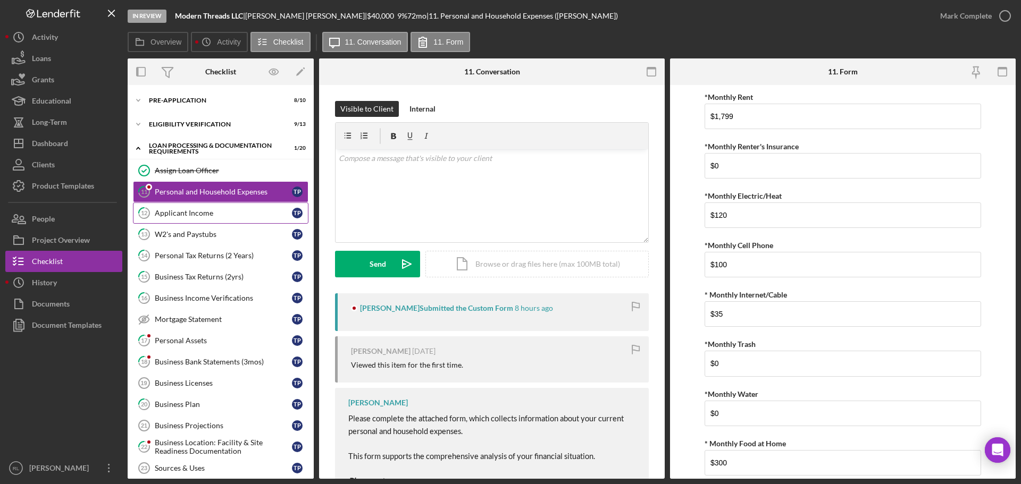
click at [210, 219] on link "12 Applicant Income T P" at bounding box center [220, 213] width 175 height 21
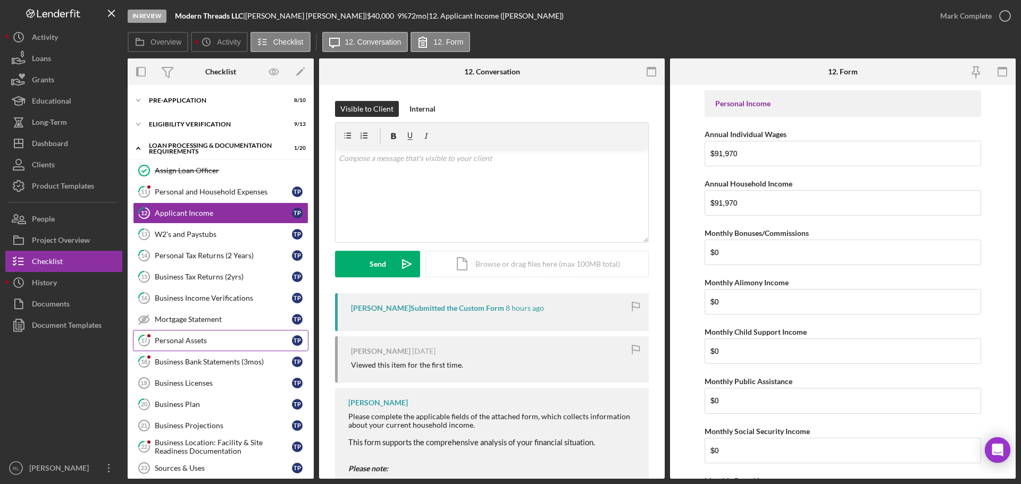
click at [208, 344] on div "Personal Assets" at bounding box center [223, 340] width 137 height 9
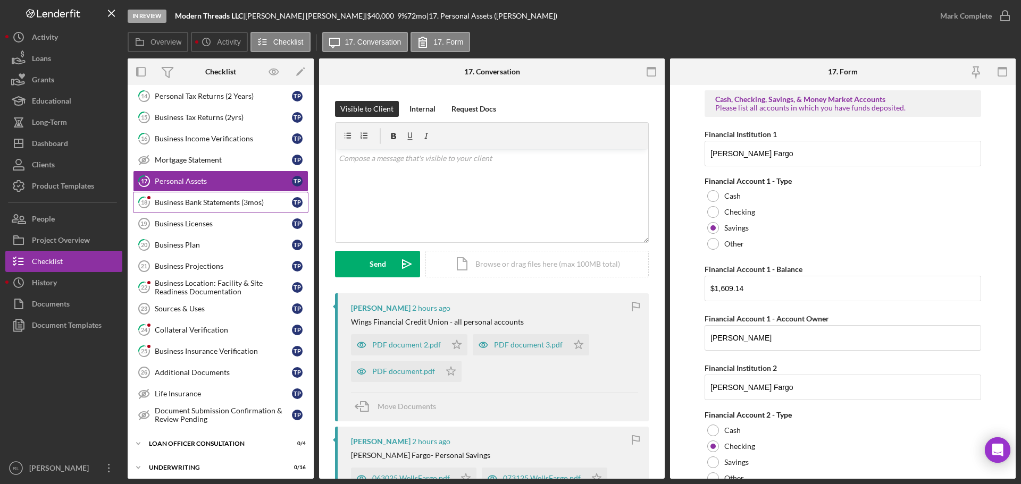
scroll to position [213, 0]
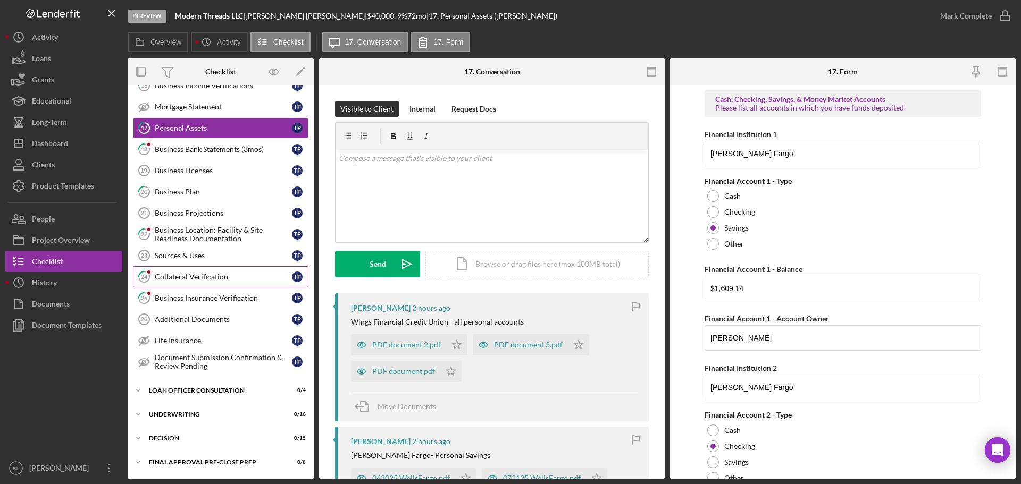
click at [222, 280] on div "Collateral Verification" at bounding box center [223, 277] width 137 height 9
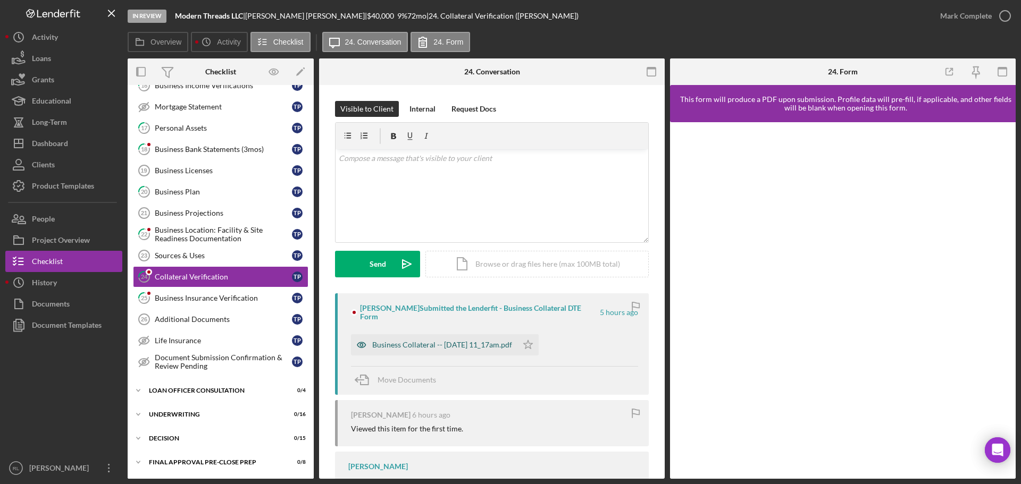
click at [452, 334] on div "Business Collateral -- [DATE] 11_17am.pdf" at bounding box center [434, 344] width 166 height 21
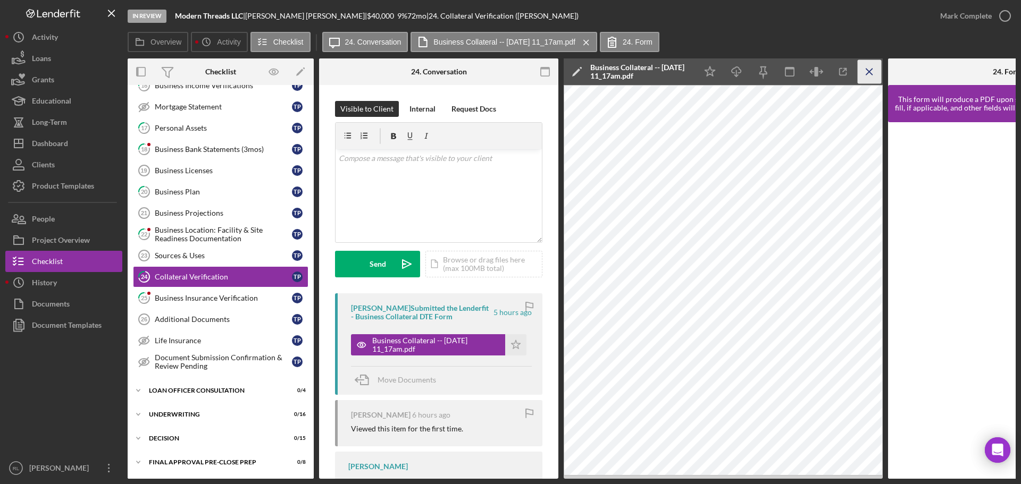
click at [865, 72] on icon "Icon/Menu Close" at bounding box center [869, 72] width 24 height 24
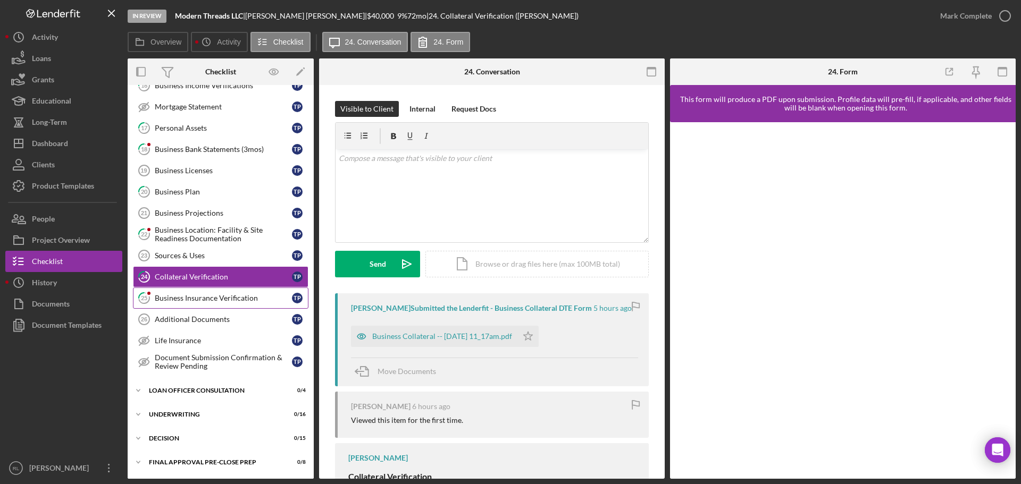
click at [199, 294] on div "Business Insurance Verification" at bounding box center [223, 298] width 137 height 9
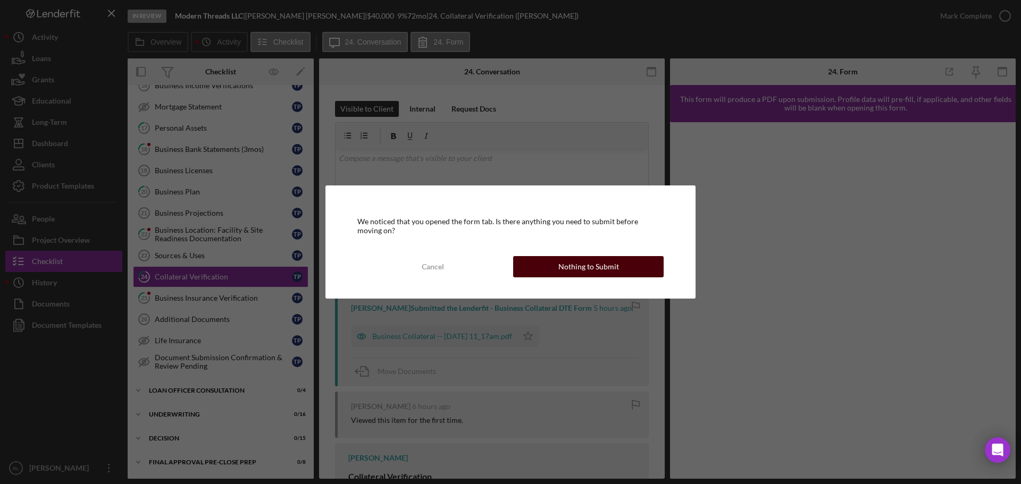
click at [576, 268] on div "Nothing to Submit" at bounding box center [588, 266] width 61 height 21
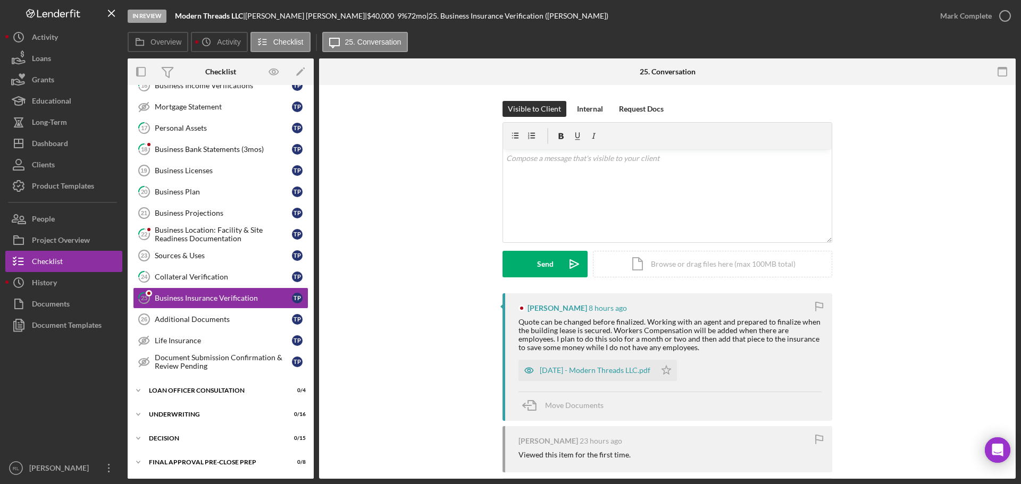
click at [568, 325] on div "Quote can be changed before finalized. Working with an agent and prepared to fi…" at bounding box center [669, 335] width 303 height 34
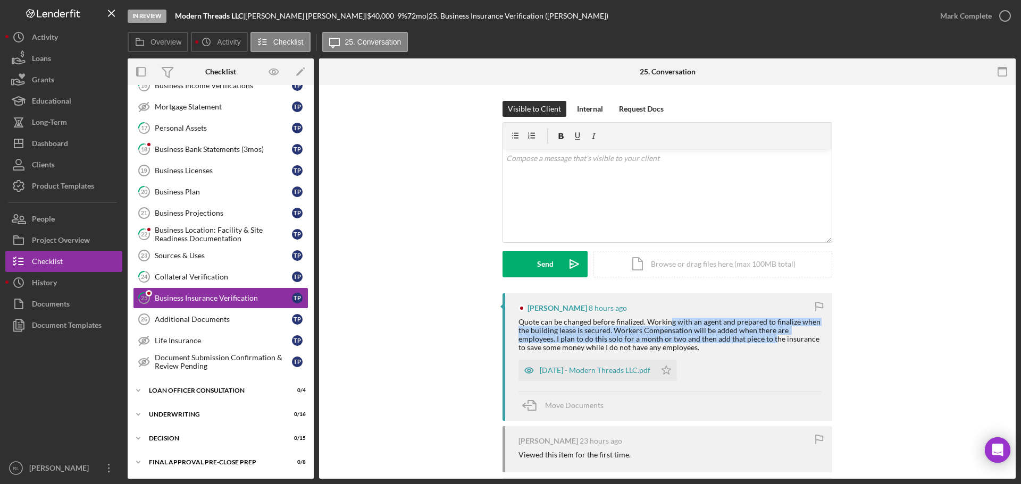
drag, startPoint x: 668, startPoint y: 325, endPoint x: 735, endPoint y: 342, distance: 68.6
click at [735, 342] on div "Quote can be changed before finalized. Working with an agent and prepared to fi…" at bounding box center [669, 335] width 303 height 34
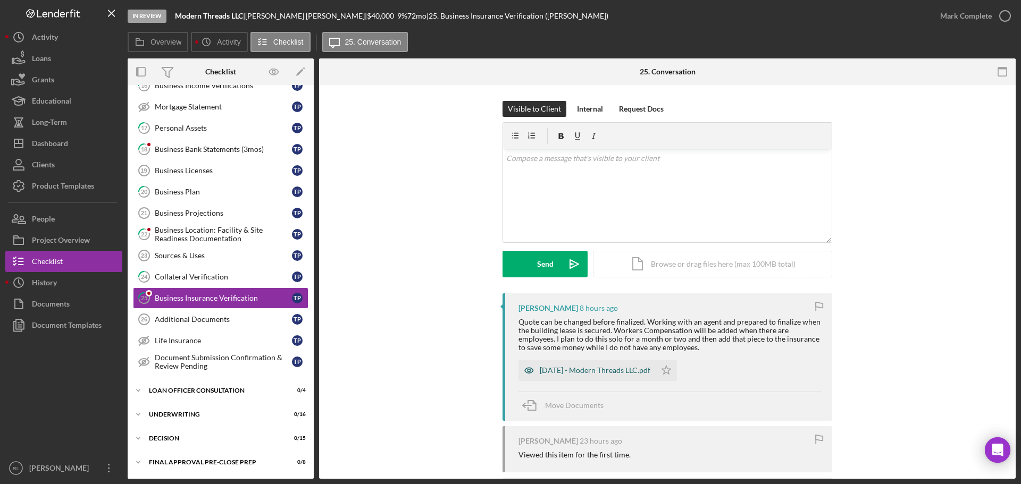
click at [595, 369] on div "[DATE] - Modern Threads LLC.pdf" at bounding box center [594, 370] width 111 height 9
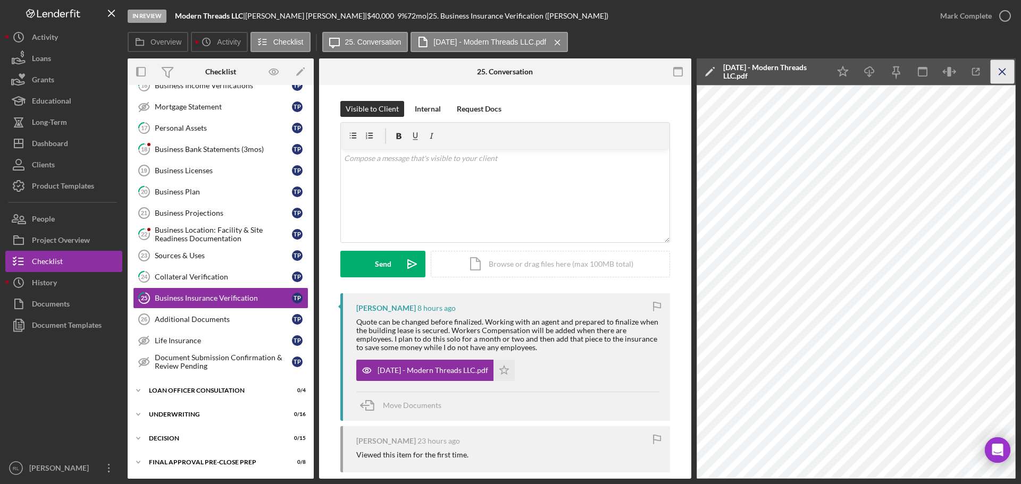
click at [1004, 63] on icon "Icon/Menu Close" at bounding box center [1002, 72] width 24 height 24
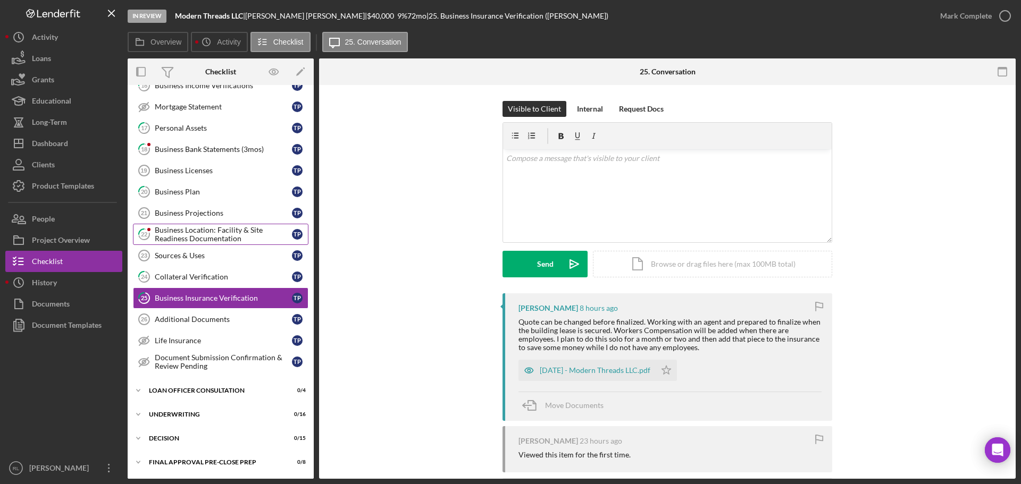
click at [195, 233] on div "Business Location: Facility & Site Readiness Documentation" at bounding box center [223, 234] width 137 height 17
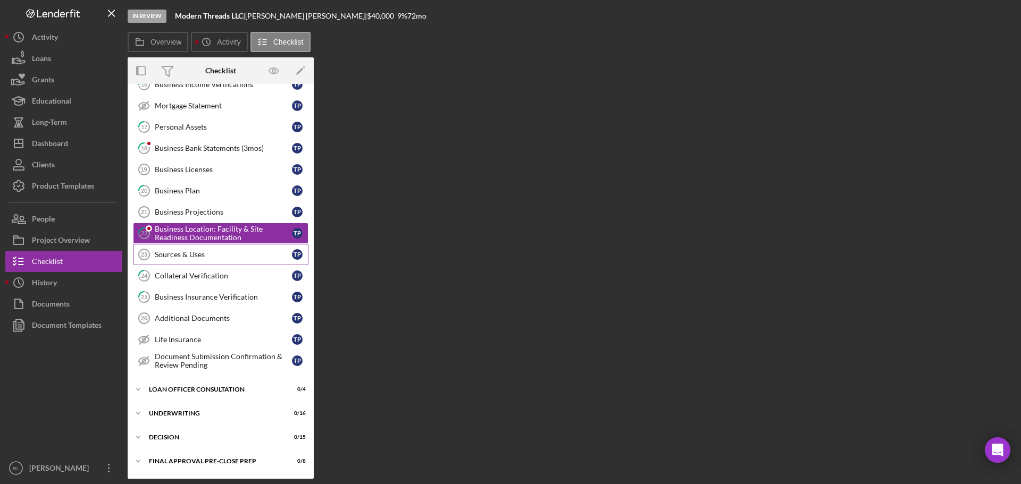
click at [221, 256] on div "Sources & Uses" at bounding box center [223, 254] width 137 height 9
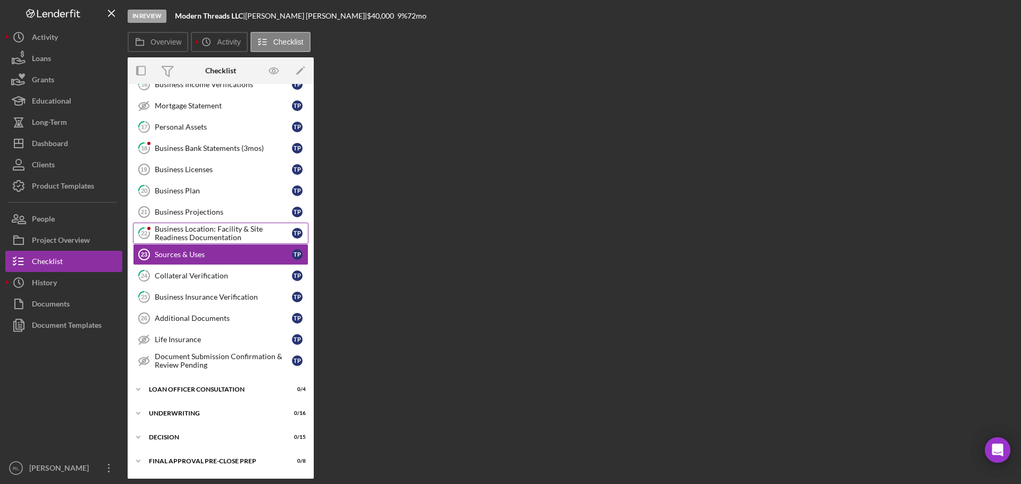
click at [221, 240] on div "Business Location: Facility & Site Readiness Documentation" at bounding box center [223, 233] width 137 height 17
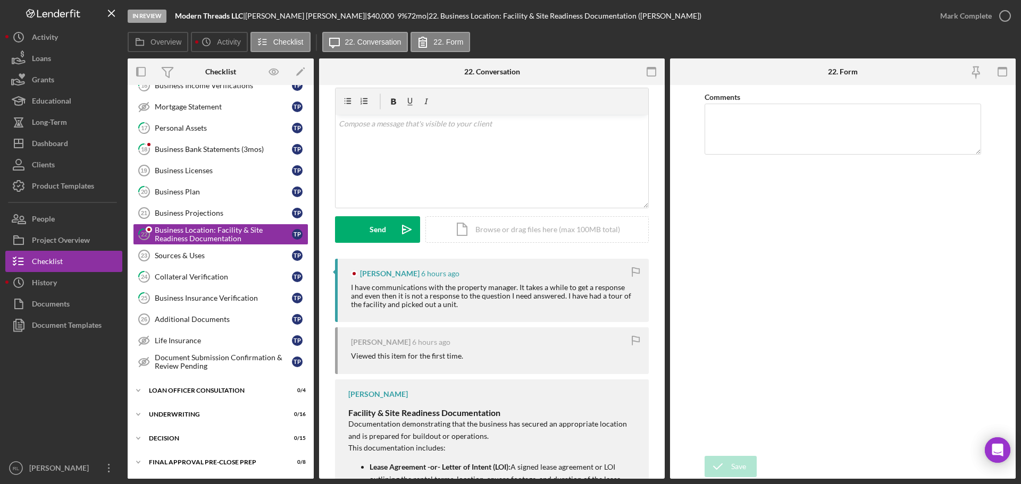
scroll to position [53, 0]
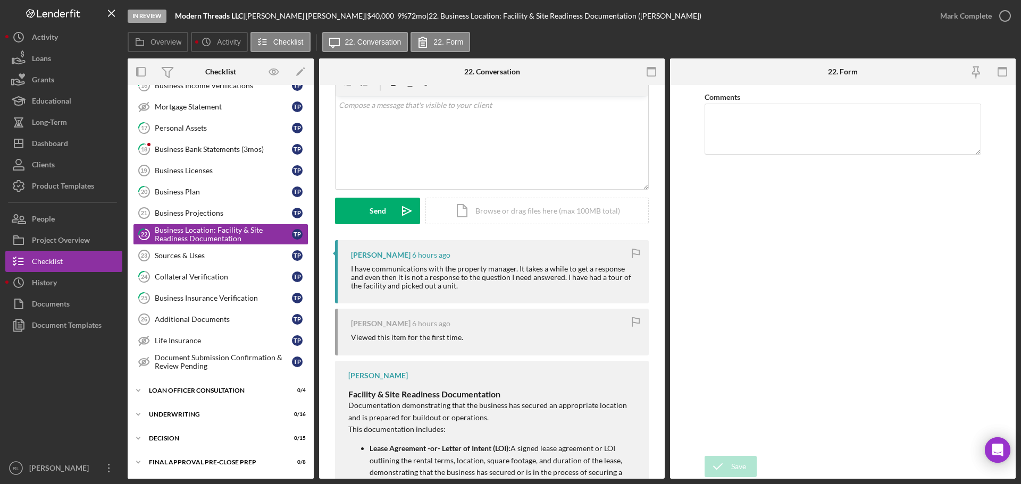
drag, startPoint x: 501, startPoint y: 254, endPoint x: 481, endPoint y: 289, distance: 39.8
click at [481, 289] on div "[PERSON_NAME] 6 hours ago I have communications with the property manager. It t…" at bounding box center [492, 271] width 314 height 63
click at [481, 289] on div "I have communications with the property manager. It takes a while to get a resp…" at bounding box center [494, 278] width 287 height 26
drag, startPoint x: 506, startPoint y: 291, endPoint x: 508, endPoint y: 254, distance: 36.7
click at [508, 254] on div "[PERSON_NAME] 6 hours ago I have communications with the property manager. It t…" at bounding box center [492, 271] width 314 height 63
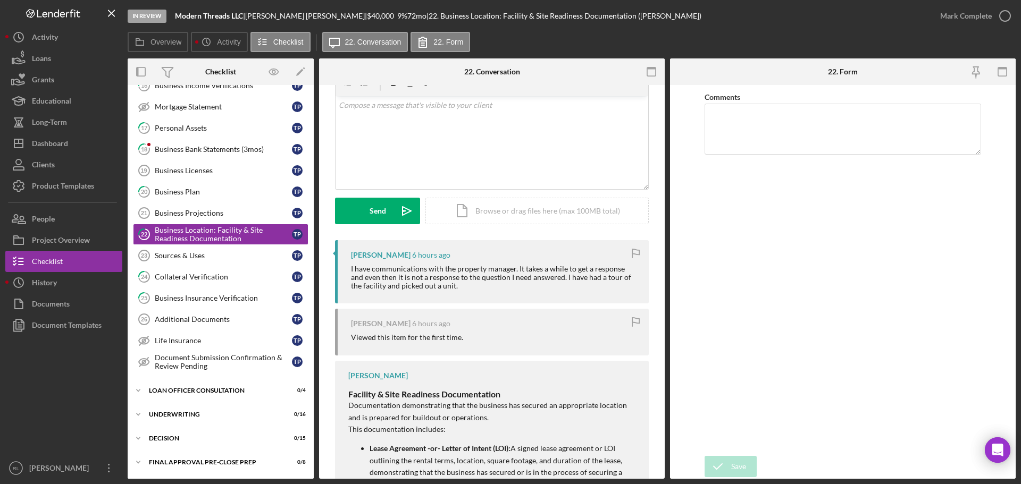
click at [508, 254] on div "[PERSON_NAME] 6 hours ago" at bounding box center [494, 255] width 287 height 9
drag, startPoint x: 502, startPoint y: 255, endPoint x: 480, endPoint y: 286, distance: 38.2
click at [480, 286] on div "[PERSON_NAME] 6 hours ago I have communications with the property manager. It t…" at bounding box center [492, 271] width 314 height 63
click at [480, 286] on div "I have communications with the property manager. It takes a while to get a resp…" at bounding box center [494, 278] width 287 height 26
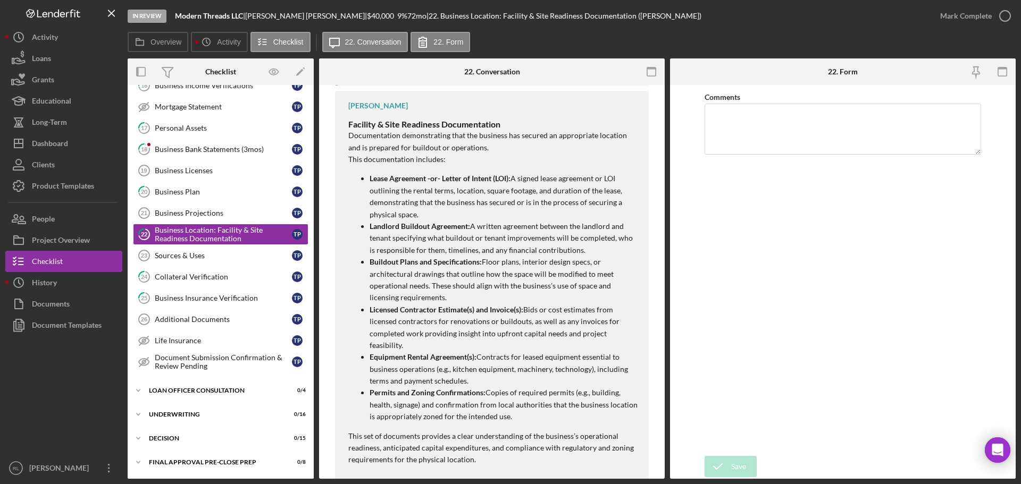
scroll to position [427, 0]
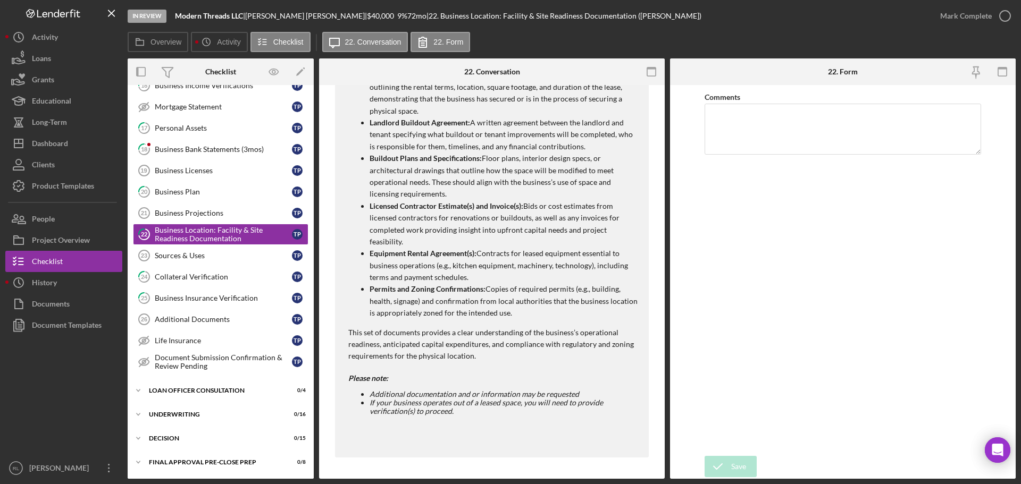
drag, startPoint x: 480, startPoint y: 286, endPoint x: 453, endPoint y: 359, distance: 77.7
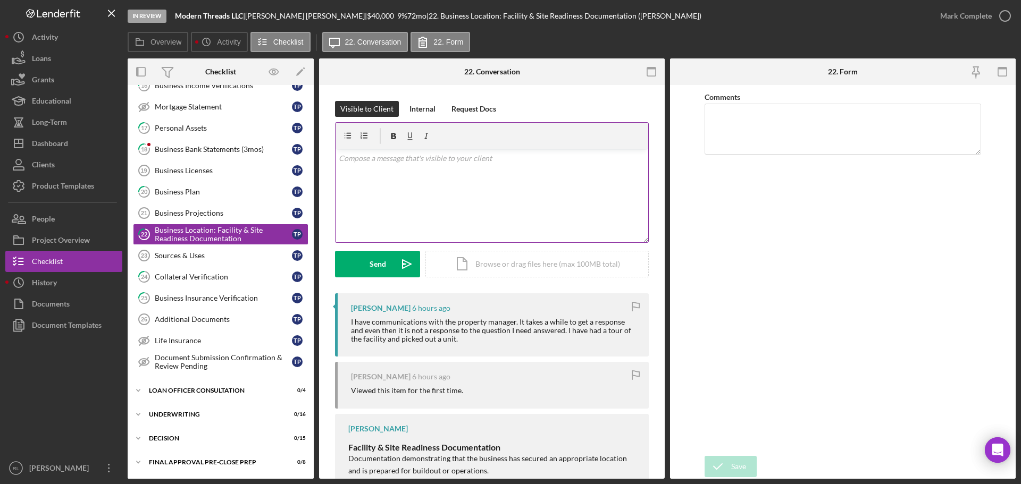
drag, startPoint x: 454, startPoint y: 374, endPoint x: 473, endPoint y: 223, distance: 152.6
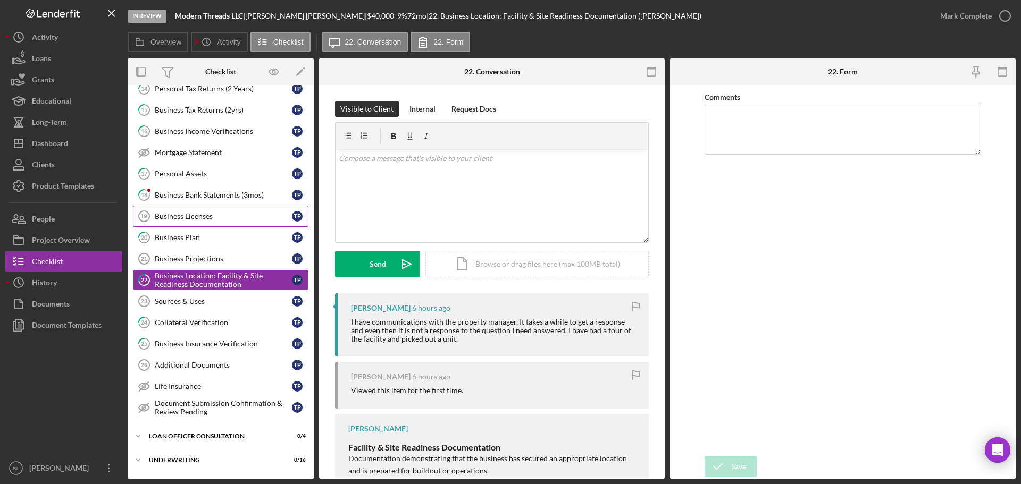
scroll to position [53, 0]
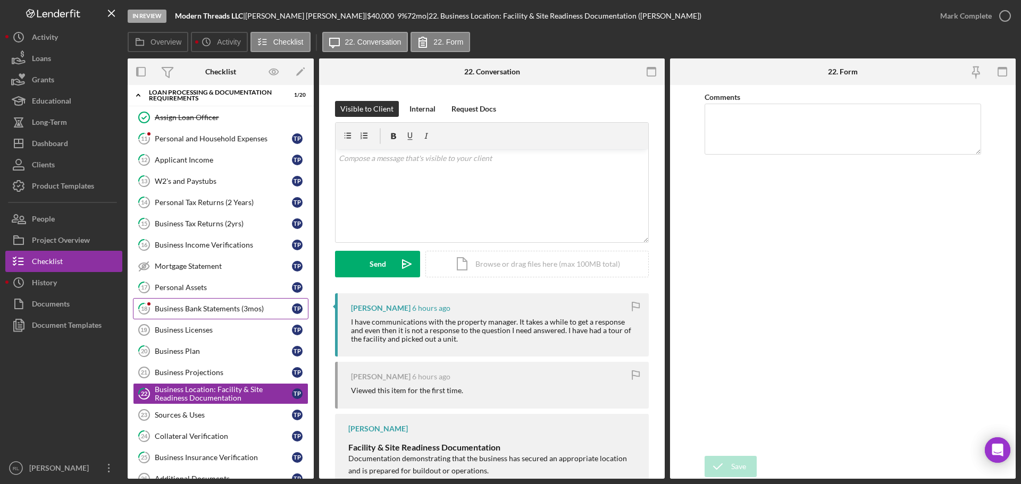
click at [205, 311] on div "Business Bank Statements (3mos)" at bounding box center [223, 309] width 137 height 9
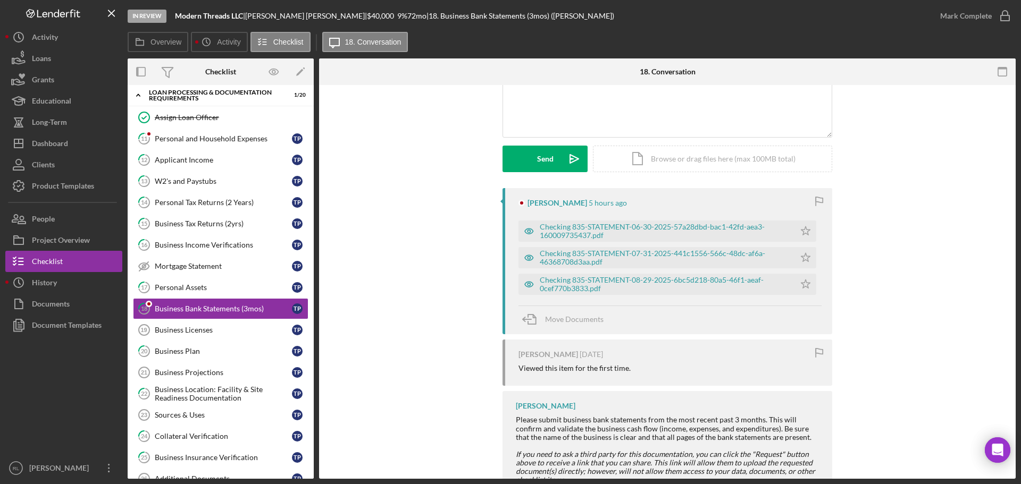
scroll to position [106, 0]
click at [441, 336] on div "[PERSON_NAME] 5 hours ago Checking 835-STATEMENT-06-30-2025-57a28dbd-bac1-42fd-…" at bounding box center [667, 344] width 664 height 315
click at [624, 229] on div "Checking 835-STATEMENT-06-30-2025-57a28dbd-bac1-42fd-aea3-160009735437.pdf" at bounding box center [664, 230] width 250 height 17
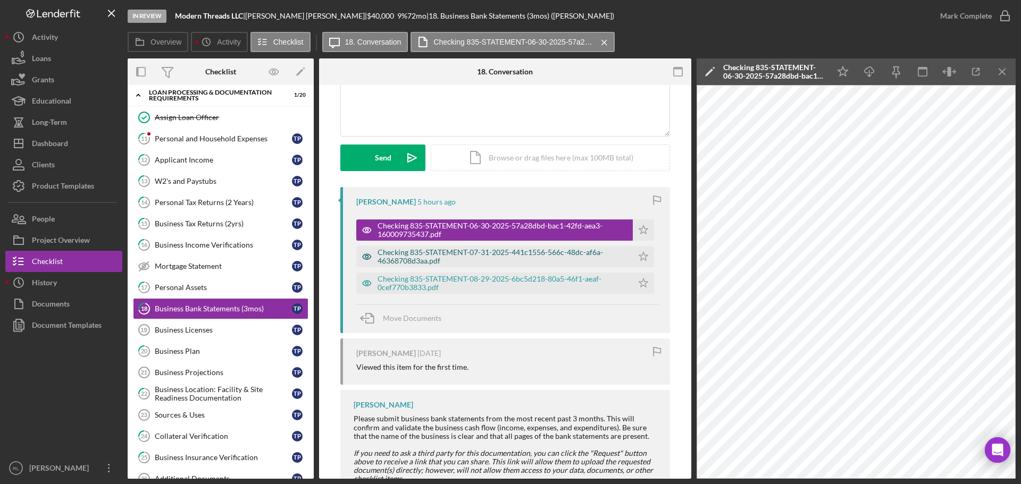
click at [467, 250] on div "Checking 835-STATEMENT-07-31-2025-441c1556-566c-48dc-af6a-46368708d3aa.pdf" at bounding box center [502, 256] width 250 height 17
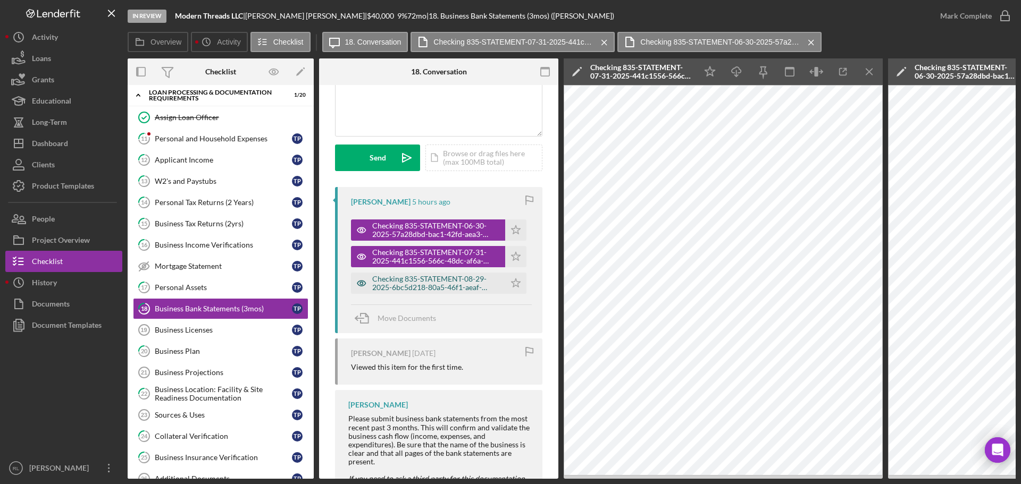
click at [439, 281] on div "Checking 835-STATEMENT-08-29-2025-6bc5d218-80a5-46f1-aeaf-0cef770b3833.pdf" at bounding box center [436, 283] width 128 height 17
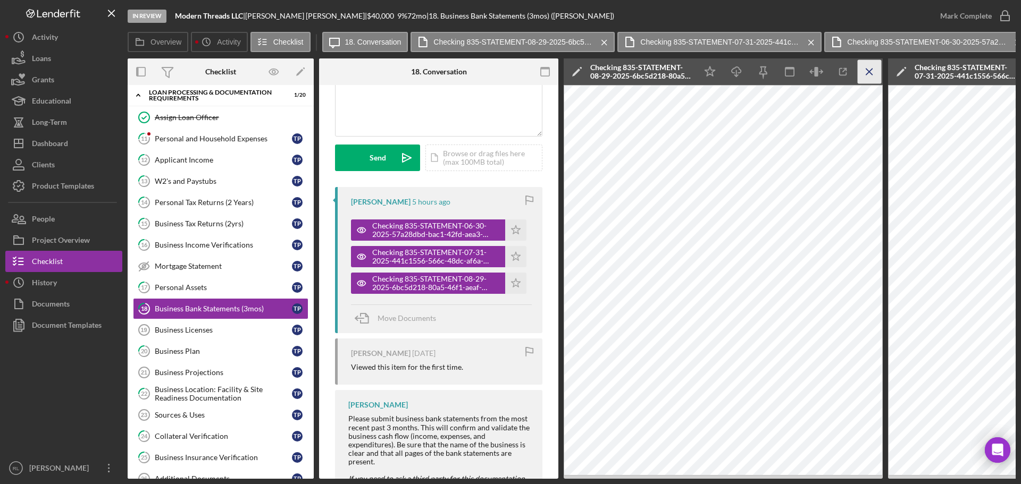
click at [870, 67] on icon "Icon/Menu Close" at bounding box center [869, 72] width 24 height 24
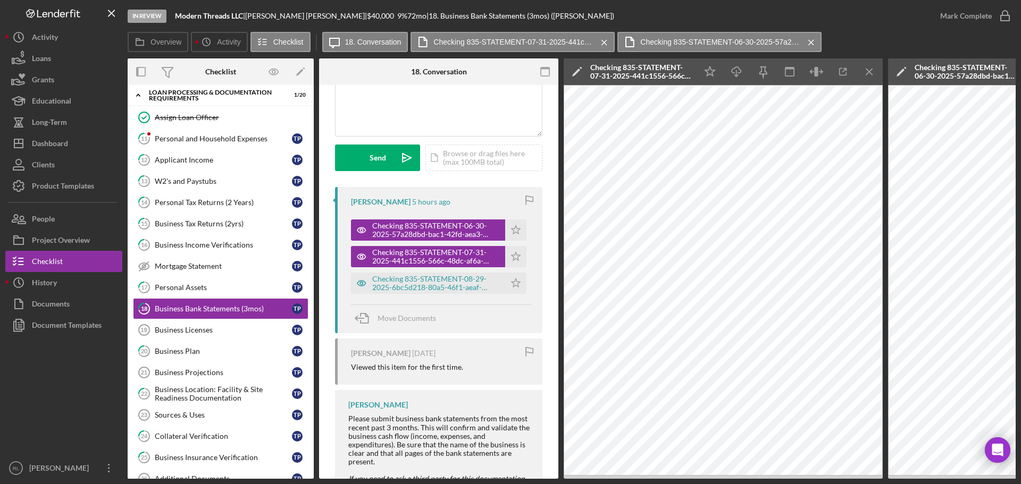
click at [870, 67] on icon "Icon/Menu Close" at bounding box center [869, 72] width 24 height 24
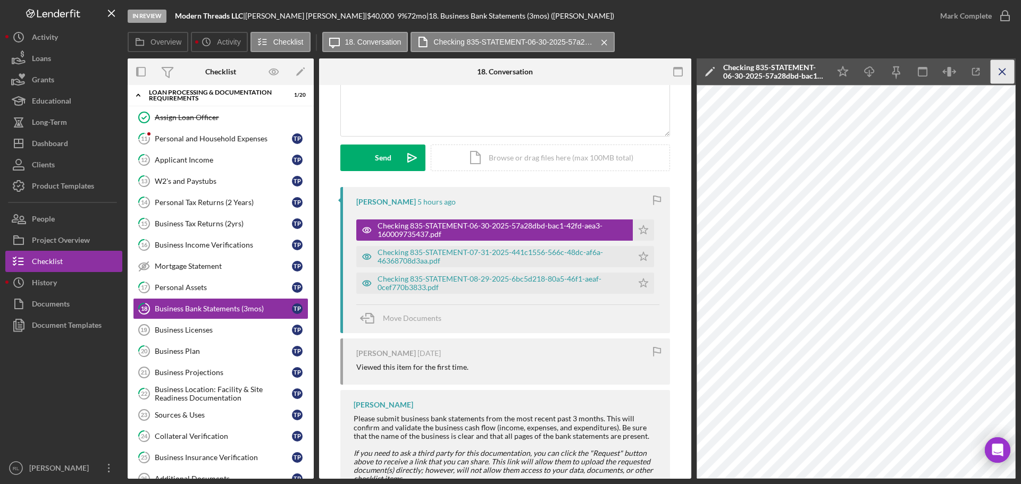
click at [996, 70] on icon "Icon/Menu Close" at bounding box center [1002, 72] width 24 height 24
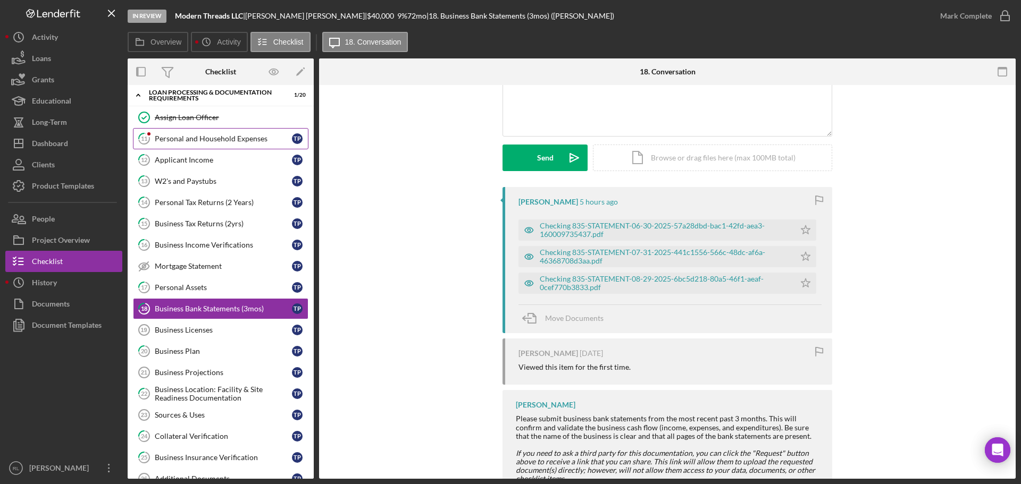
click at [207, 142] on div "Personal and Household Expenses" at bounding box center [223, 138] width 137 height 9
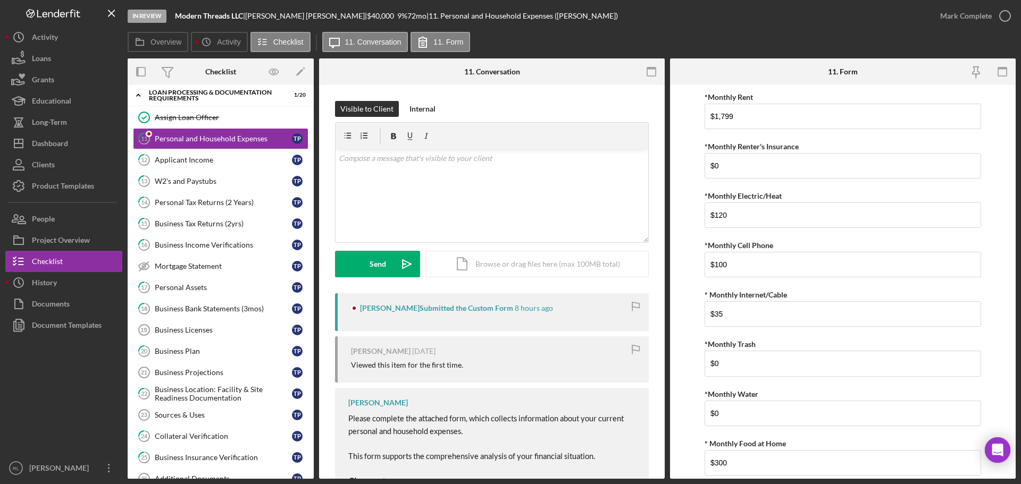
click at [408, 327] on div "[PERSON_NAME] Submitted the Custom Form 8 hours ago" at bounding box center [492, 312] width 314 height 38
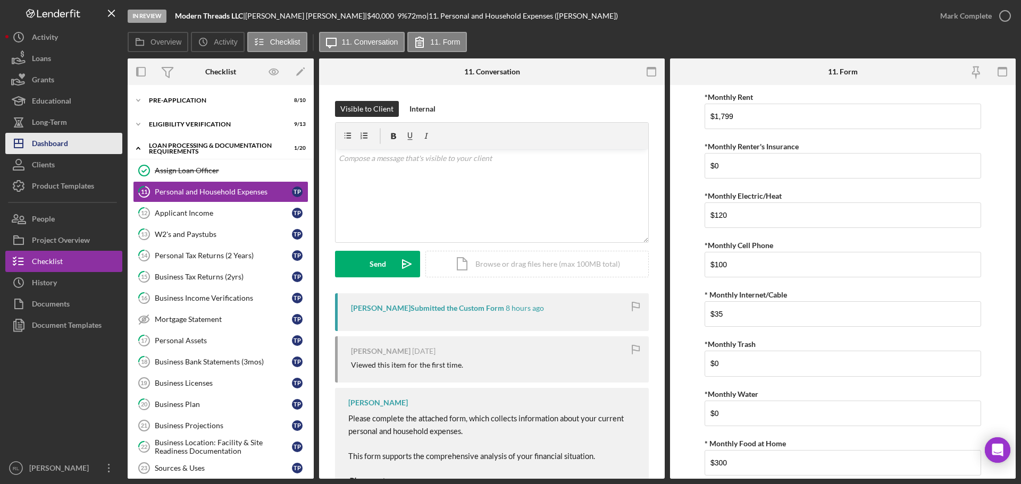
click at [55, 145] on div "Dashboard" at bounding box center [50, 145] width 36 height 24
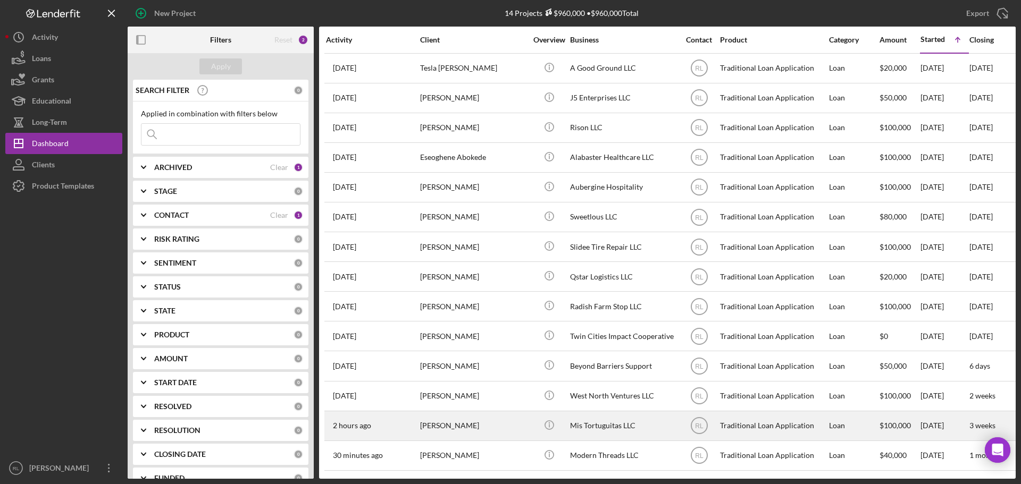
scroll to position [5, 0]
click at [476, 414] on div "[PERSON_NAME]" at bounding box center [473, 426] width 106 height 28
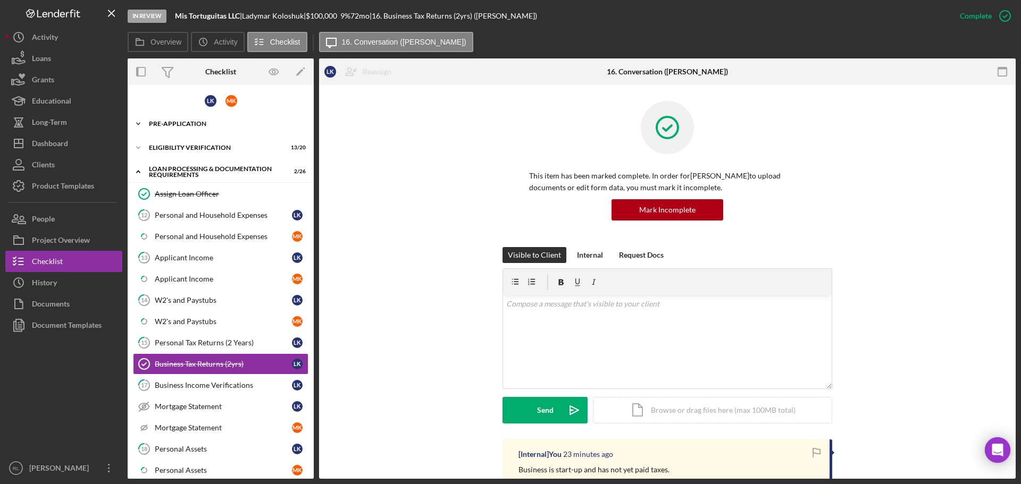
click at [210, 121] on div "Pre-Application" at bounding box center [224, 124] width 151 height 6
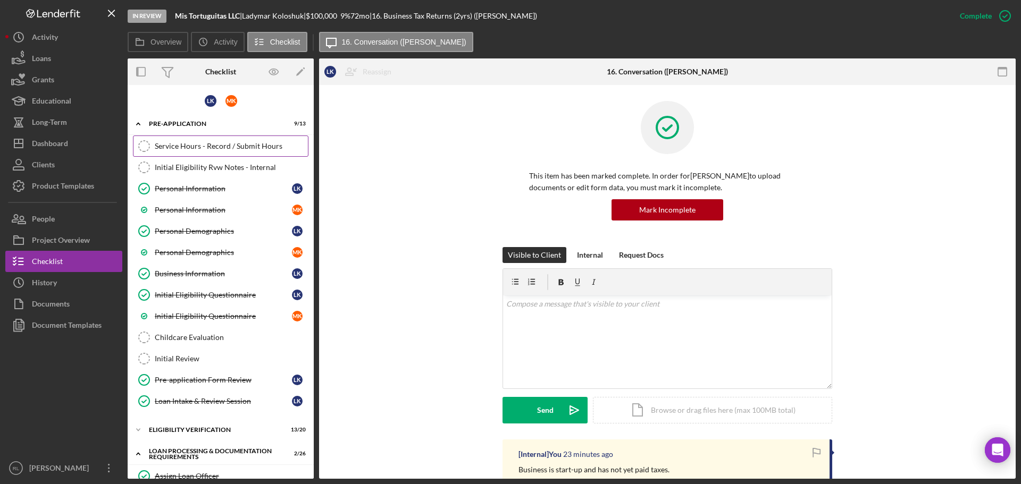
click at [174, 147] on div "Service Hours - Record / Submit Hours" at bounding box center [231, 146] width 153 height 9
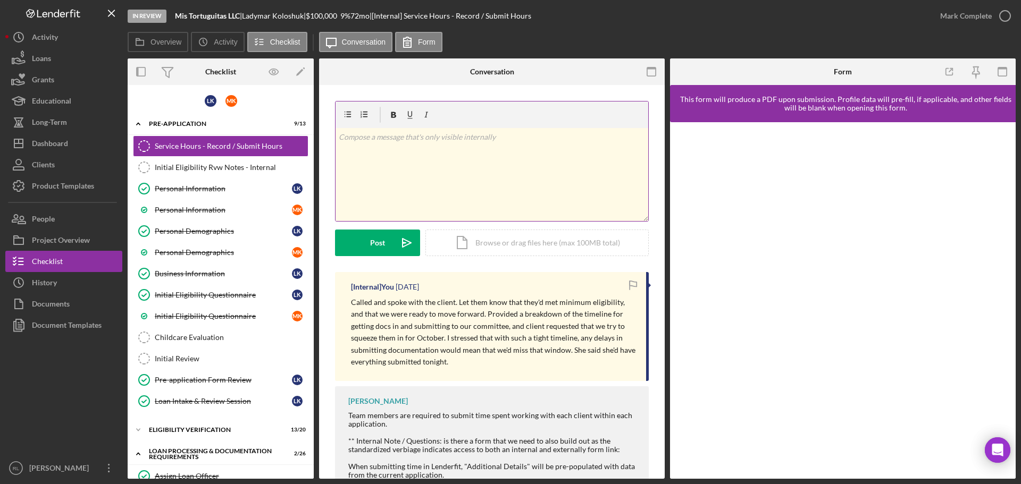
click at [452, 166] on div "v Color teal Color pink Remove color Add row above Add row below Add column bef…" at bounding box center [491, 174] width 313 height 93
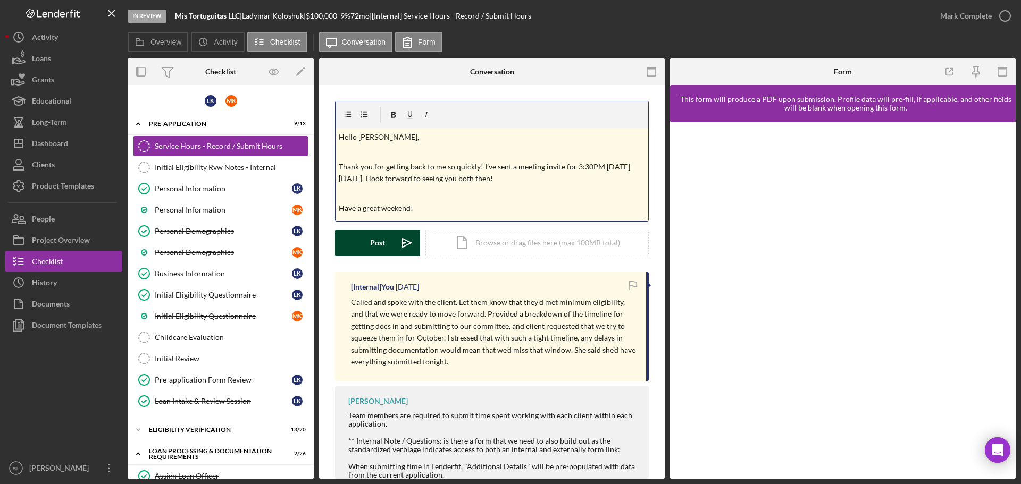
click at [382, 244] on div "Post" at bounding box center [377, 243] width 15 height 27
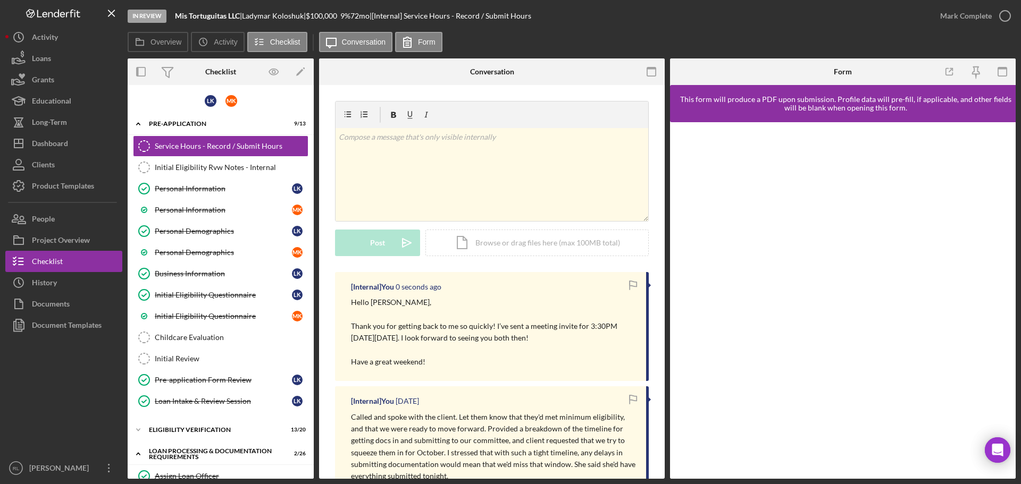
click at [495, 351] on p at bounding box center [493, 350] width 284 height 12
click at [70, 146] on button "Icon/Dashboard Dashboard" at bounding box center [63, 143] width 117 height 21
